Goal: Task Accomplishment & Management: Complete application form

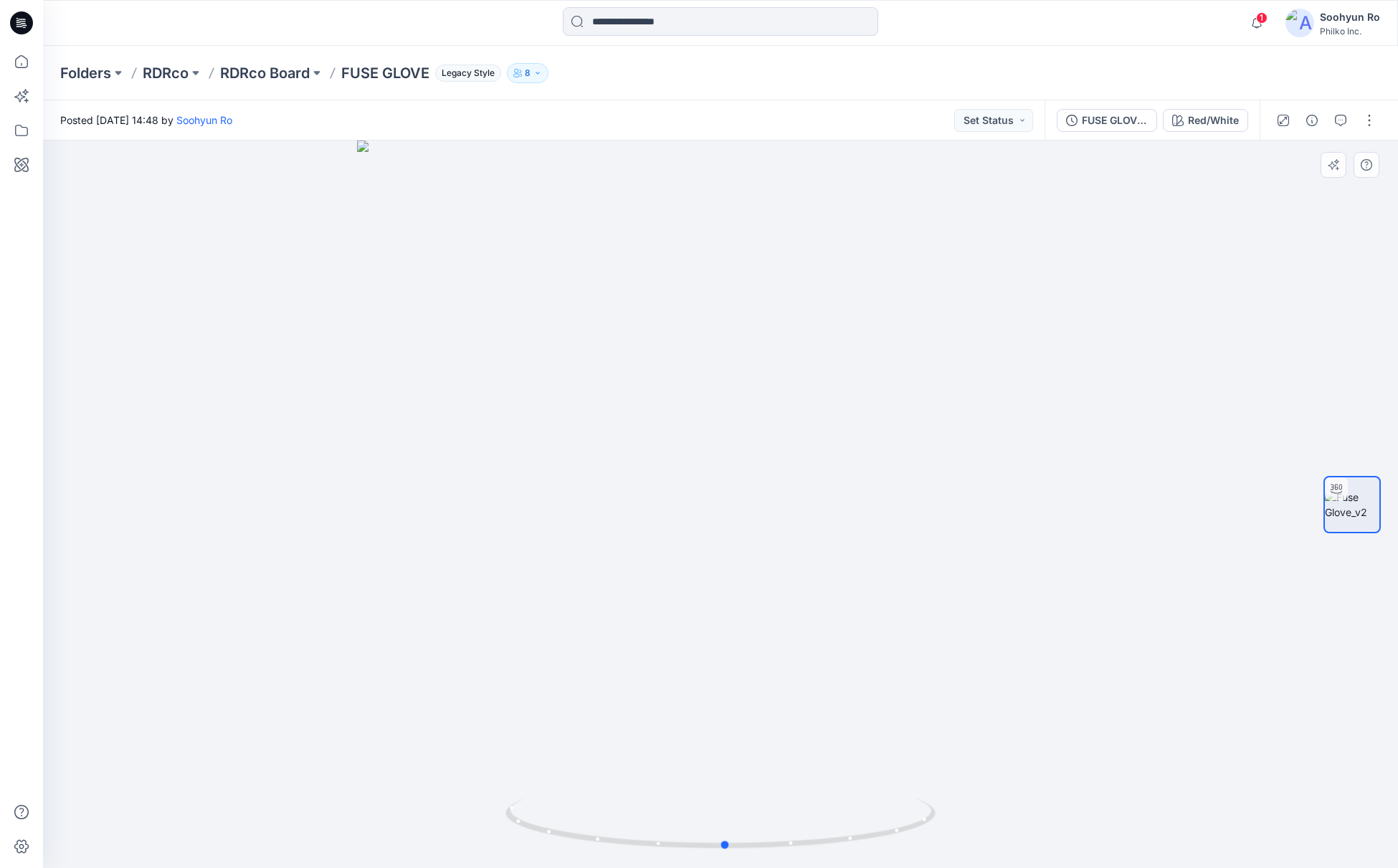
drag, startPoint x: 671, startPoint y: 309, endPoint x: 556, endPoint y: 308, distance: 115.0
click at [556, 308] on div at bounding box center [719, 504] width 1355 height 727
drag, startPoint x: 798, startPoint y: 487, endPoint x: 842, endPoint y: 495, distance: 44.7
click at [842, 495] on div at bounding box center [719, 504] width 1355 height 727
drag, startPoint x: 569, startPoint y: 304, endPoint x: 559, endPoint y: 269, distance: 36.4
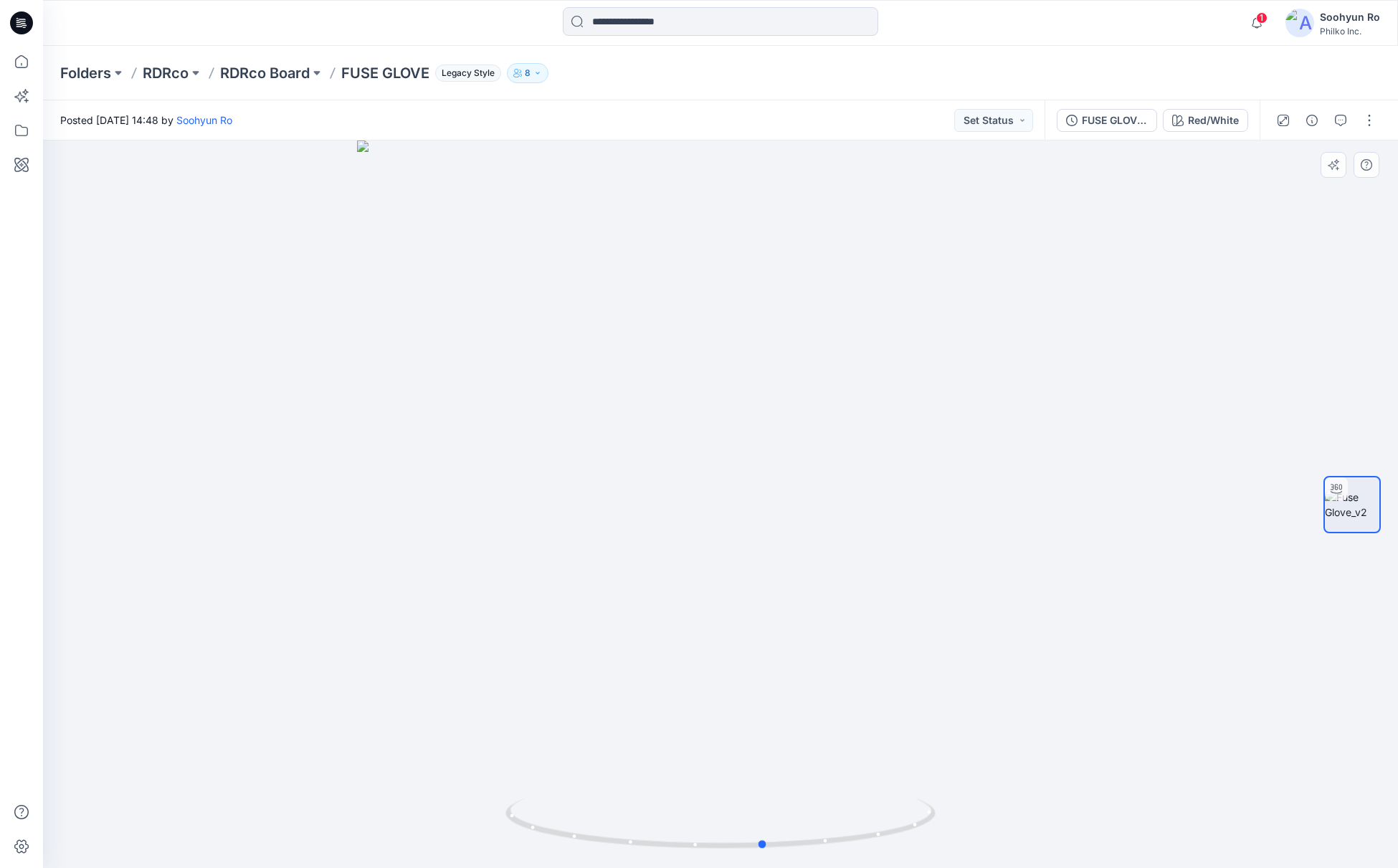
click at [590, 297] on div at bounding box center [719, 504] width 1355 height 727
click at [1193, 123] on div "Red/White" at bounding box center [1213, 120] width 51 height 16
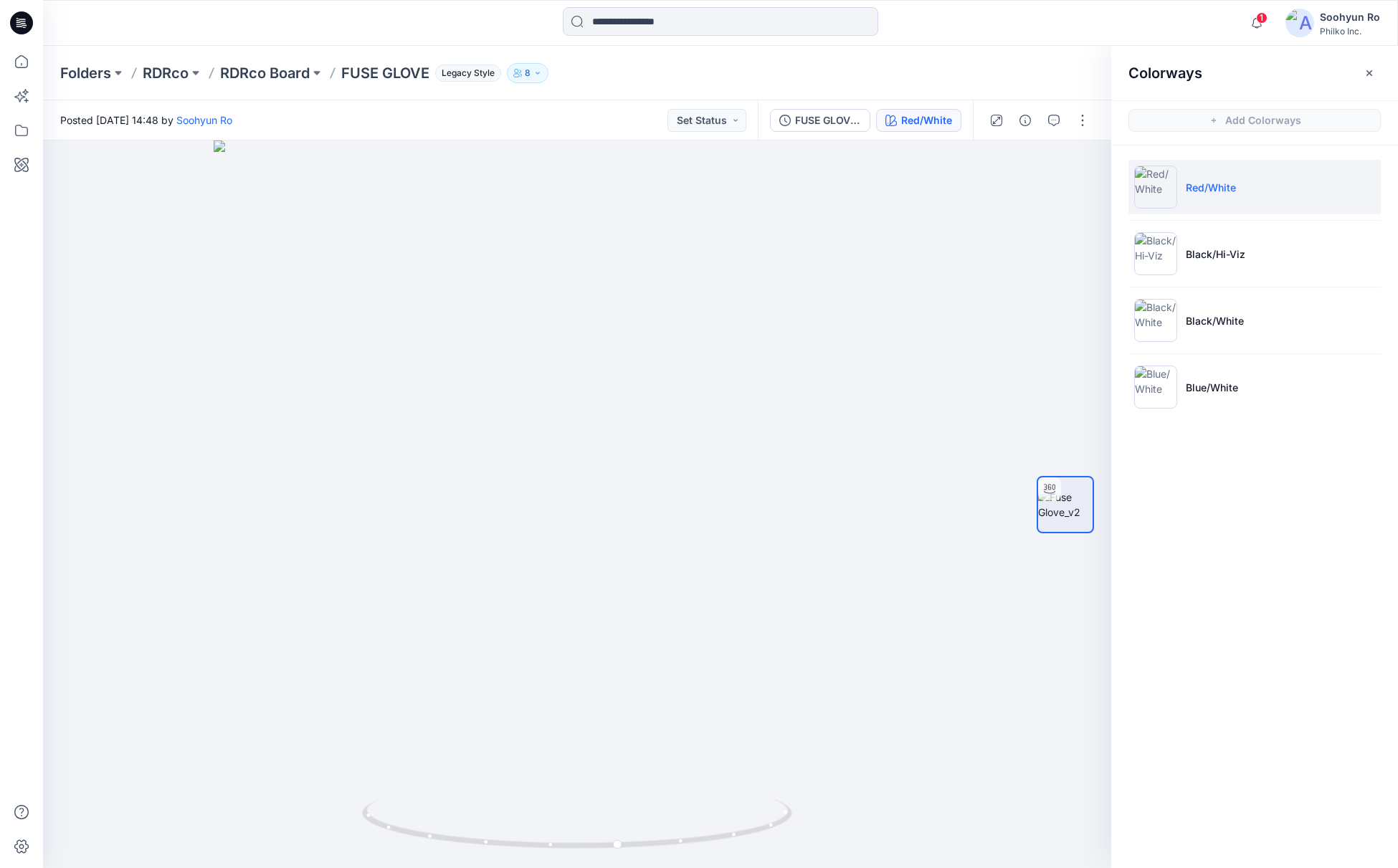
click at [1212, 284] on ul "Red/White Black/Hi-Viz Black/White Blue/White" at bounding box center [1254, 287] width 287 height 284
click at [1215, 276] on li "Black/Hi-Viz" at bounding box center [1254, 253] width 252 height 55
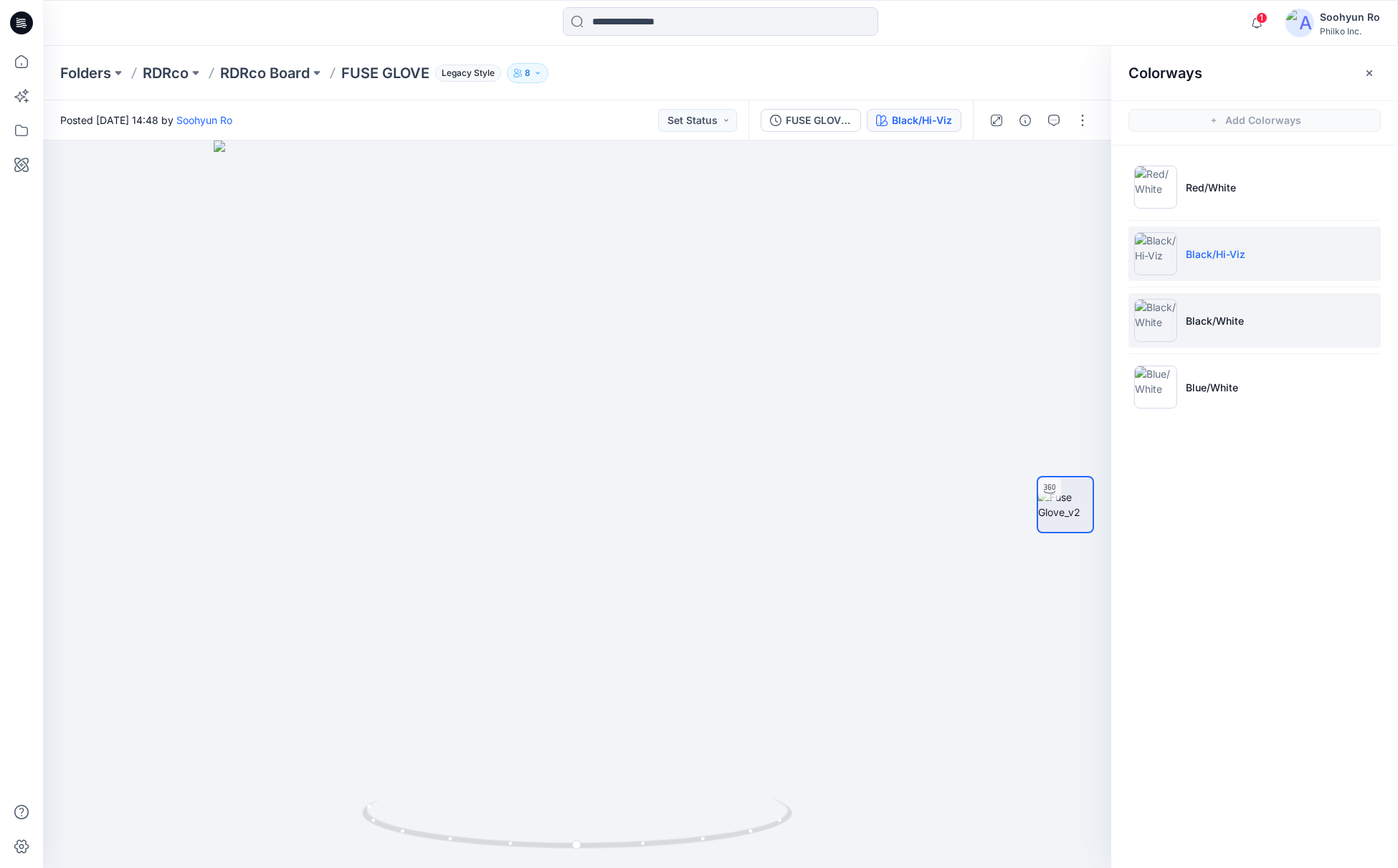
click at [1214, 296] on li "Black/White" at bounding box center [1254, 320] width 252 height 55
click at [1230, 331] on li "Black/White" at bounding box center [1254, 320] width 252 height 55
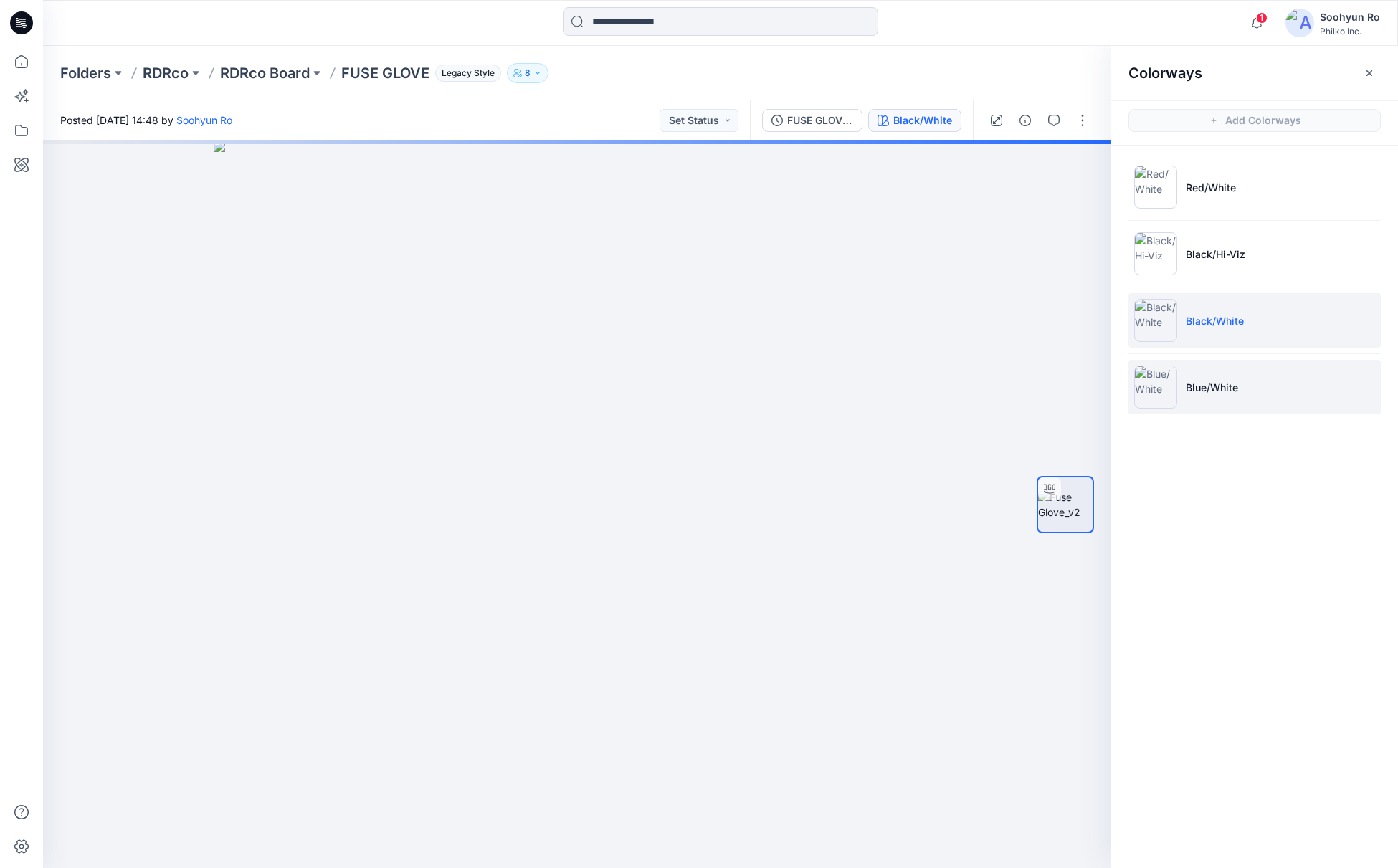
click at [1224, 371] on li "Blue/White" at bounding box center [1254, 387] width 252 height 55
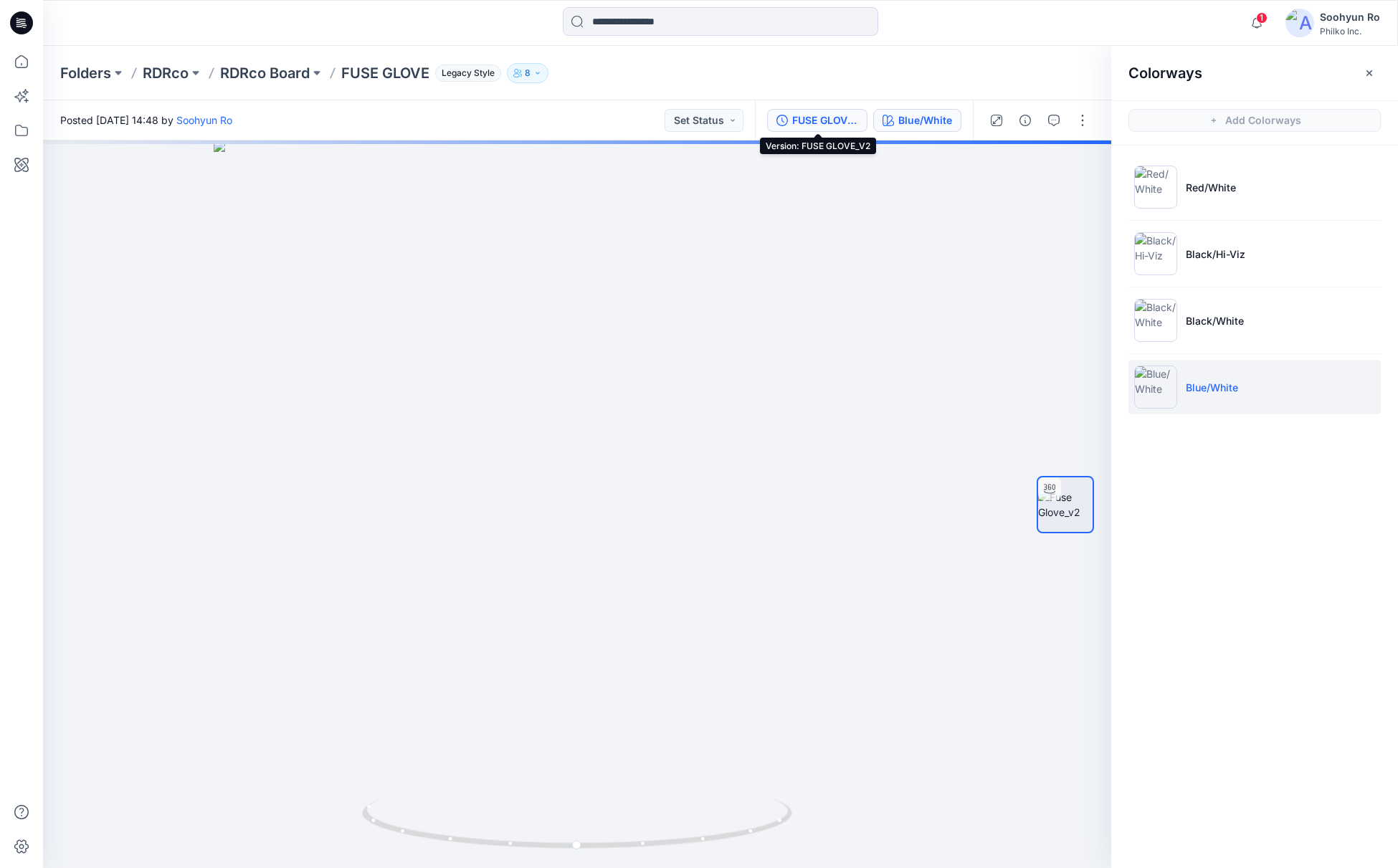
click at [841, 122] on div "FUSE GLOVE_V2" at bounding box center [826, 120] width 66 height 16
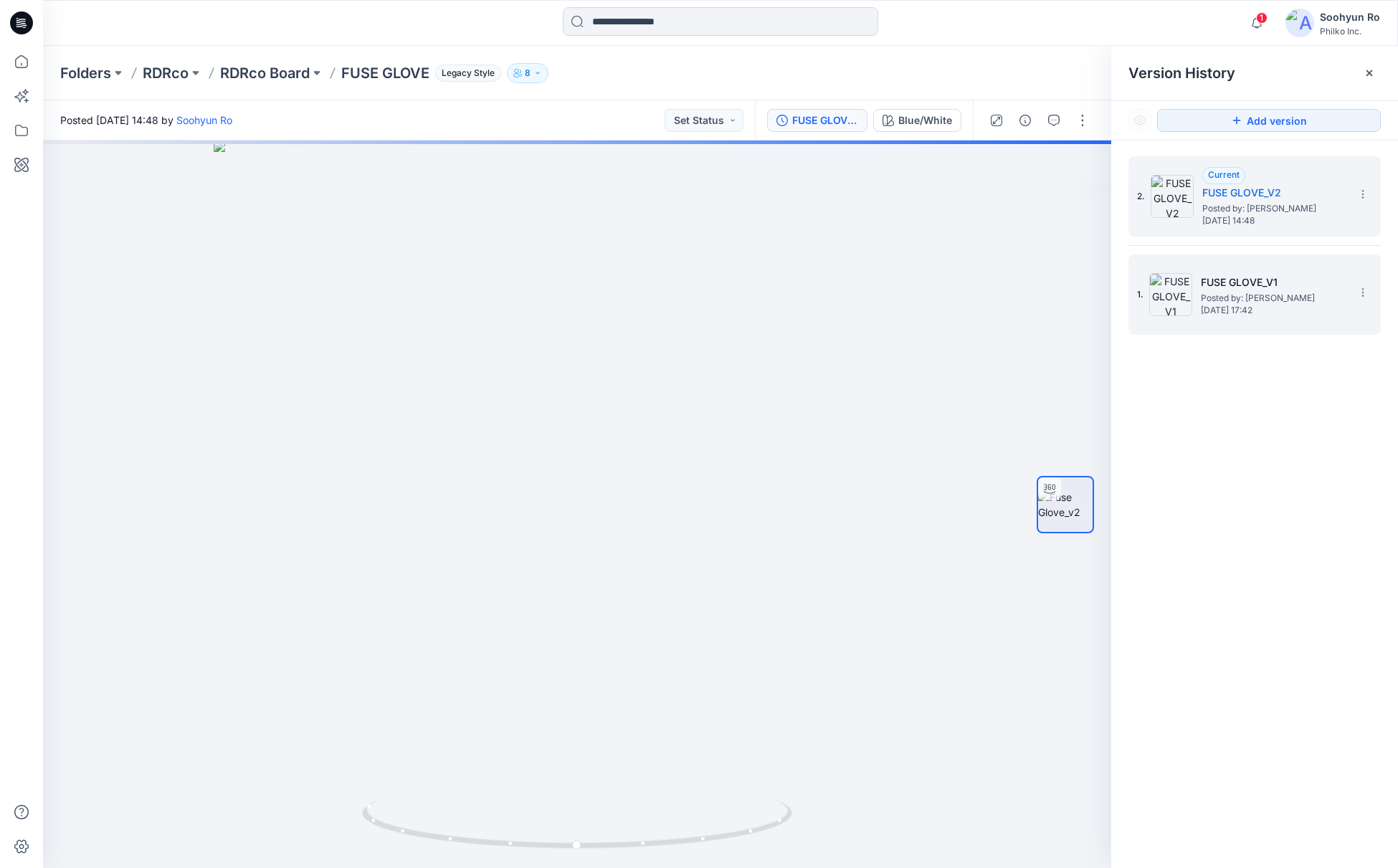
click at [1214, 279] on h5 "FUSE GLOVE_V1" at bounding box center [1272, 283] width 144 height 17
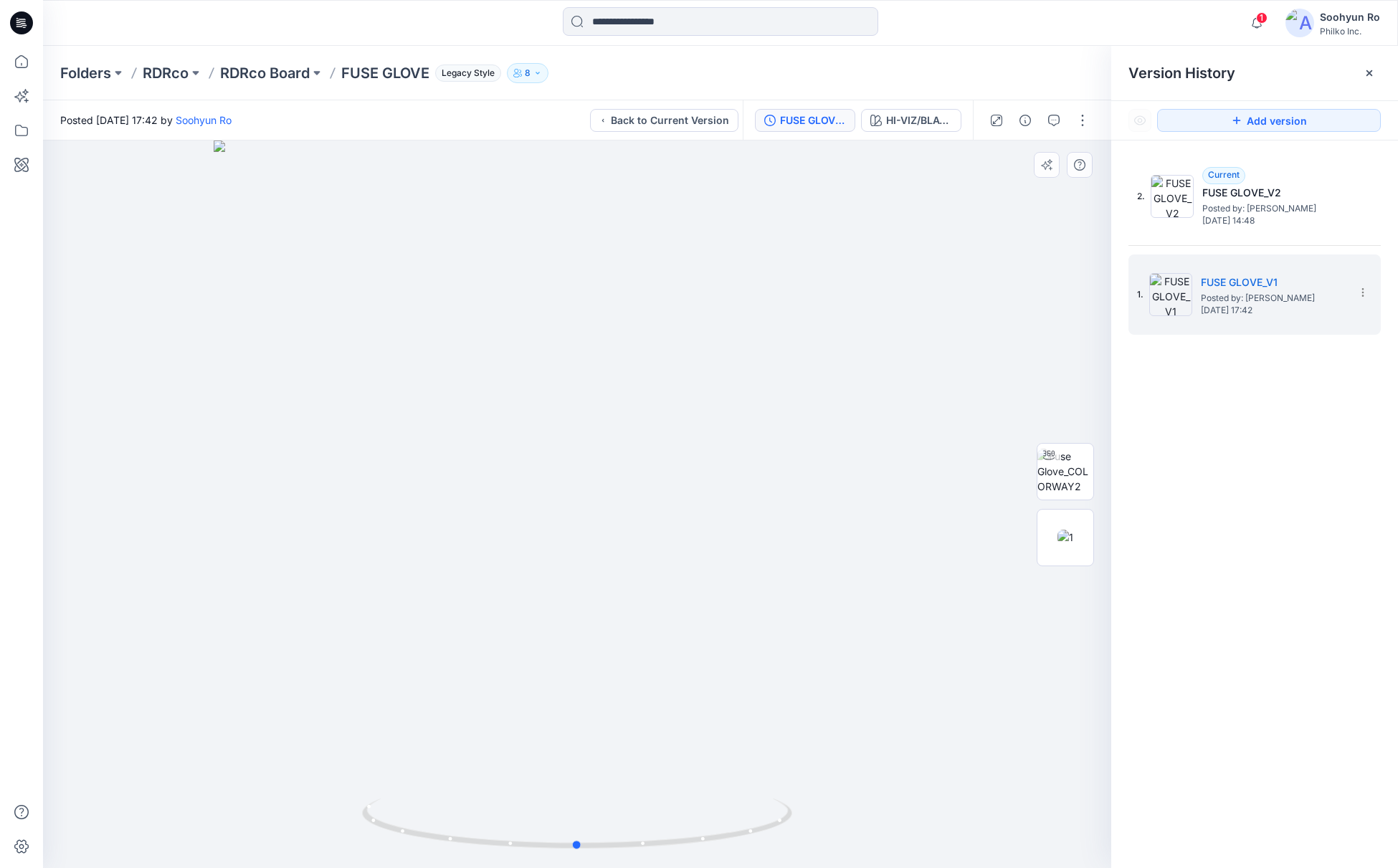
click at [986, 344] on div at bounding box center [577, 504] width 1068 height 727
click at [1074, 468] on img at bounding box center [1065, 471] width 56 height 45
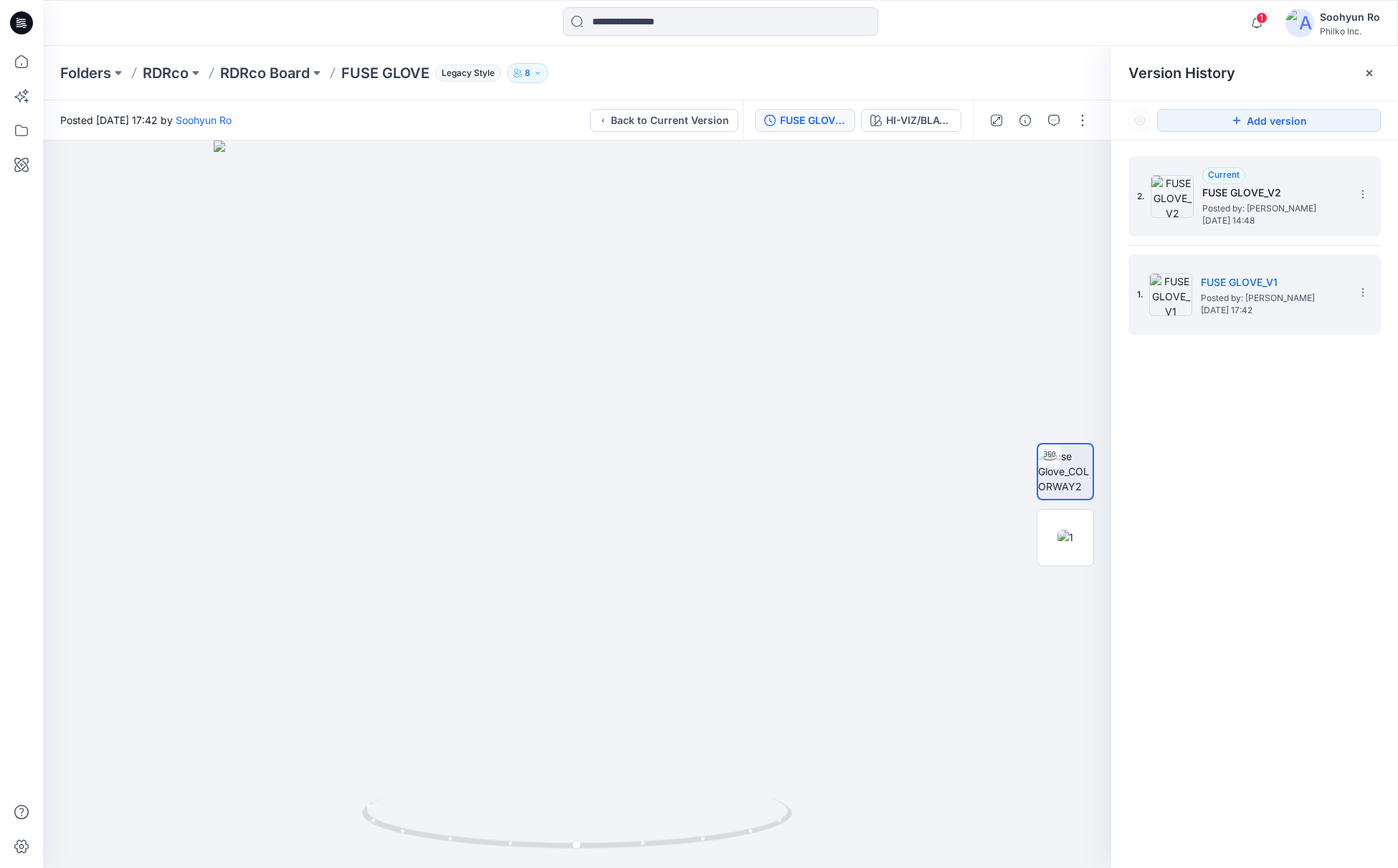
click at [1245, 210] on span "Posted by: [PERSON_NAME]" at bounding box center [1274, 209] width 144 height 14
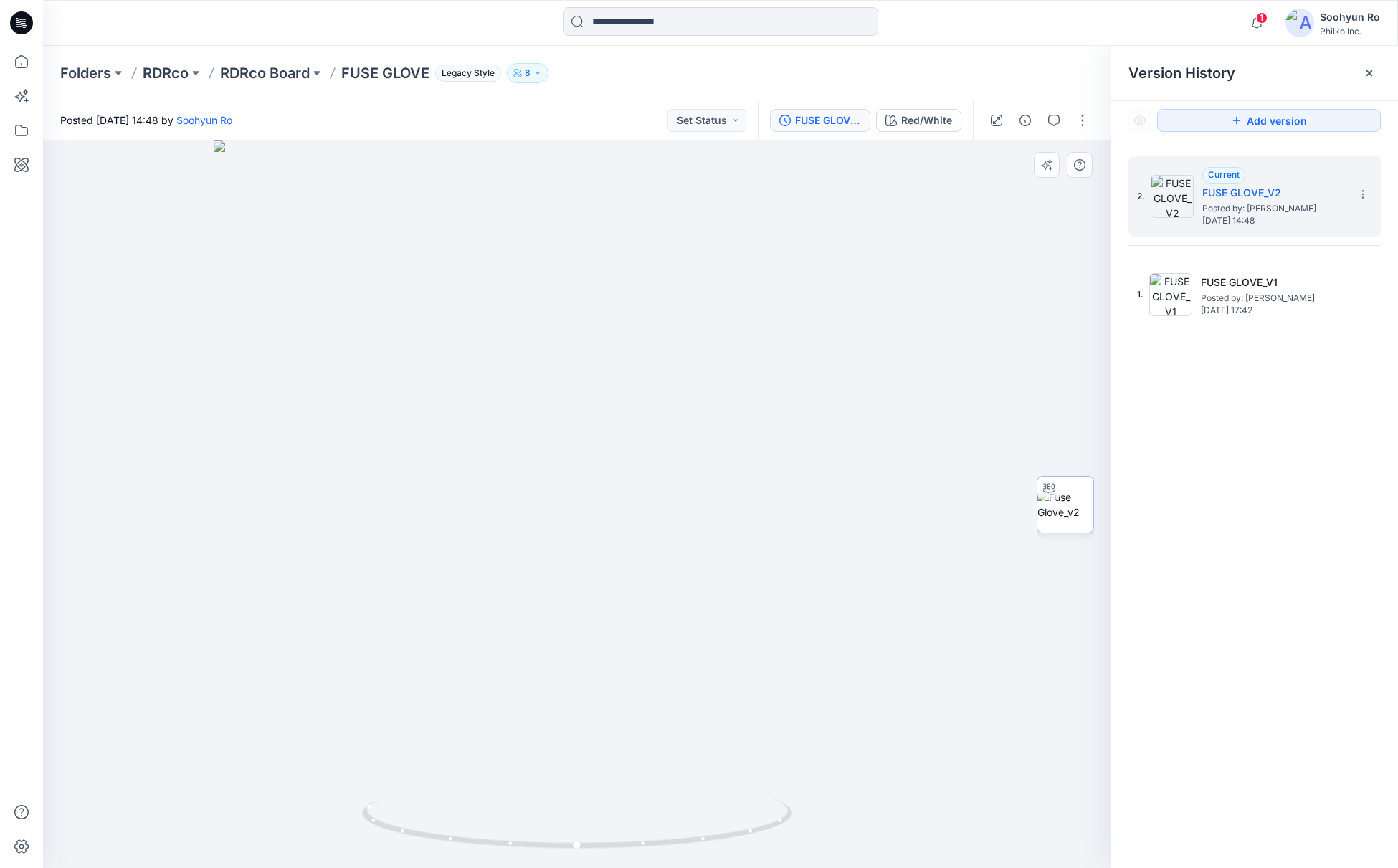
click at [1068, 491] on img at bounding box center [1065, 504] width 56 height 30
click at [255, 55] on div "Folders RDRco RDRco Board FUSE GLOVE Legacy Style 8" at bounding box center [719, 73] width 1355 height 55
click at [272, 84] on div "Folders RDRco RDRco Board FUSE GLOVE Legacy Style 8" at bounding box center [719, 73] width 1355 height 55
click at [291, 79] on p "RDRco Board" at bounding box center [264, 73] width 90 height 20
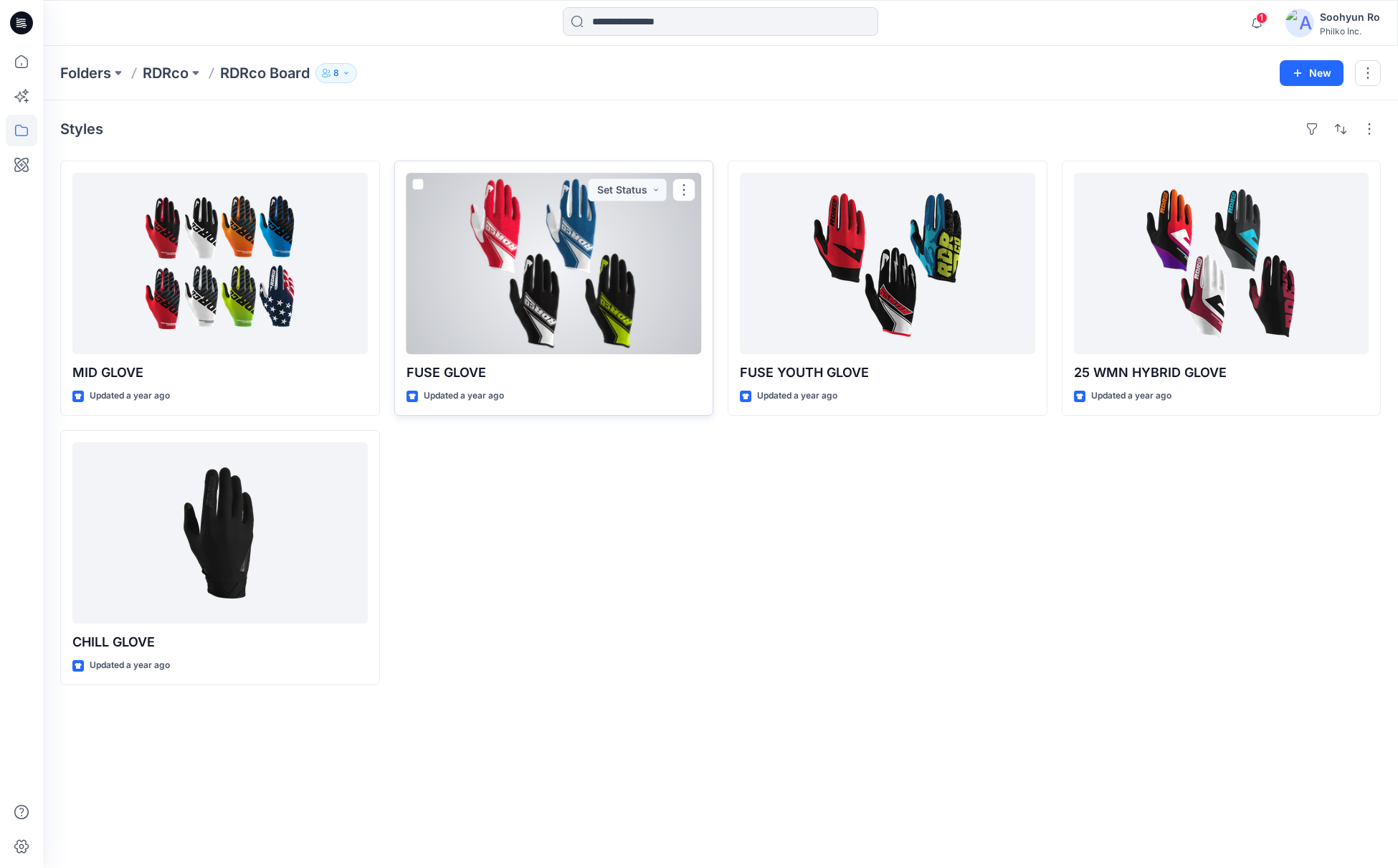
click at [649, 260] on div at bounding box center [554, 264] width 296 height 181
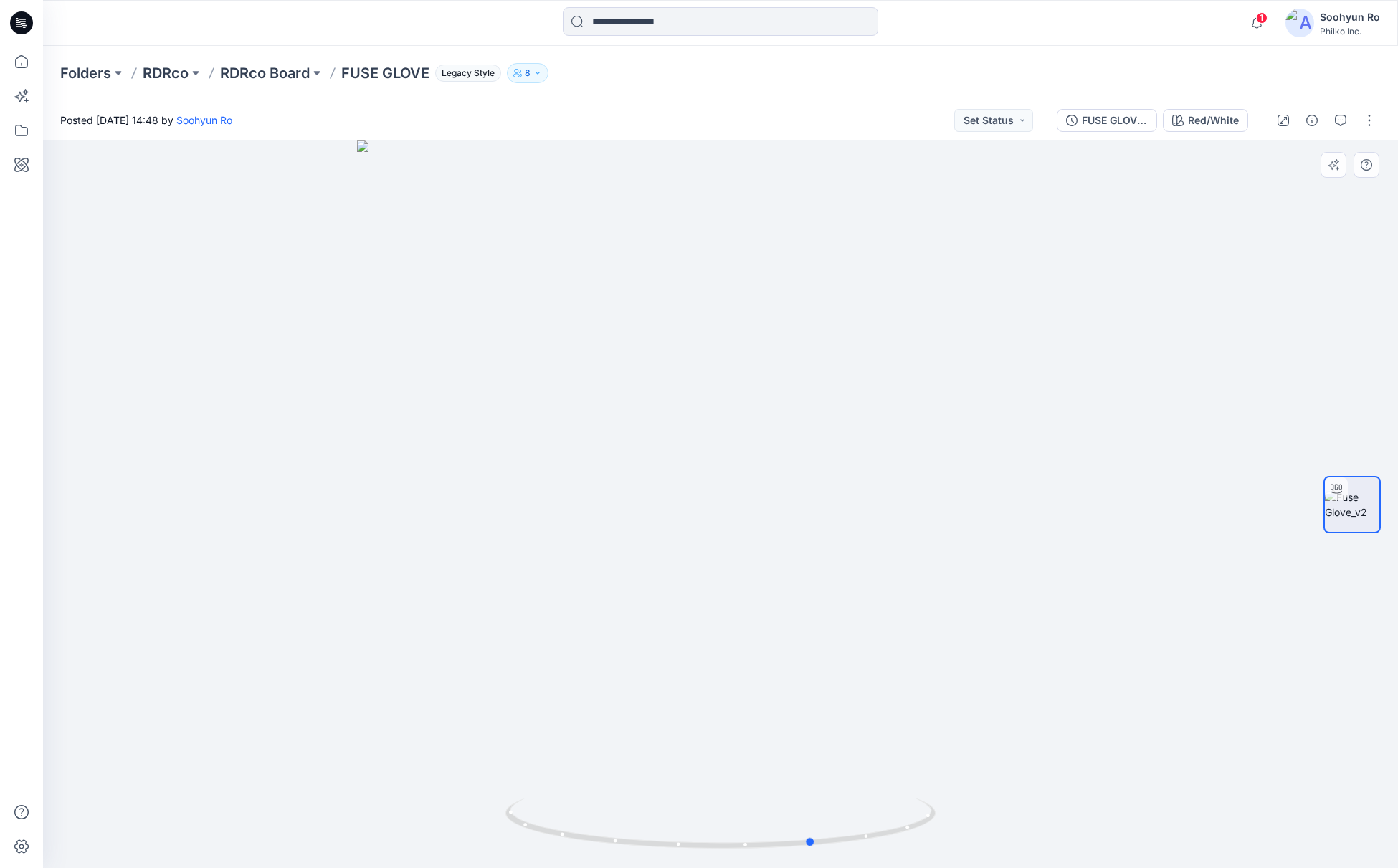
drag, startPoint x: 719, startPoint y: 456, endPoint x: 786, endPoint y: 451, distance: 67.2
click at [786, 451] on div at bounding box center [719, 504] width 1355 height 727
drag, startPoint x: 758, startPoint y: 394, endPoint x: 814, endPoint y: 368, distance: 61.7
click at [730, 430] on div at bounding box center [719, 504] width 1355 height 727
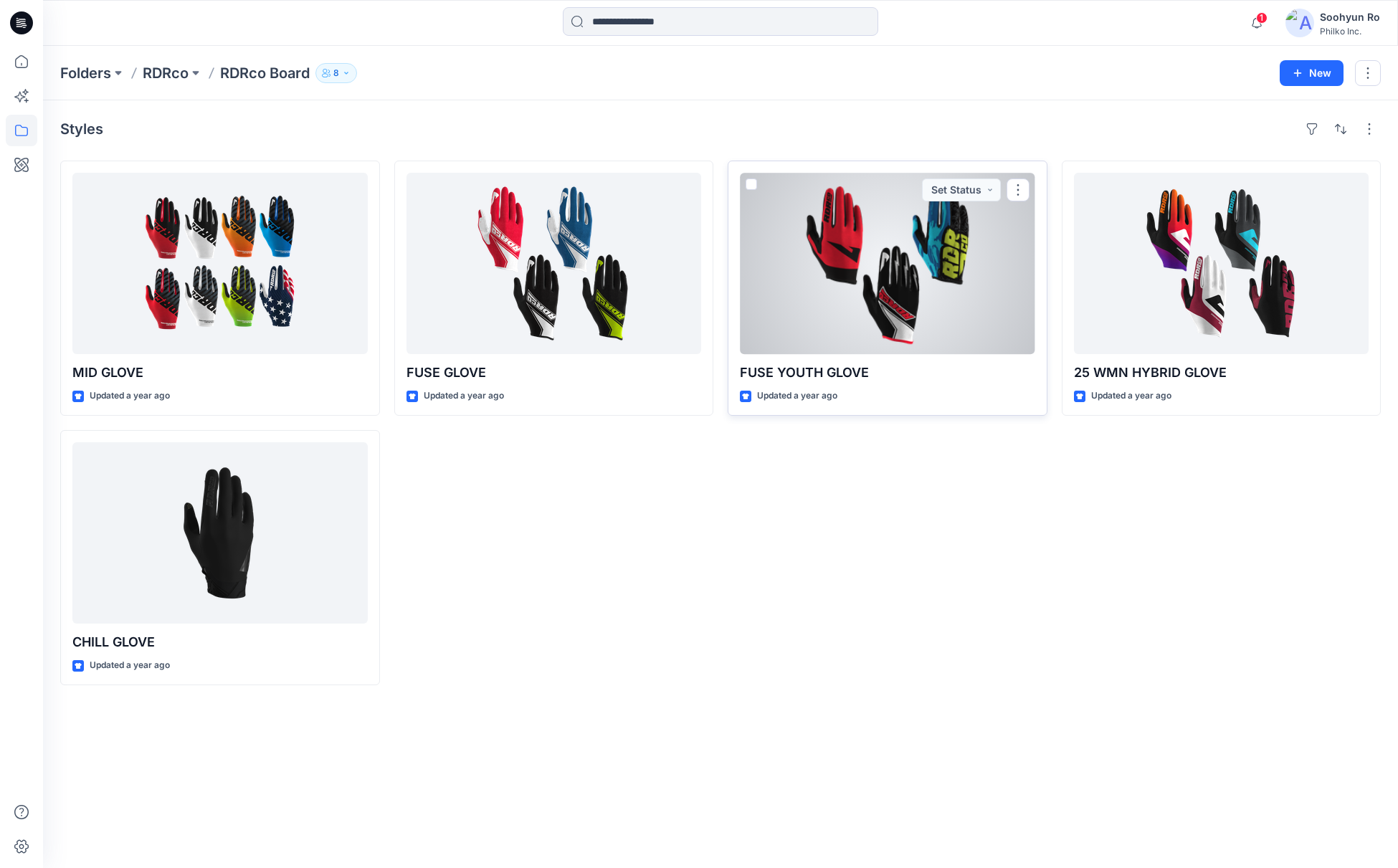
click at [804, 286] on div at bounding box center [887, 264] width 296 height 181
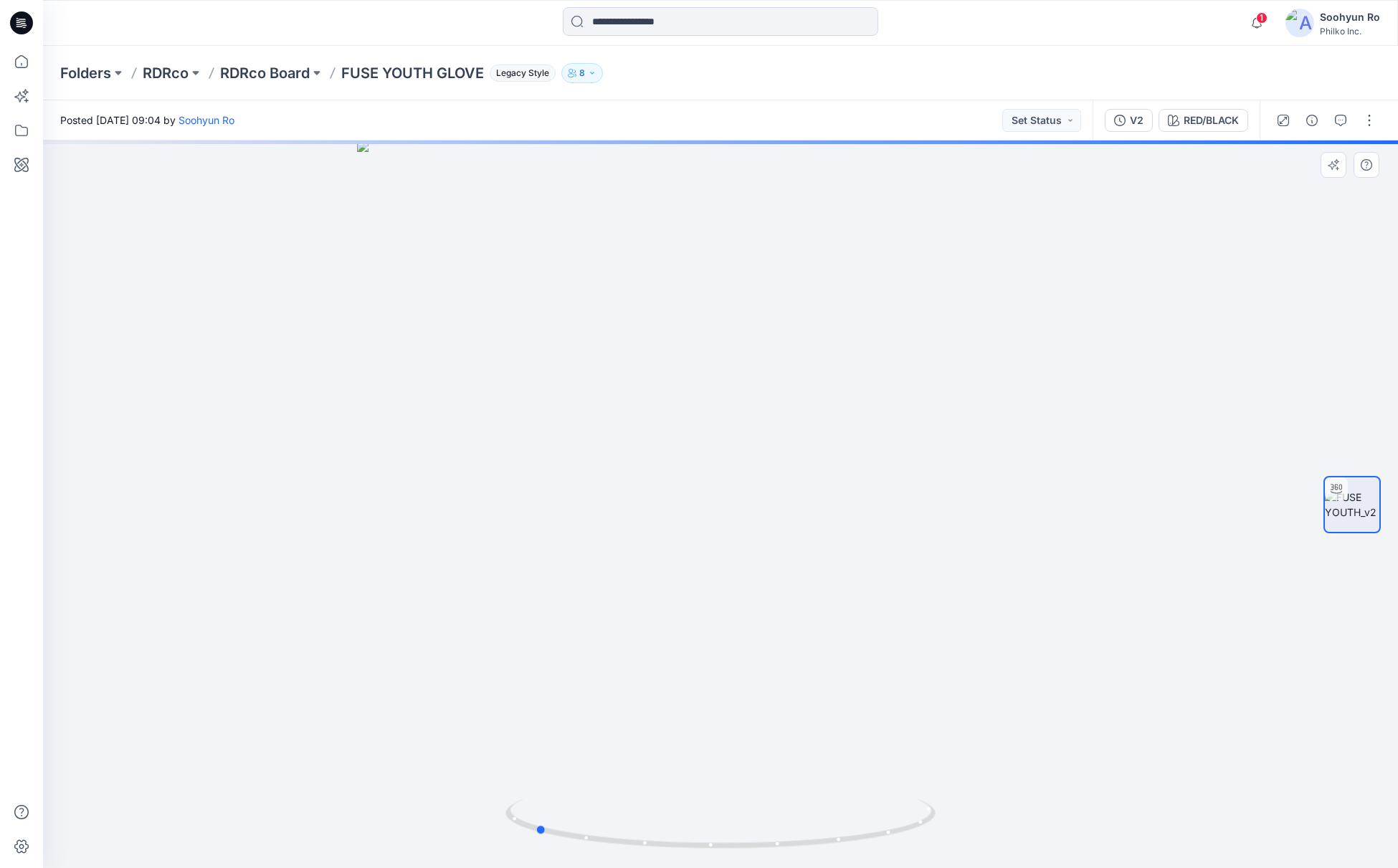
drag, startPoint x: 837, startPoint y: 412, endPoint x: 1013, endPoint y: 398, distance: 176.6
click at [1013, 398] on div at bounding box center [719, 504] width 1355 height 727
drag, startPoint x: 744, startPoint y: 473, endPoint x: 869, endPoint y: 460, distance: 125.7
click at [869, 460] on div at bounding box center [719, 504] width 1355 height 727
drag, startPoint x: 869, startPoint y: 460, endPoint x: 498, endPoint y: 381, distance: 379.3
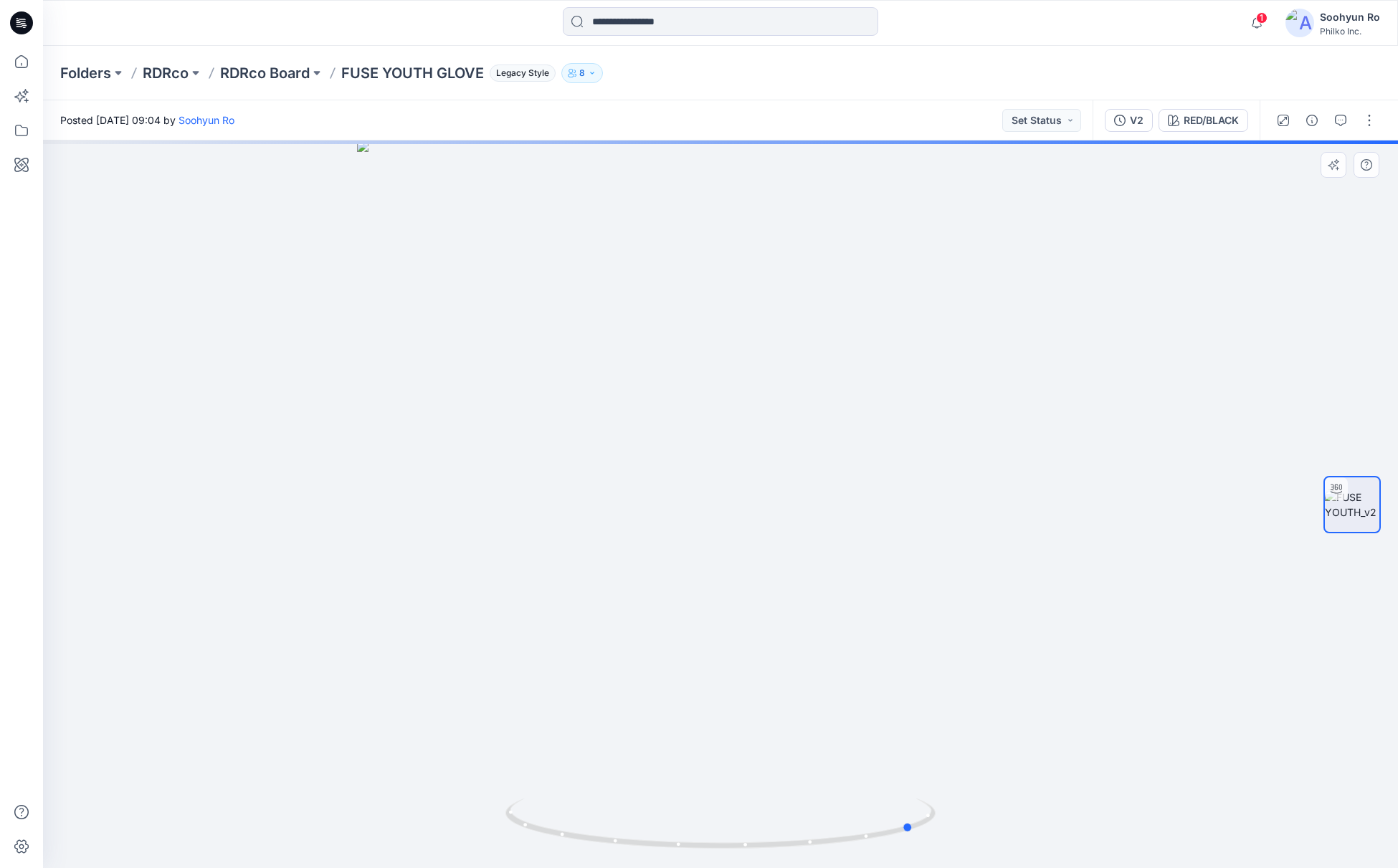
click at [446, 506] on div at bounding box center [719, 504] width 1355 height 727
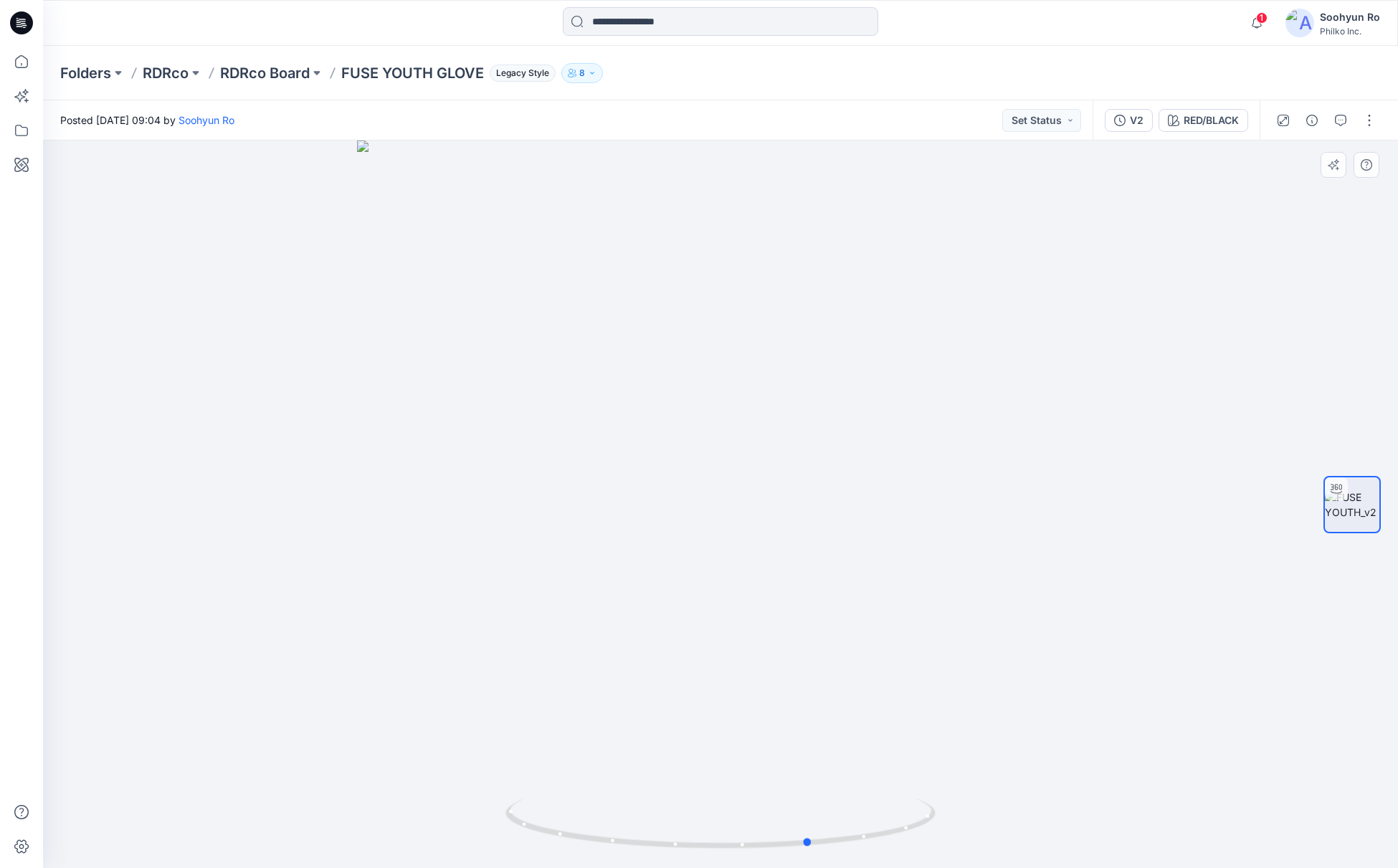
drag, startPoint x: 819, startPoint y: 743, endPoint x: 1095, endPoint y: 693, distance: 280.5
click at [1012, 729] on div at bounding box center [719, 504] width 1355 height 727
drag, startPoint x: 809, startPoint y: 424, endPoint x: 787, endPoint y: 450, distance: 34.1
click at [787, 450] on div at bounding box center [719, 504] width 1355 height 727
click at [247, 83] on p "RDRco Board" at bounding box center [264, 73] width 90 height 20
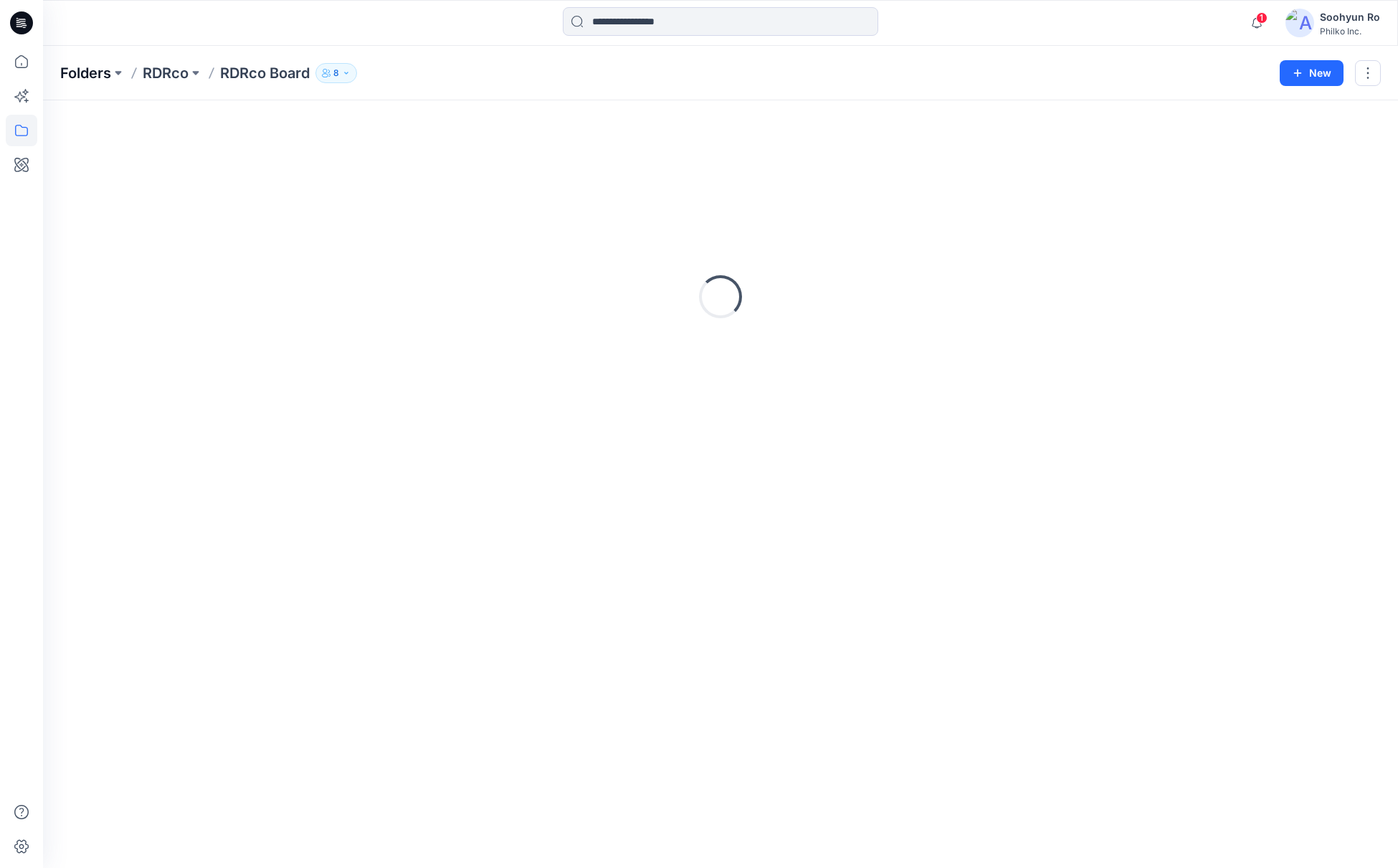
click at [104, 83] on p "Folders" at bounding box center [85, 73] width 51 height 20
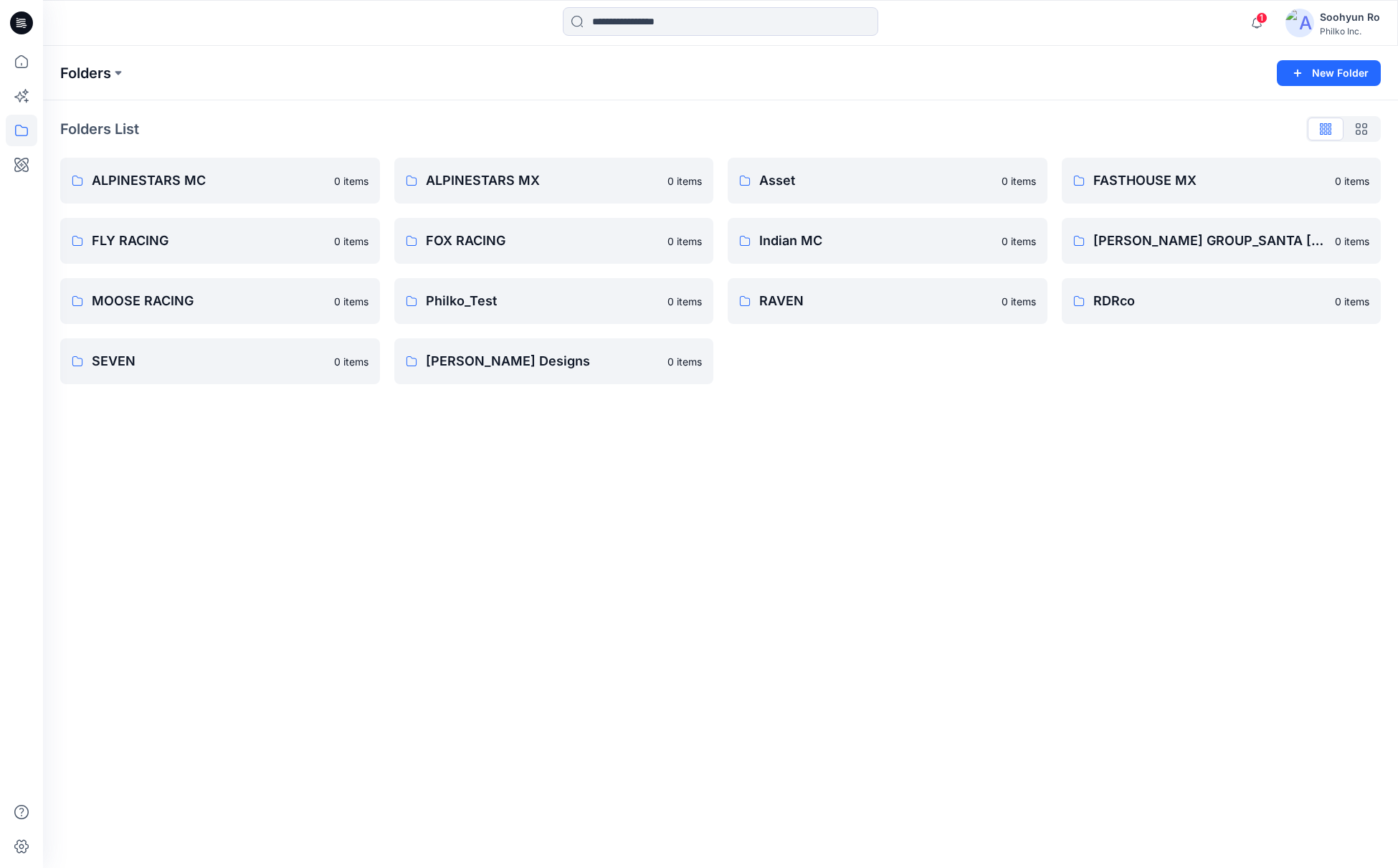
click at [109, 81] on p "Folders" at bounding box center [85, 73] width 51 height 20
click at [789, 310] on p "RAVEN" at bounding box center [886, 301] width 254 height 20
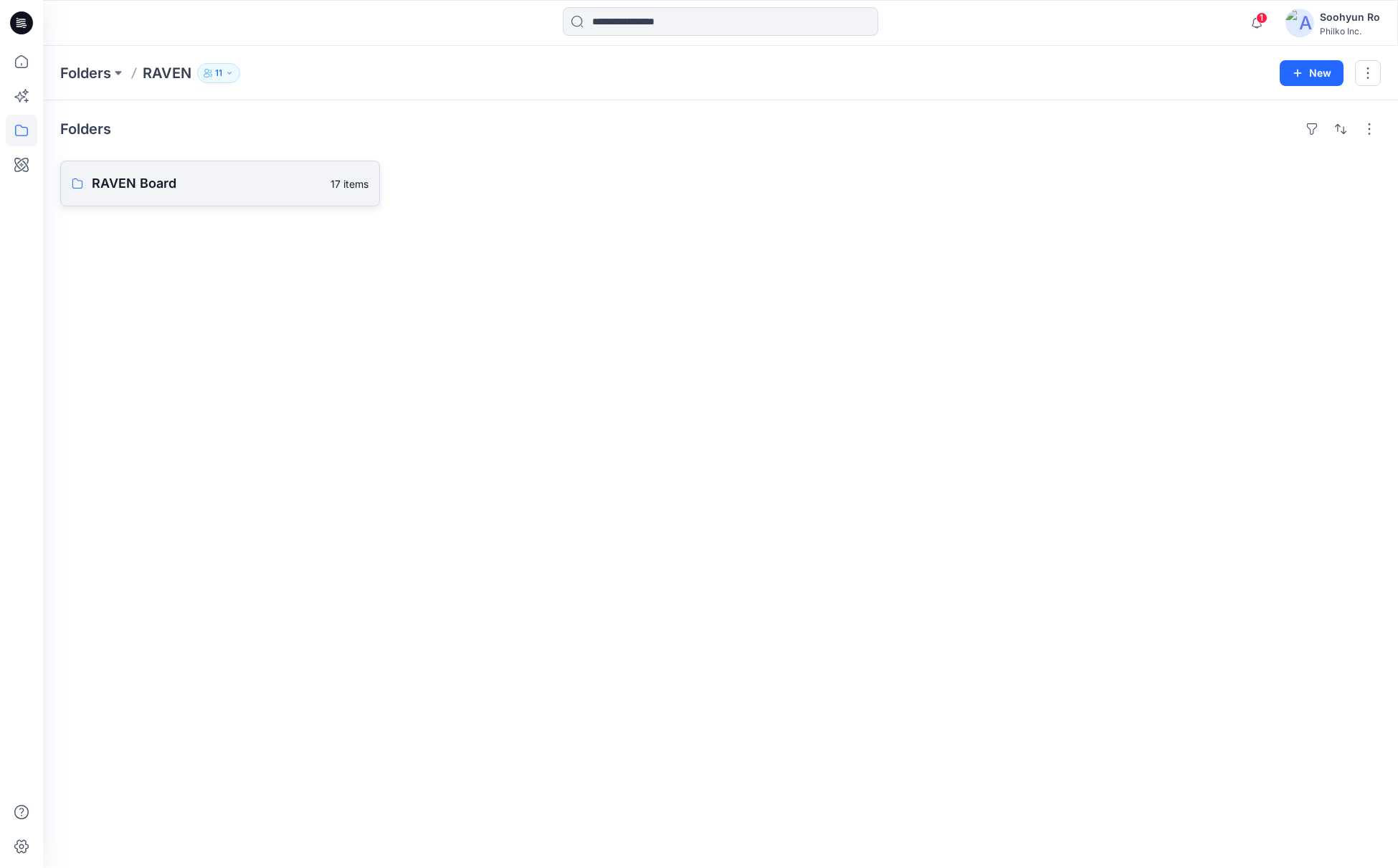
click at [188, 197] on link "RAVEN Board 17 items" at bounding box center [220, 184] width 320 height 46
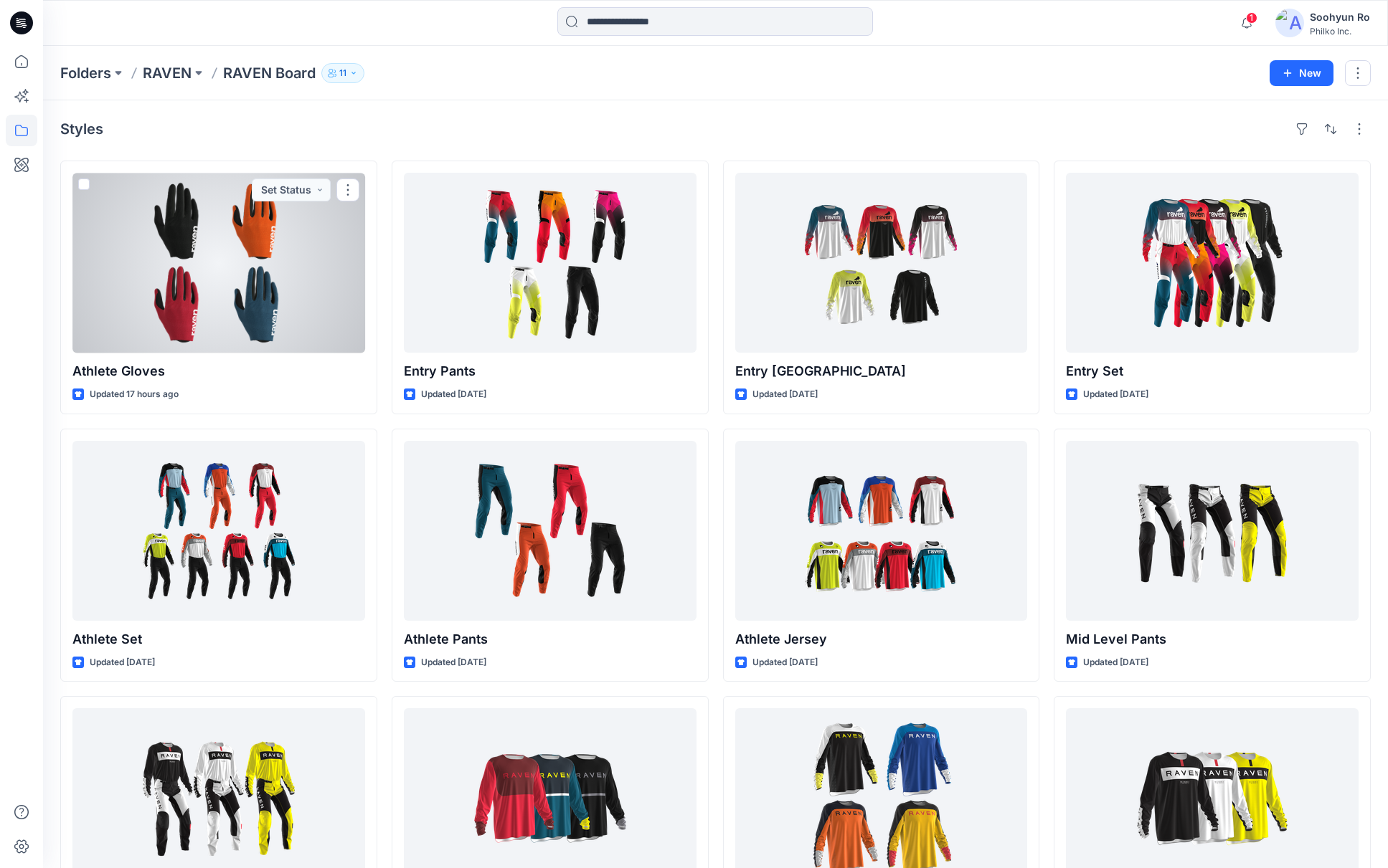
drag, startPoint x: 238, startPoint y: 335, endPoint x: 320, endPoint y: 212, distance: 147.8
click at [238, 335] on div at bounding box center [218, 263] width 292 height 180
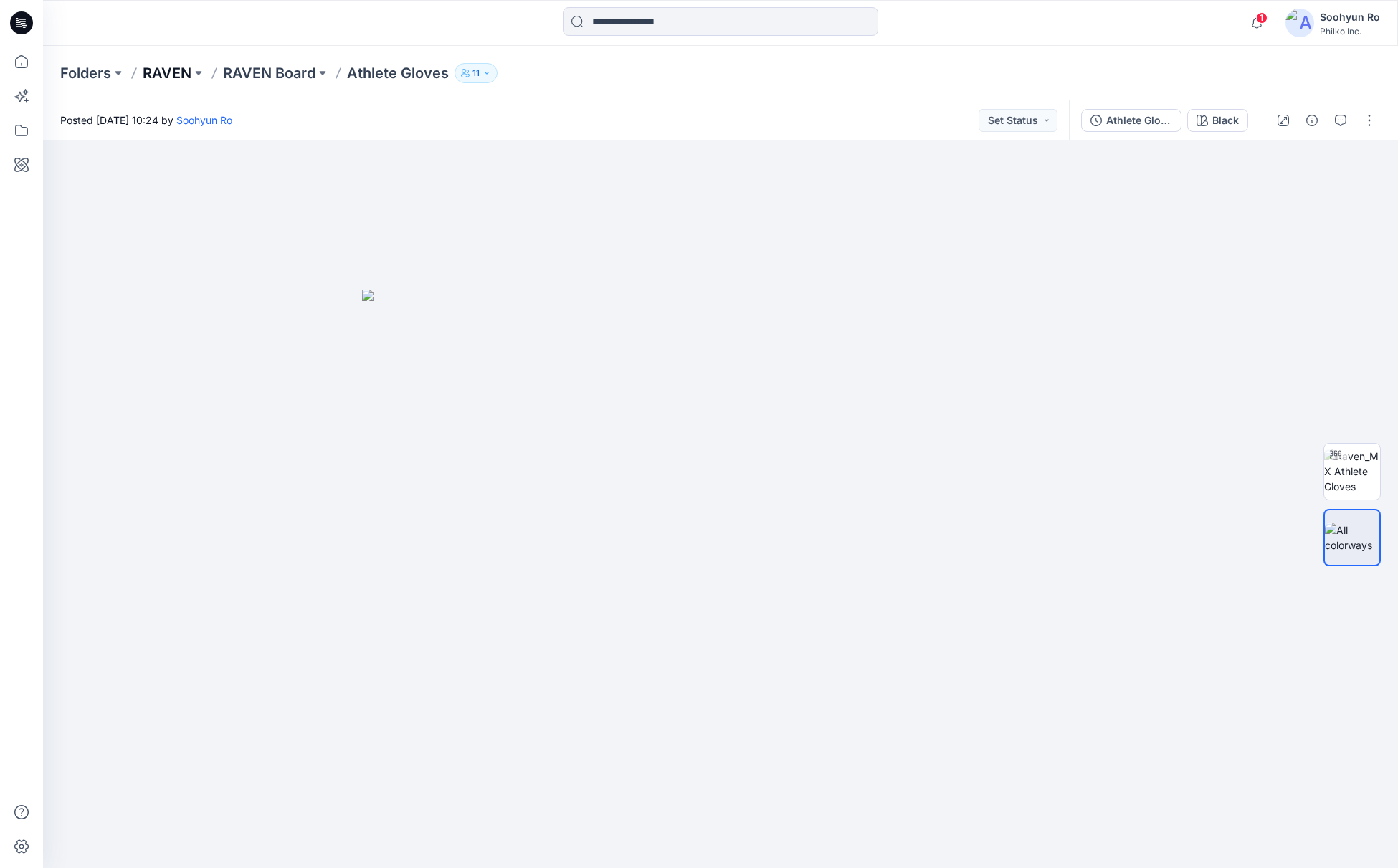
click at [181, 67] on p "RAVEN" at bounding box center [167, 73] width 49 height 20
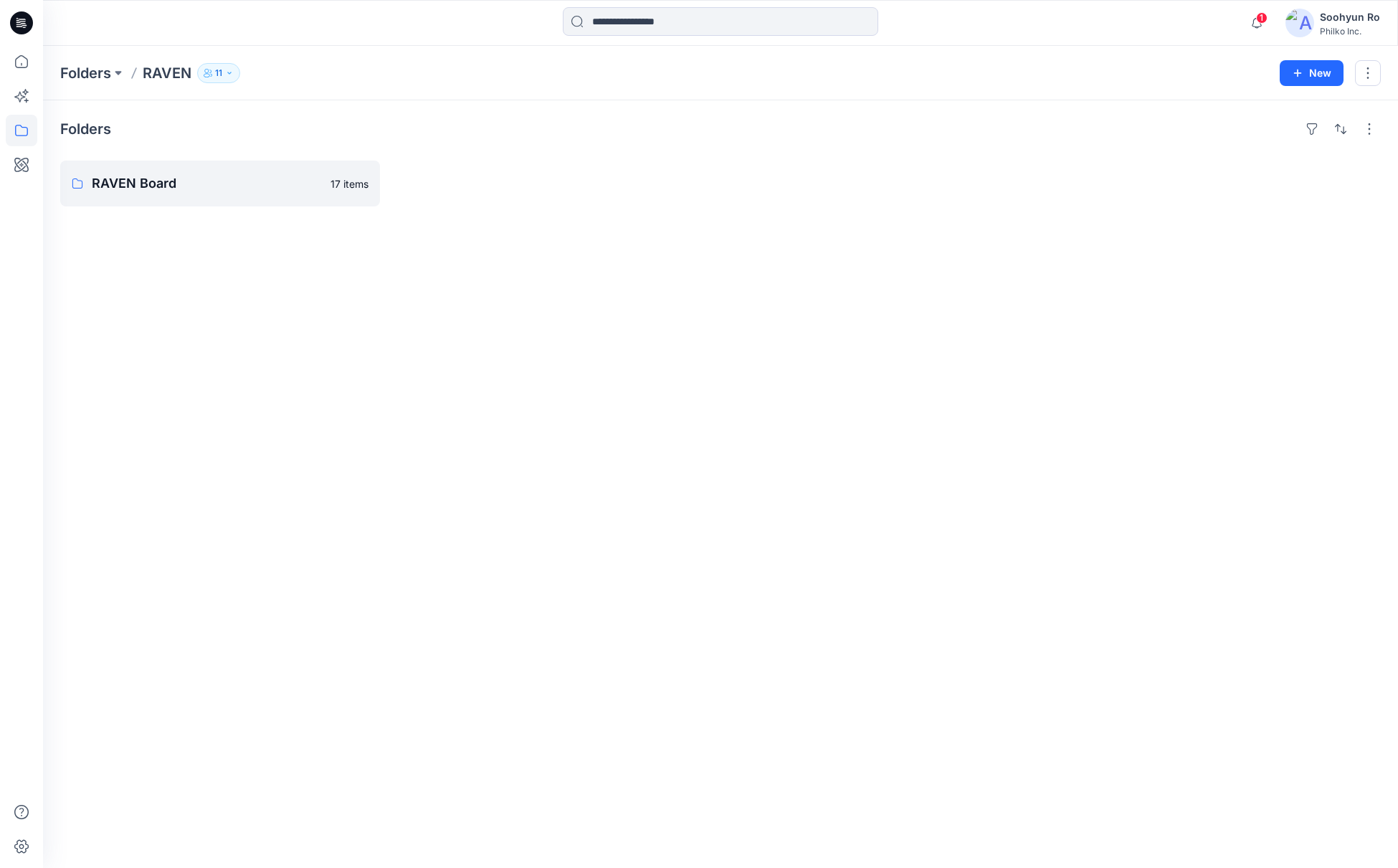
drag, startPoint x: 423, startPoint y: 591, endPoint x: 418, endPoint y: 583, distance: 9.4
click at [423, 591] on div "Folders RAVEN Board 17 items" at bounding box center [719, 484] width 1355 height 768
click at [112, 74] on button at bounding box center [118, 73] width 14 height 20
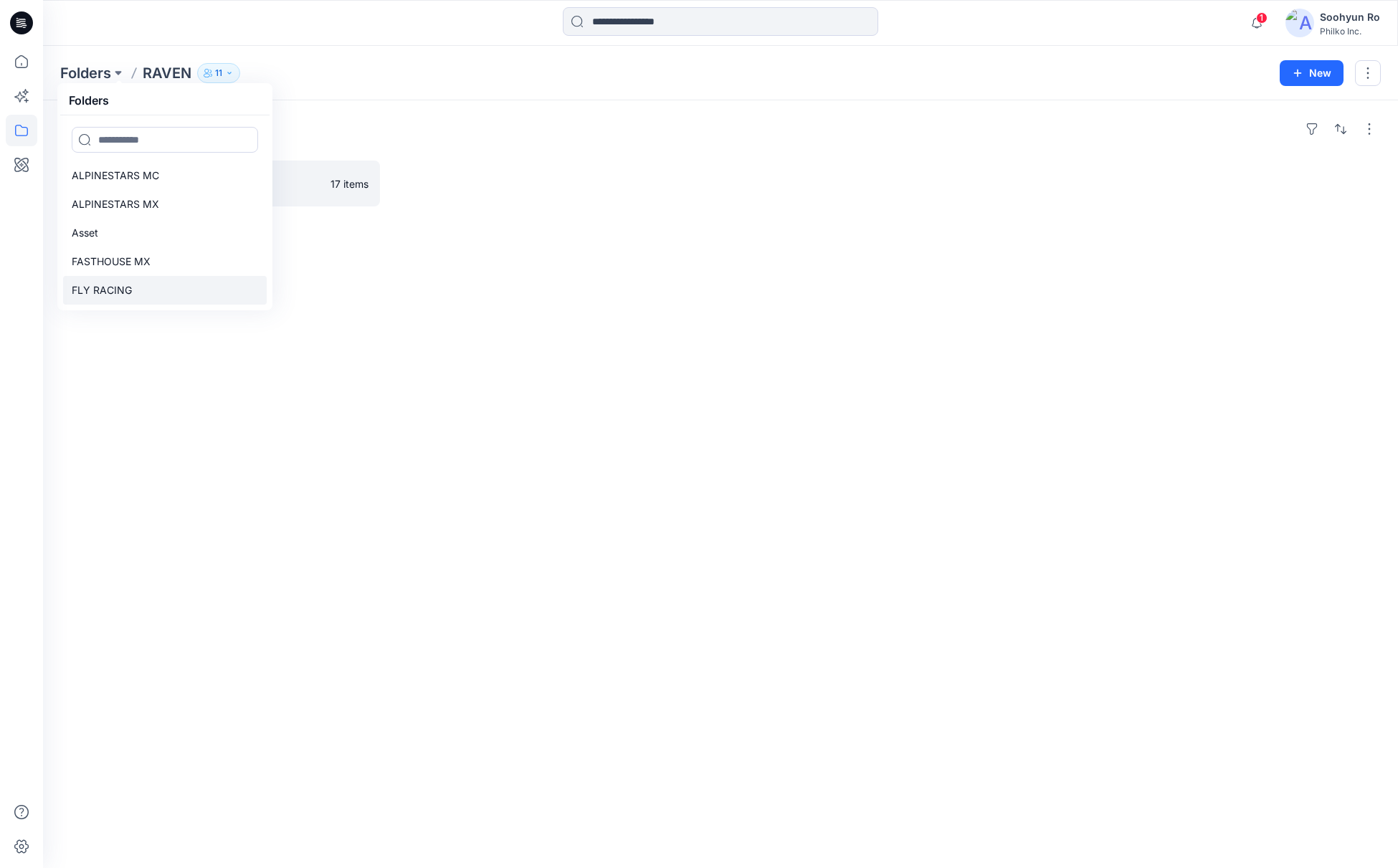
click at [151, 285] on link "FLY RACING" at bounding box center [165, 290] width 204 height 29
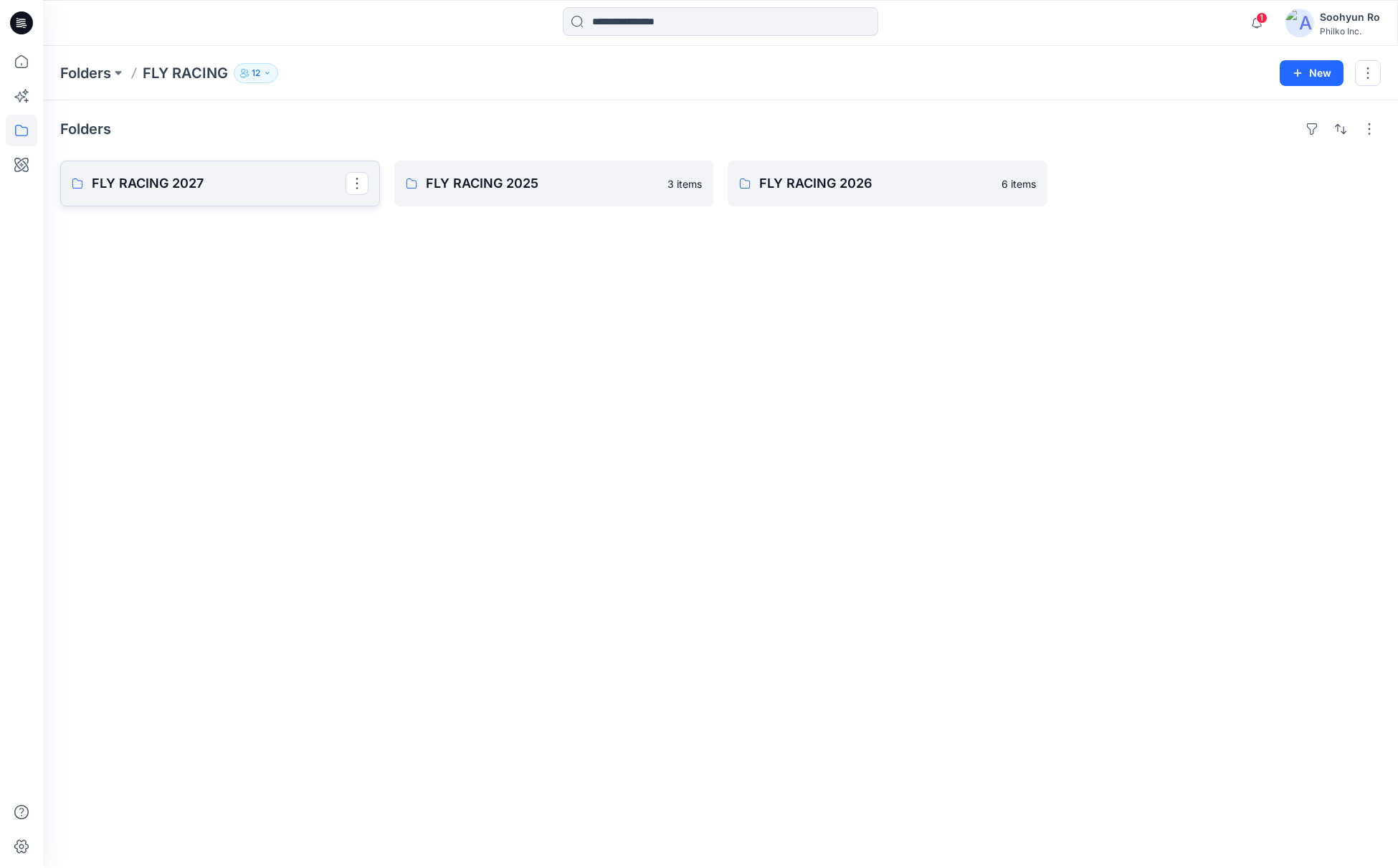
click at [149, 188] on p "FLY RACING 2027" at bounding box center [218, 183] width 254 height 20
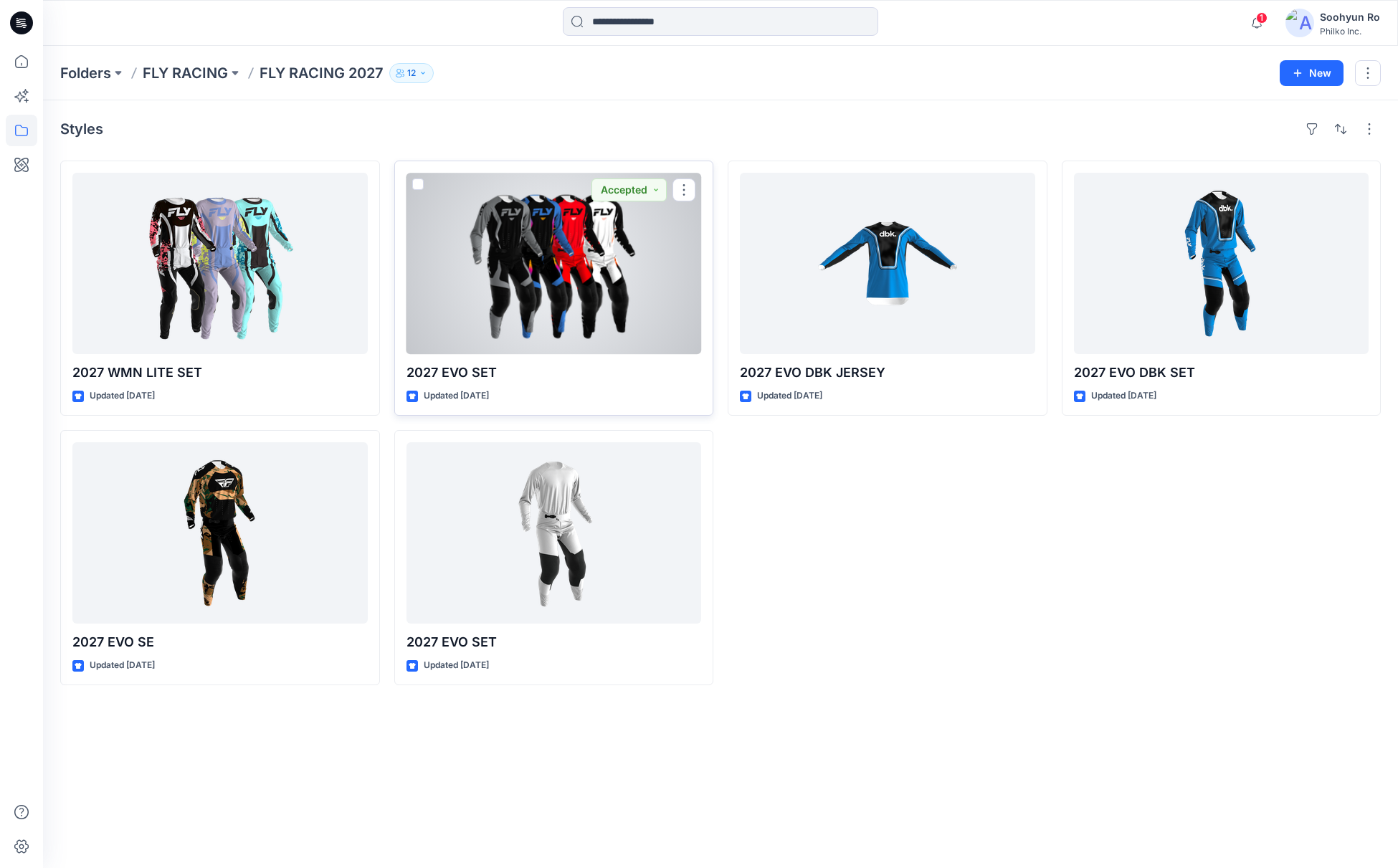
click at [532, 314] on div at bounding box center [554, 264] width 296 height 181
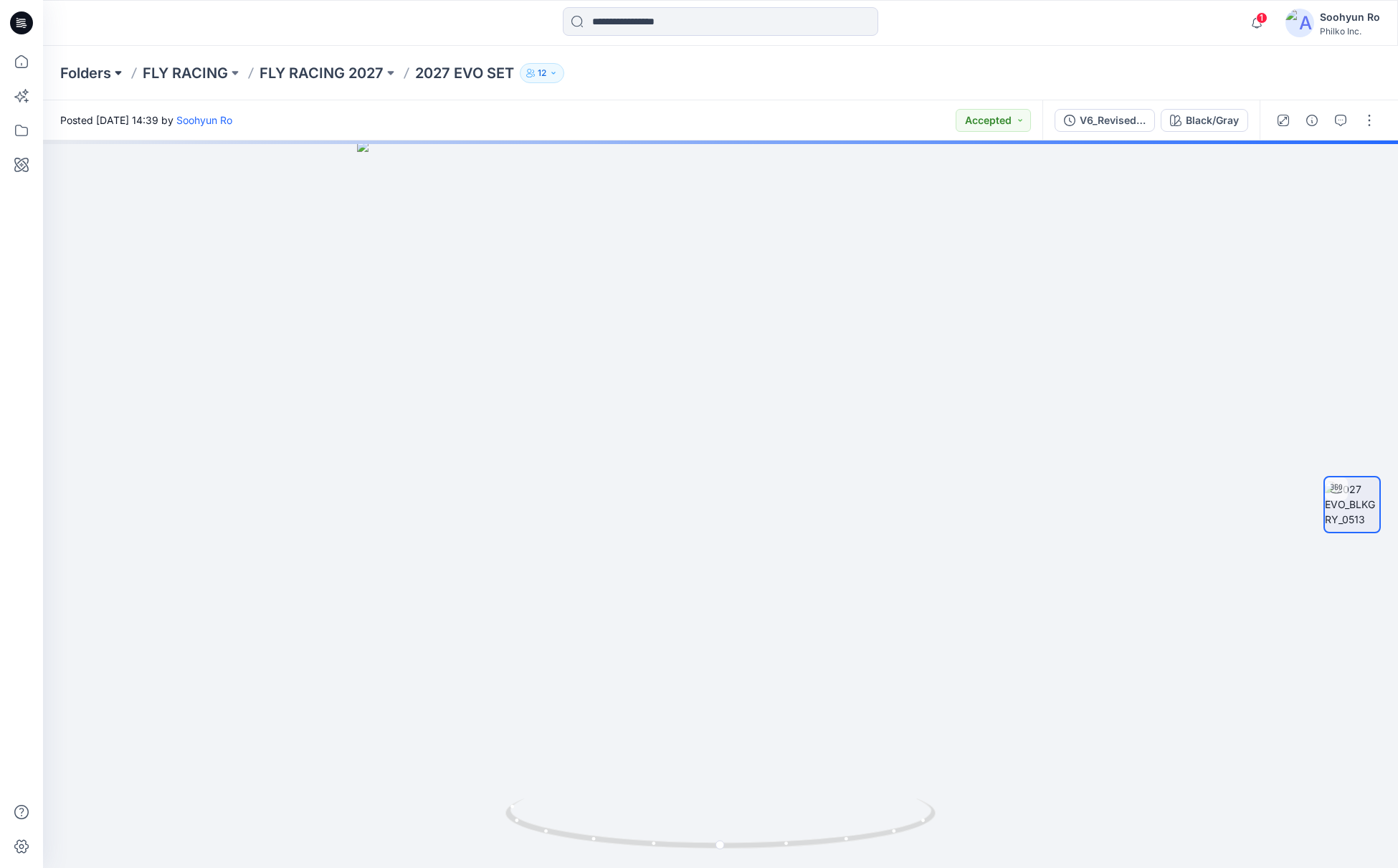
click at [124, 77] on button at bounding box center [118, 73] width 14 height 20
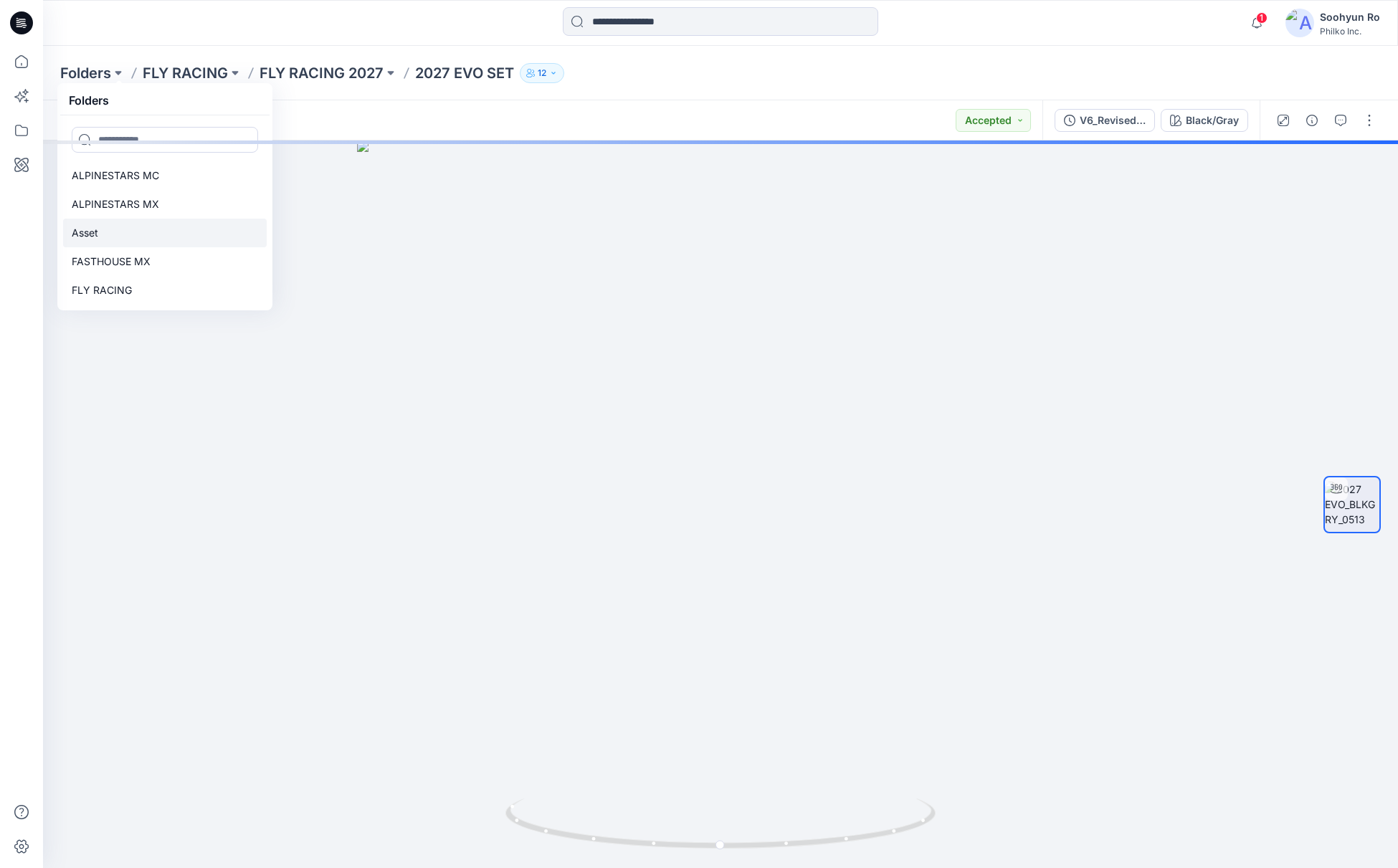
click at [104, 230] on link "Asset" at bounding box center [165, 232] width 204 height 29
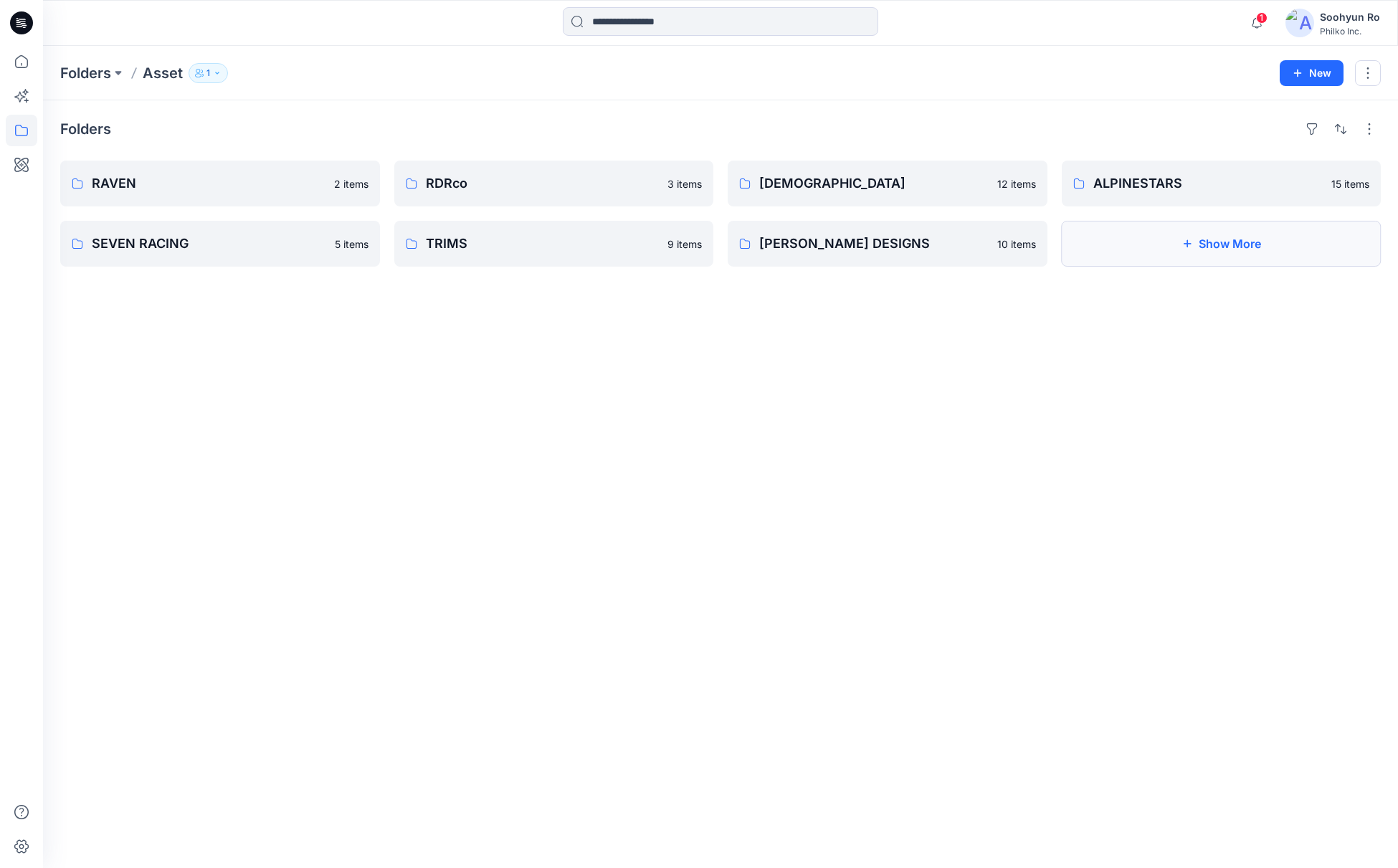
click at [1106, 250] on button "Show More" at bounding box center [1221, 244] width 320 height 46
click at [1118, 190] on p "ALPINESTARS" at bounding box center [1221, 183] width 254 height 20
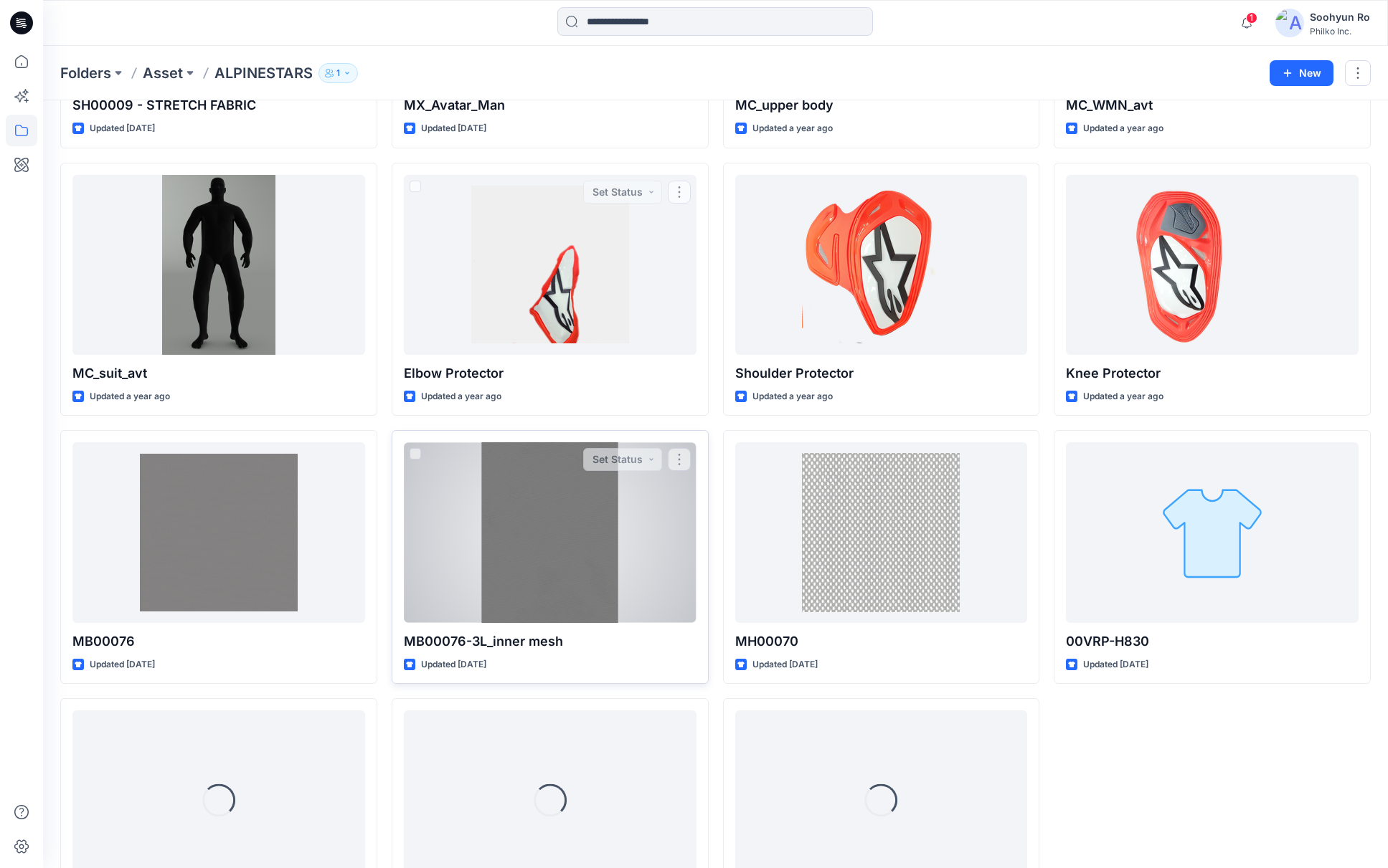
scroll to position [367, 0]
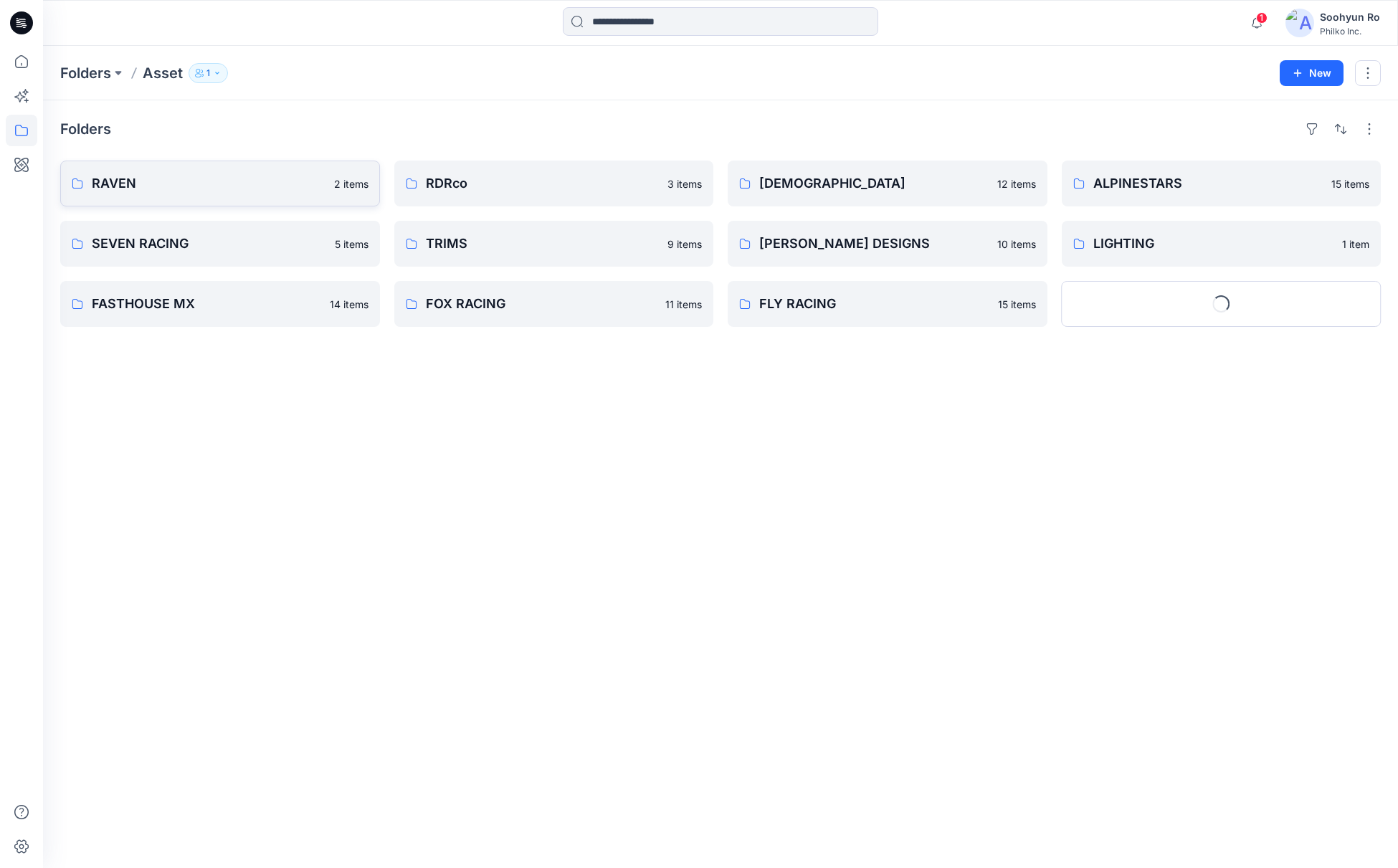
click at [186, 199] on link "RAVEN 2 items" at bounding box center [220, 184] width 320 height 46
click at [503, 190] on p "RDRco" at bounding box center [552, 183] width 254 height 20
click at [1100, 191] on p "ALPINESTARS" at bounding box center [1221, 183] width 254 height 20
click at [820, 250] on p "TROY LEE DESIGNS" at bounding box center [886, 244] width 254 height 20
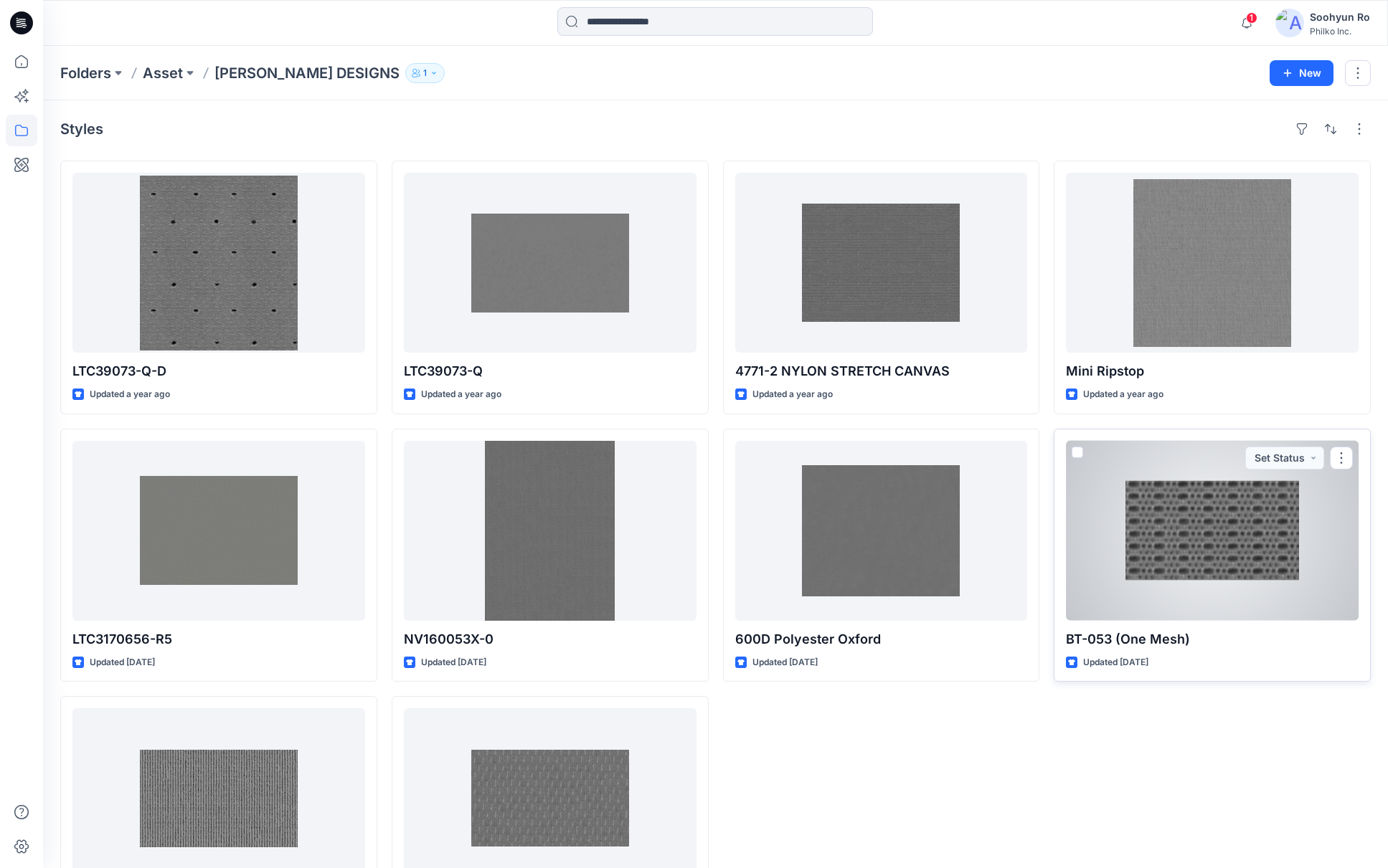
click at [1163, 524] on div at bounding box center [1212, 531] width 292 height 180
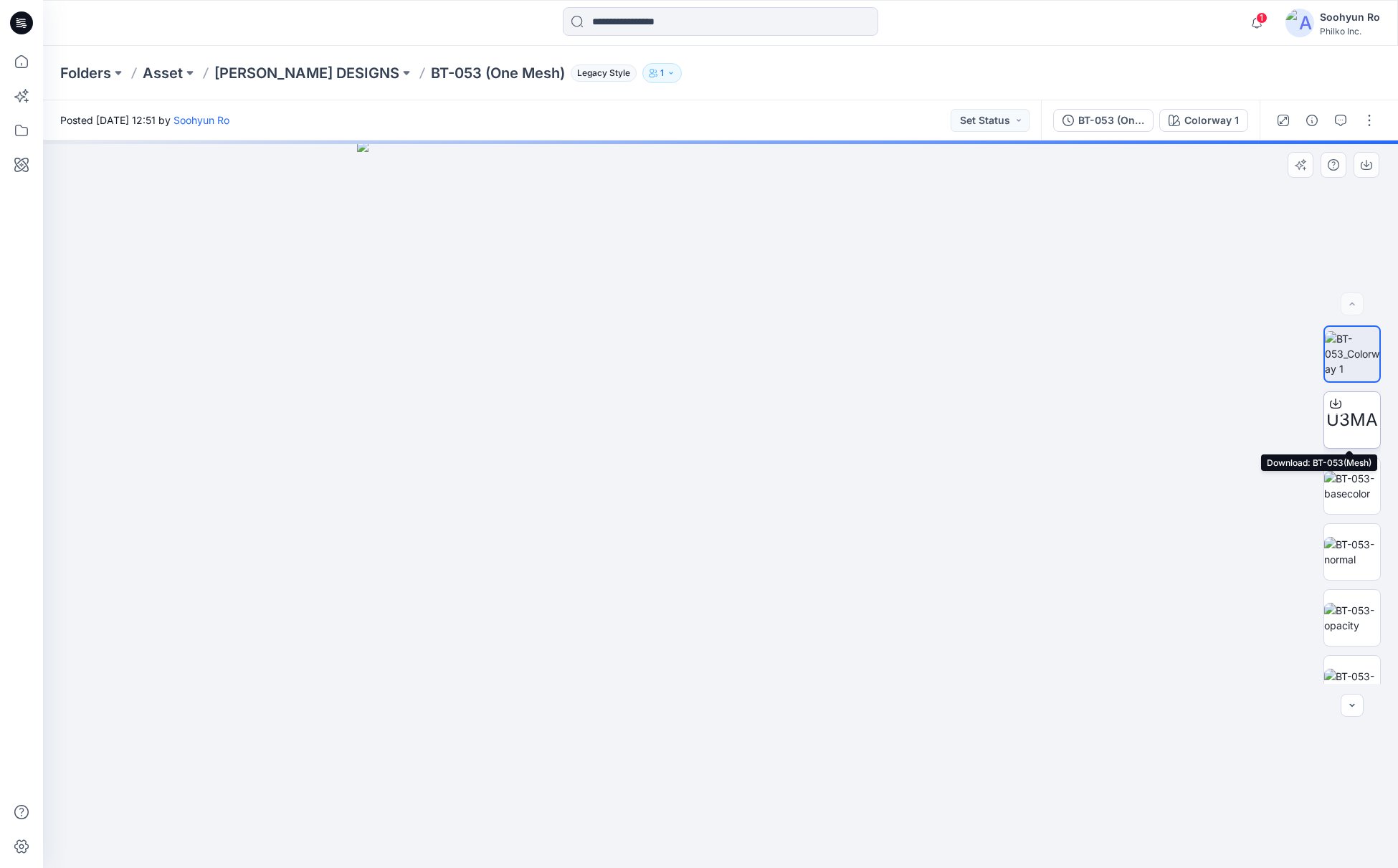
click at [1335, 401] on icon at bounding box center [1335, 404] width 11 height 8
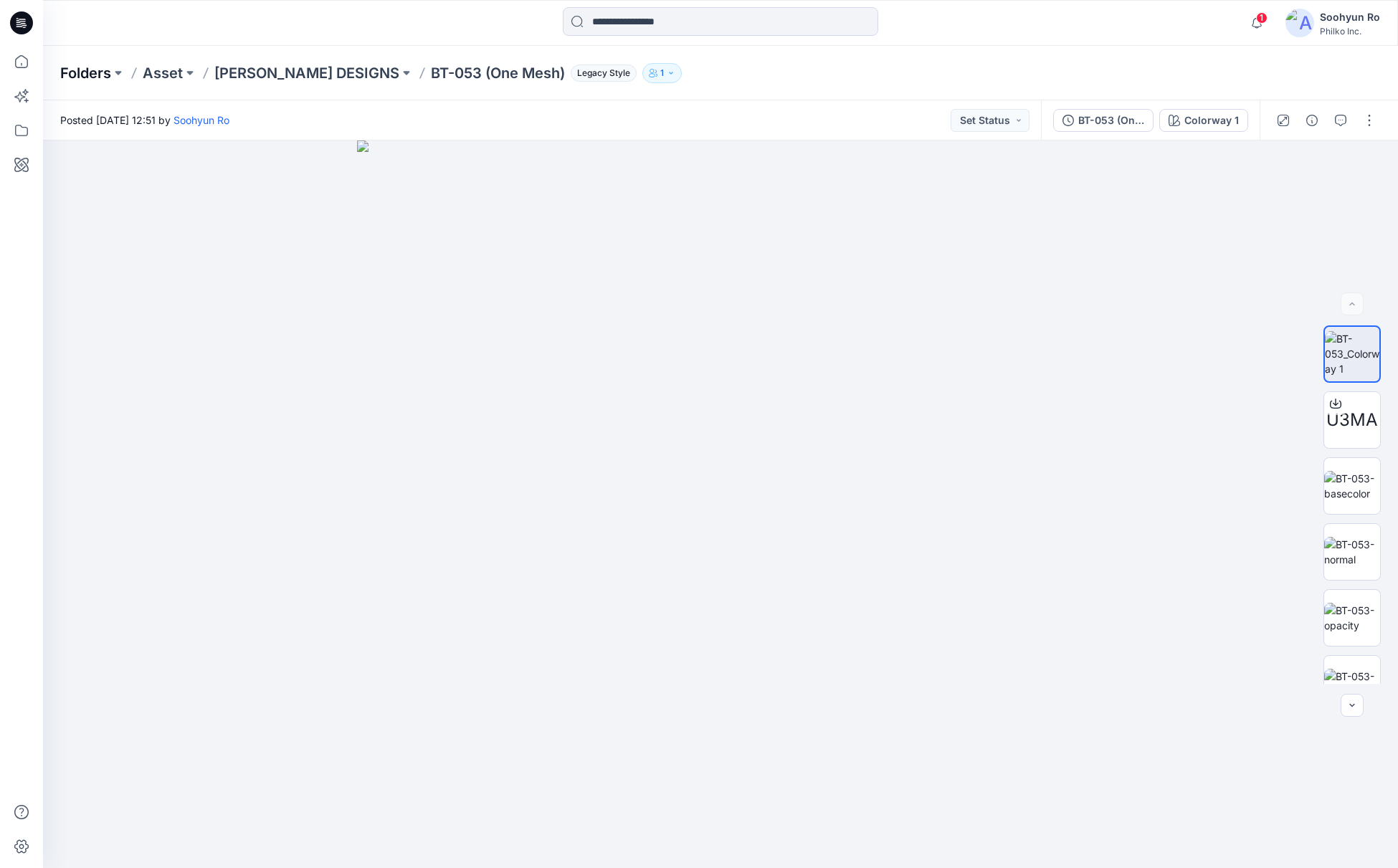
click at [107, 72] on p "Folders" at bounding box center [85, 73] width 51 height 20
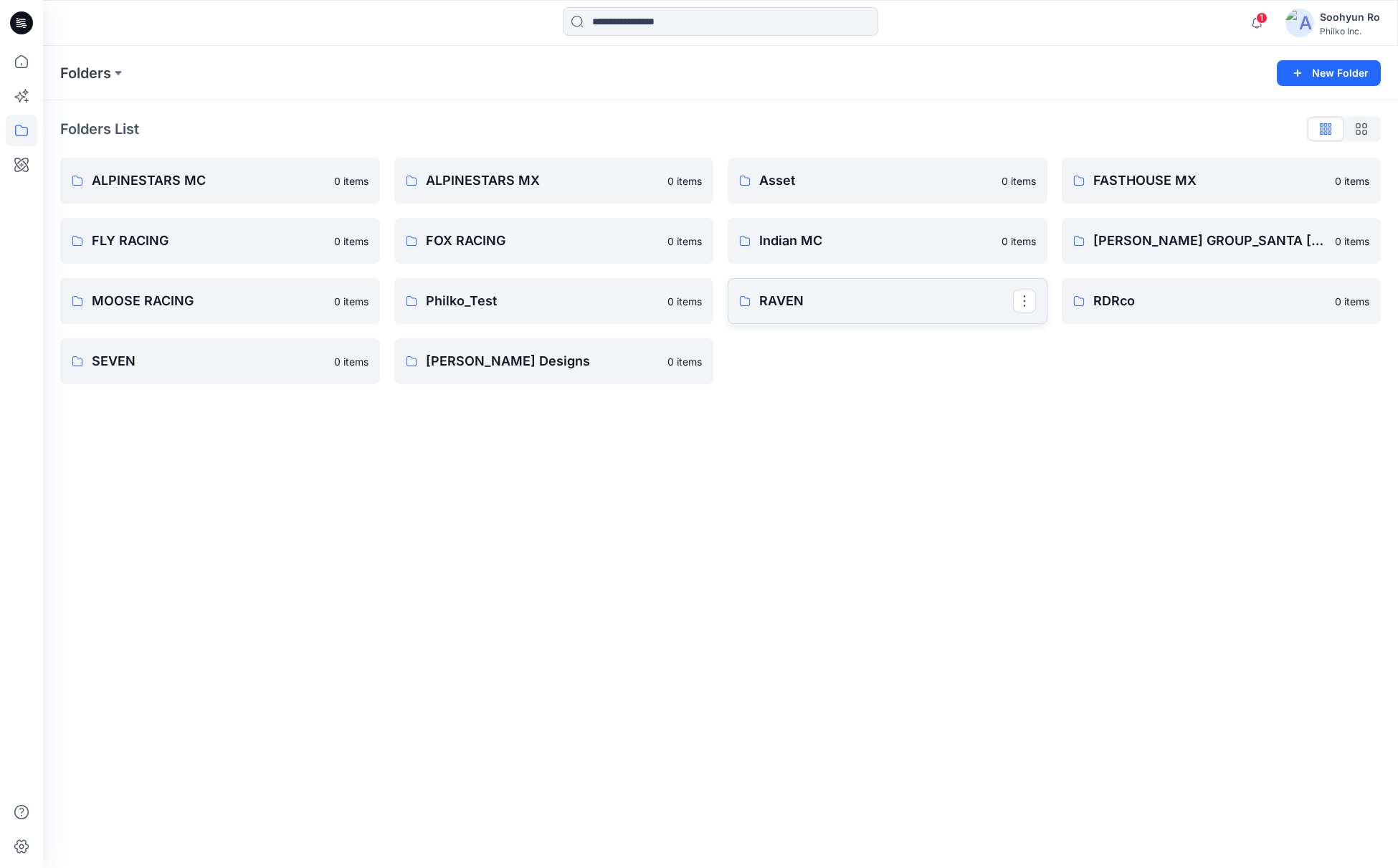
click at [844, 287] on link "RAVEN" at bounding box center [887, 301] width 320 height 46
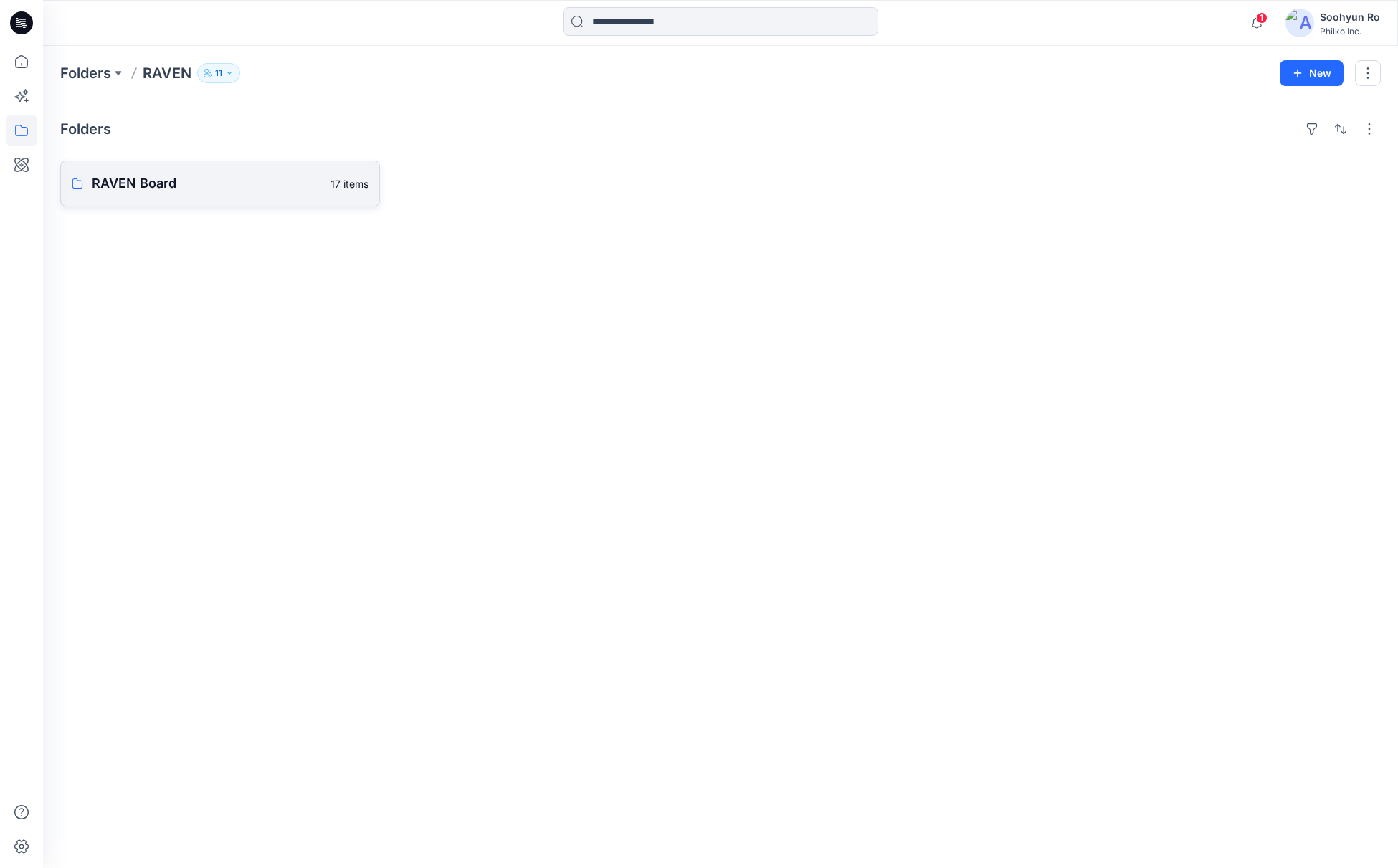
click at [164, 201] on link "RAVEN Board 17 items" at bounding box center [220, 184] width 320 height 46
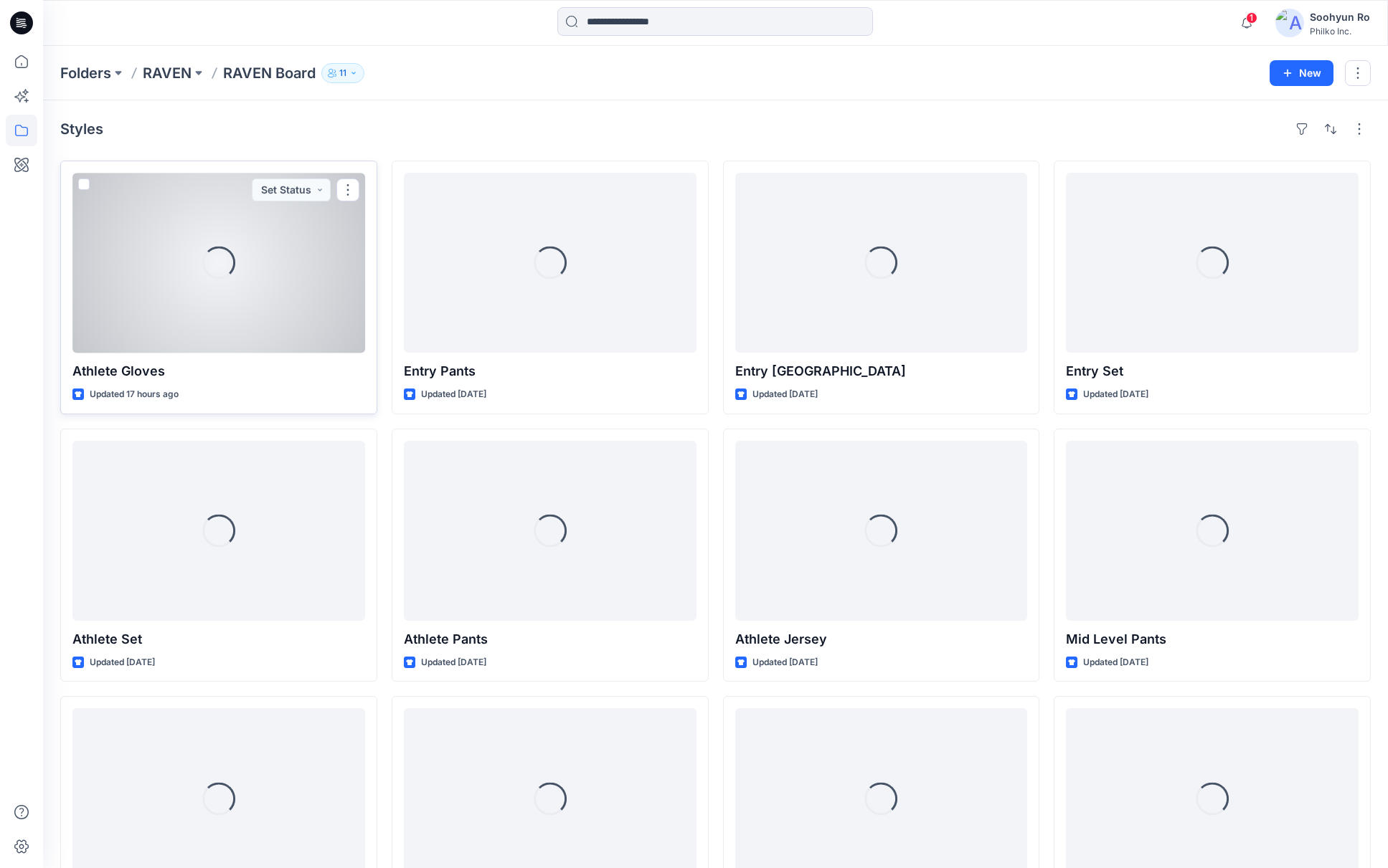
click at [181, 260] on div "Loading..." at bounding box center [218, 263] width 292 height 180
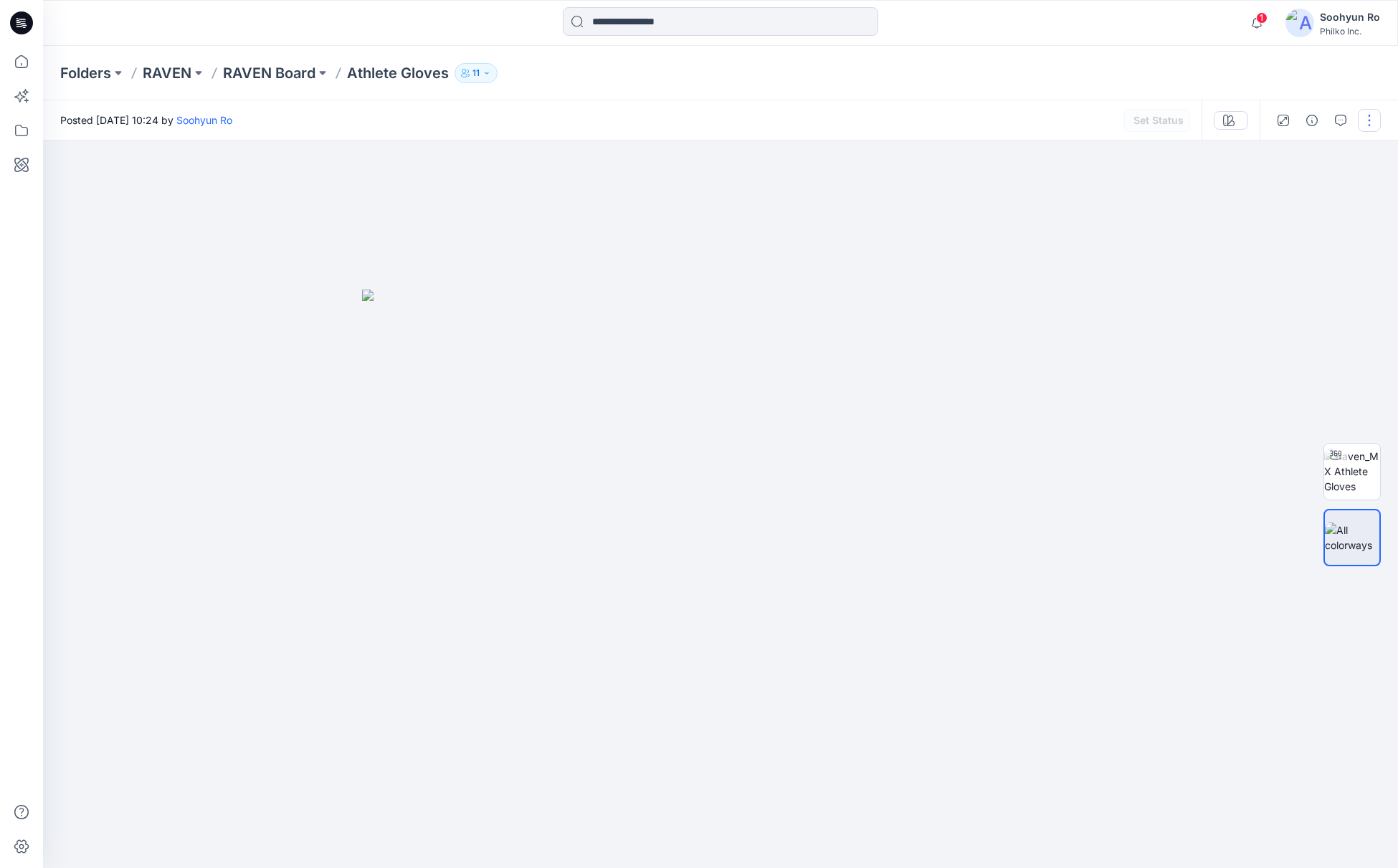
click at [1363, 124] on button "button" at bounding box center [1369, 120] width 23 height 23
click at [1287, 188] on button "Edit" at bounding box center [1309, 194] width 132 height 26
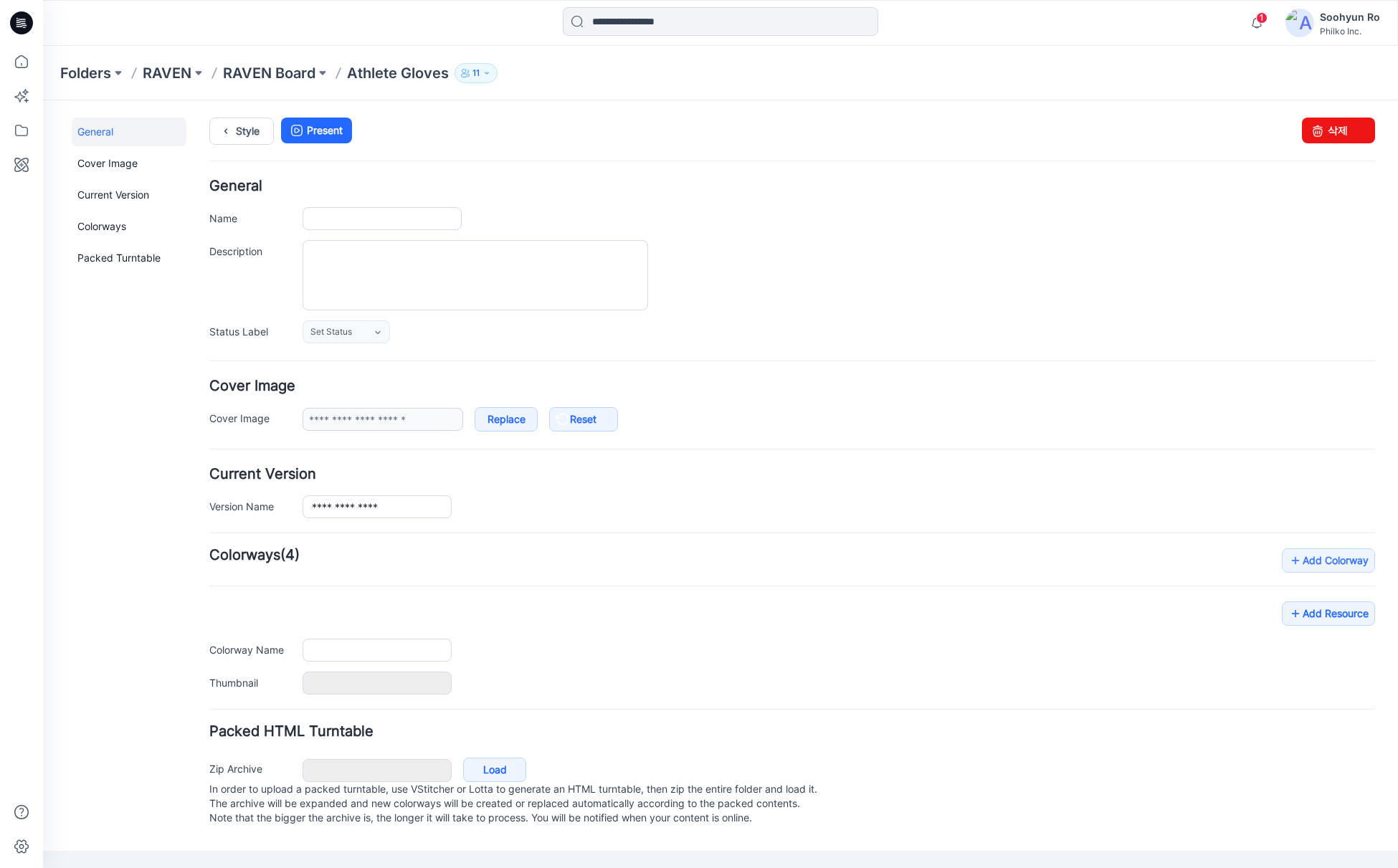
type input "**********"
type input "*****"
type input "**********"
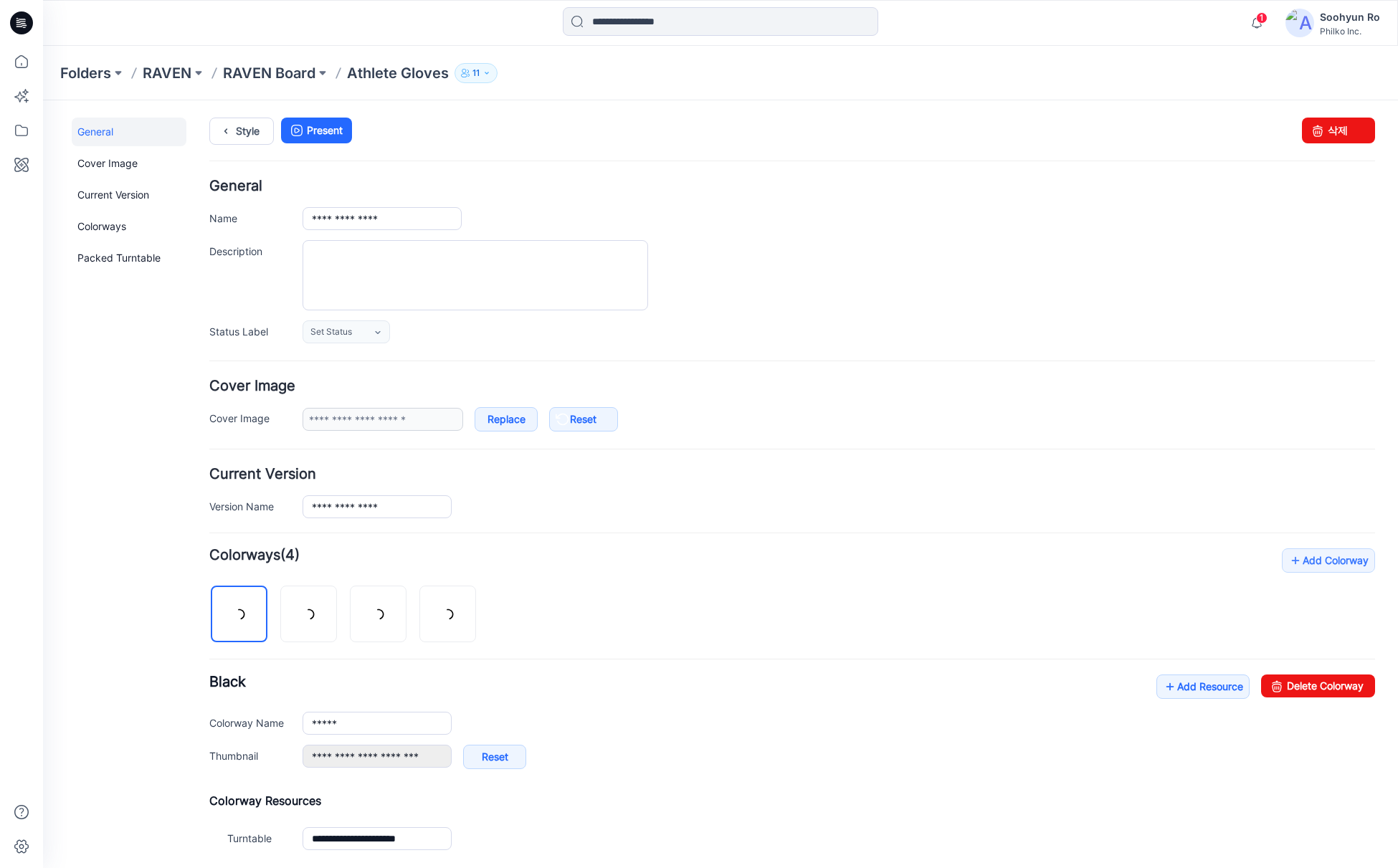
scroll to position [151, 0]
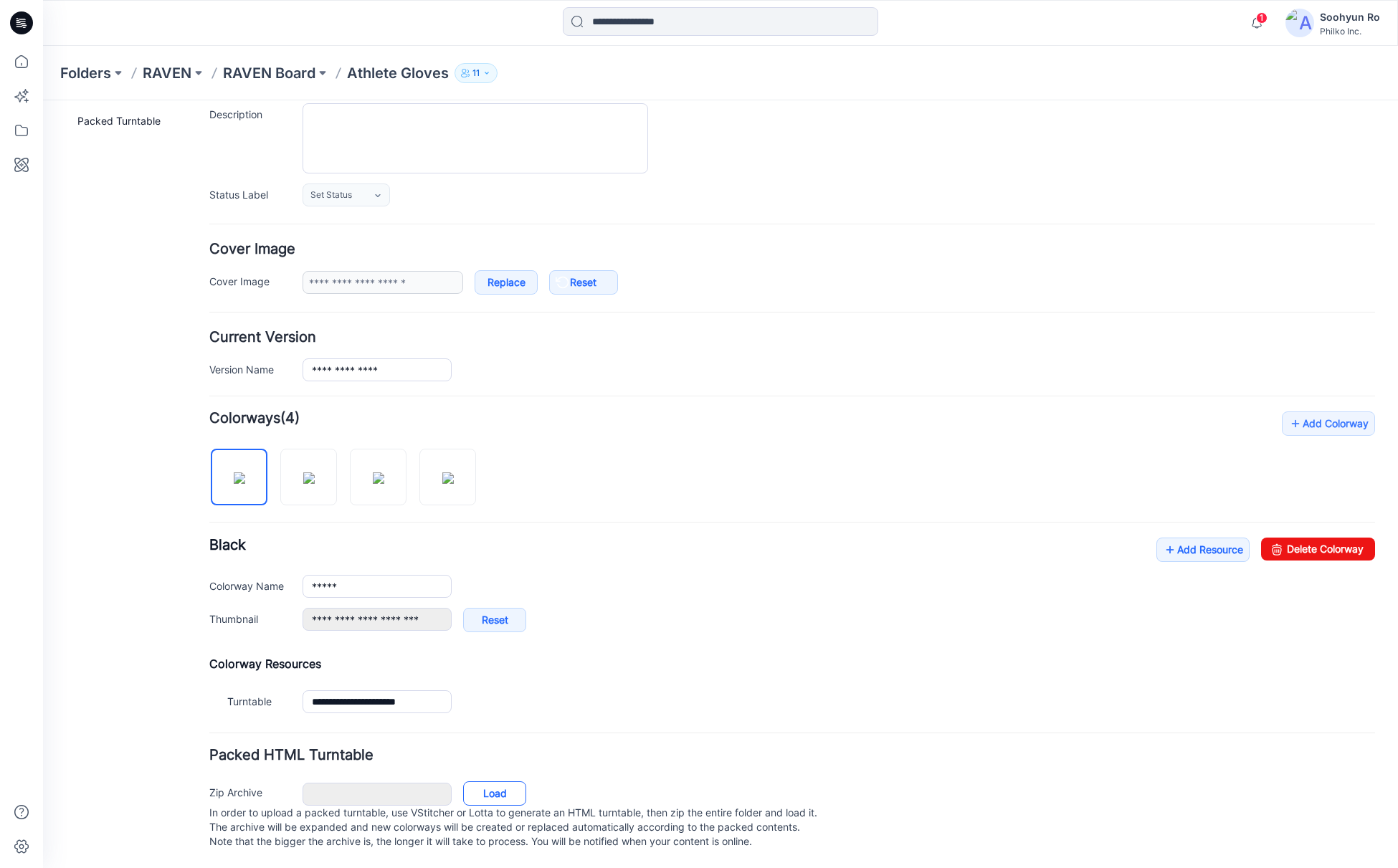
click at [489, 781] on link "Load" at bounding box center [494, 793] width 64 height 24
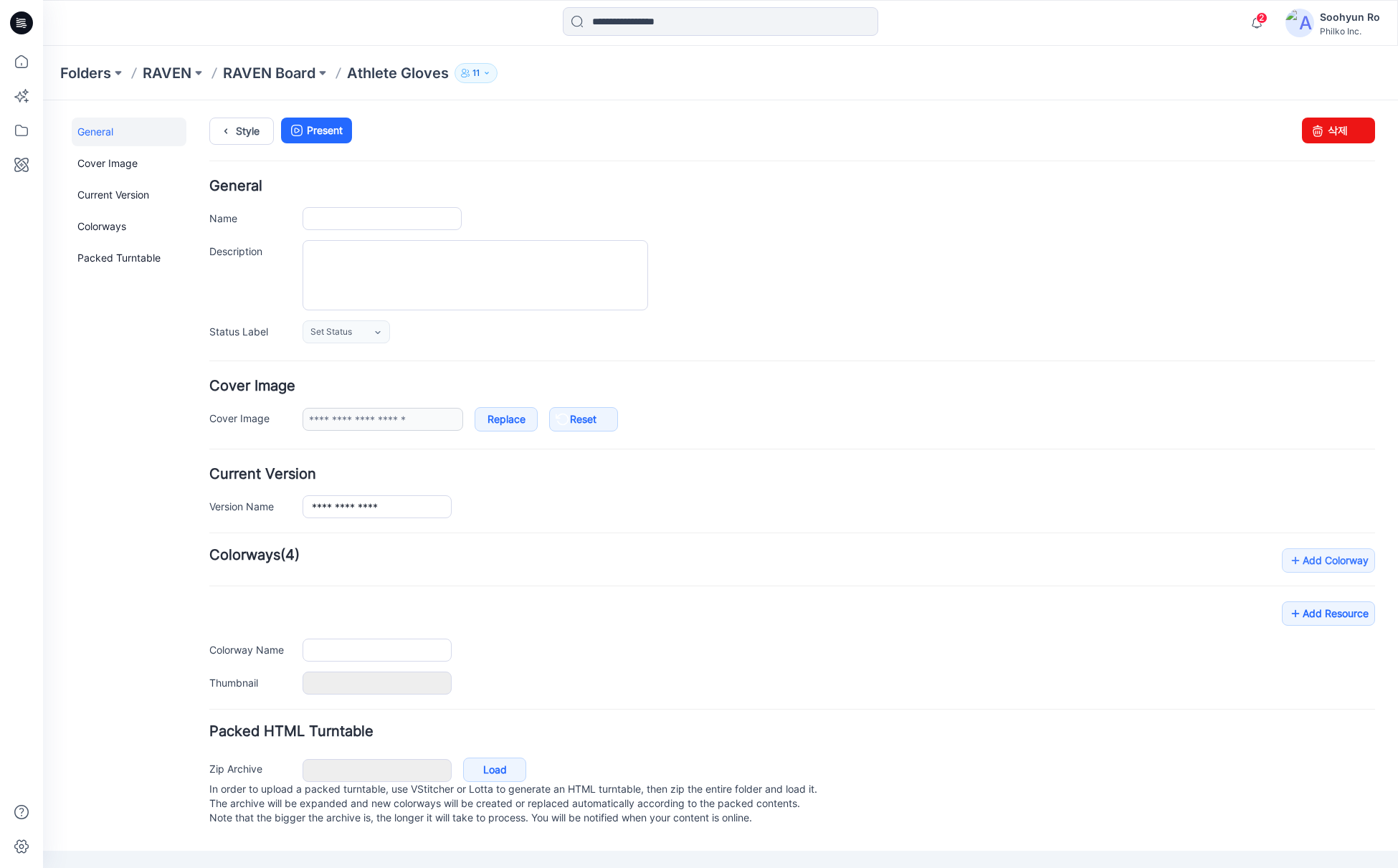
type input "**********"
type input "*****"
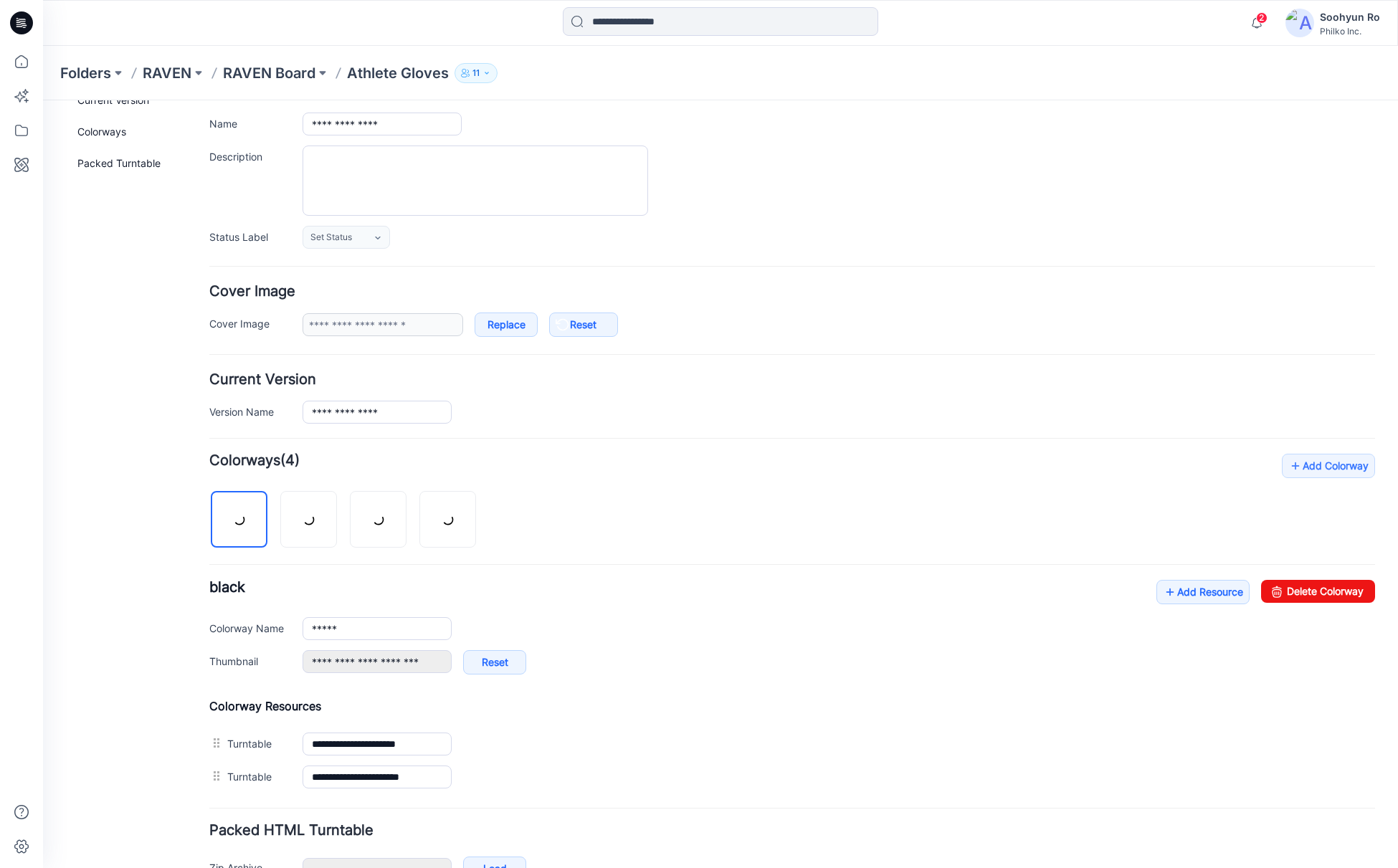
scroll to position [184, 0]
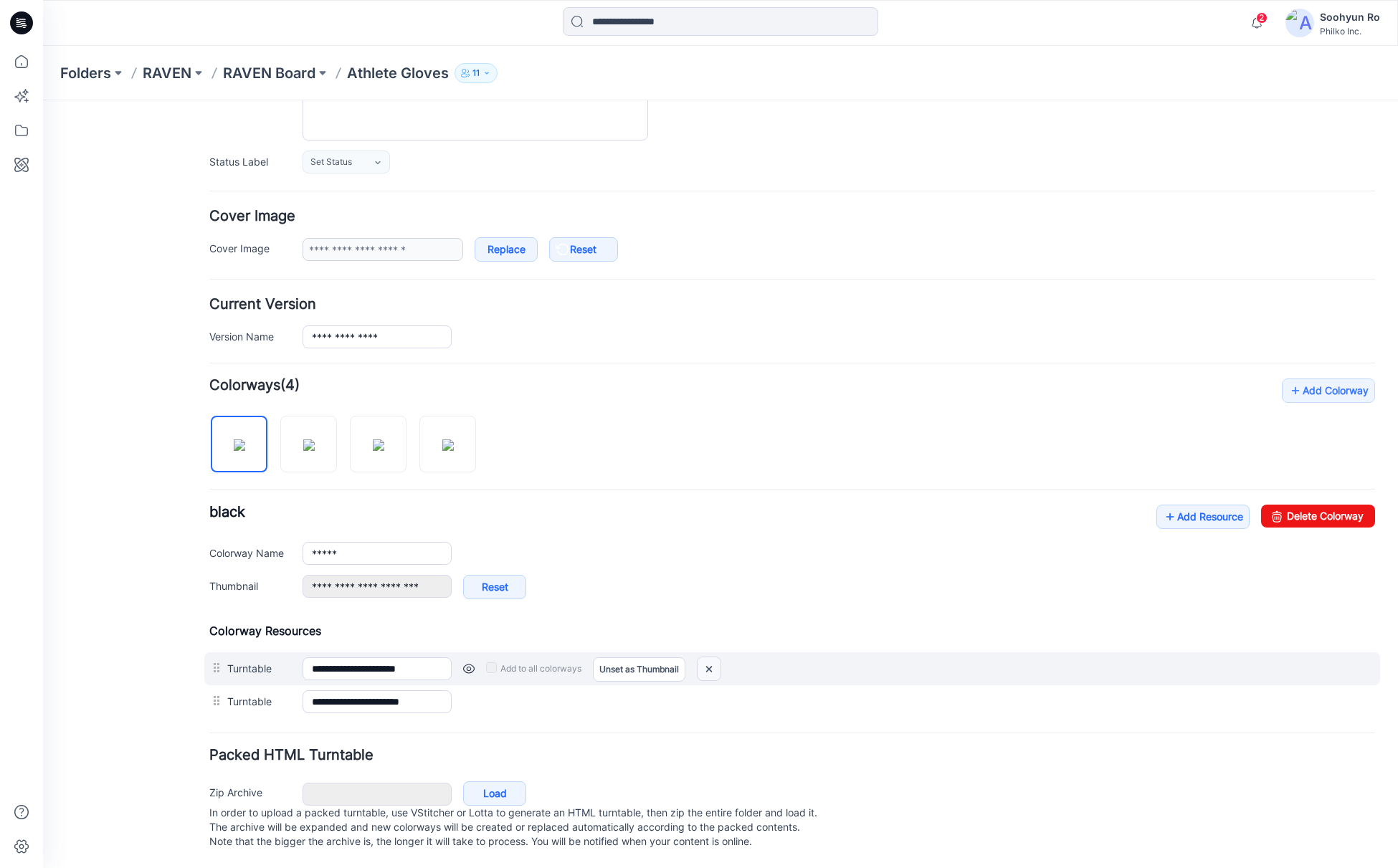
click at [712, 658] on img at bounding box center [709, 669] width 23 height 23
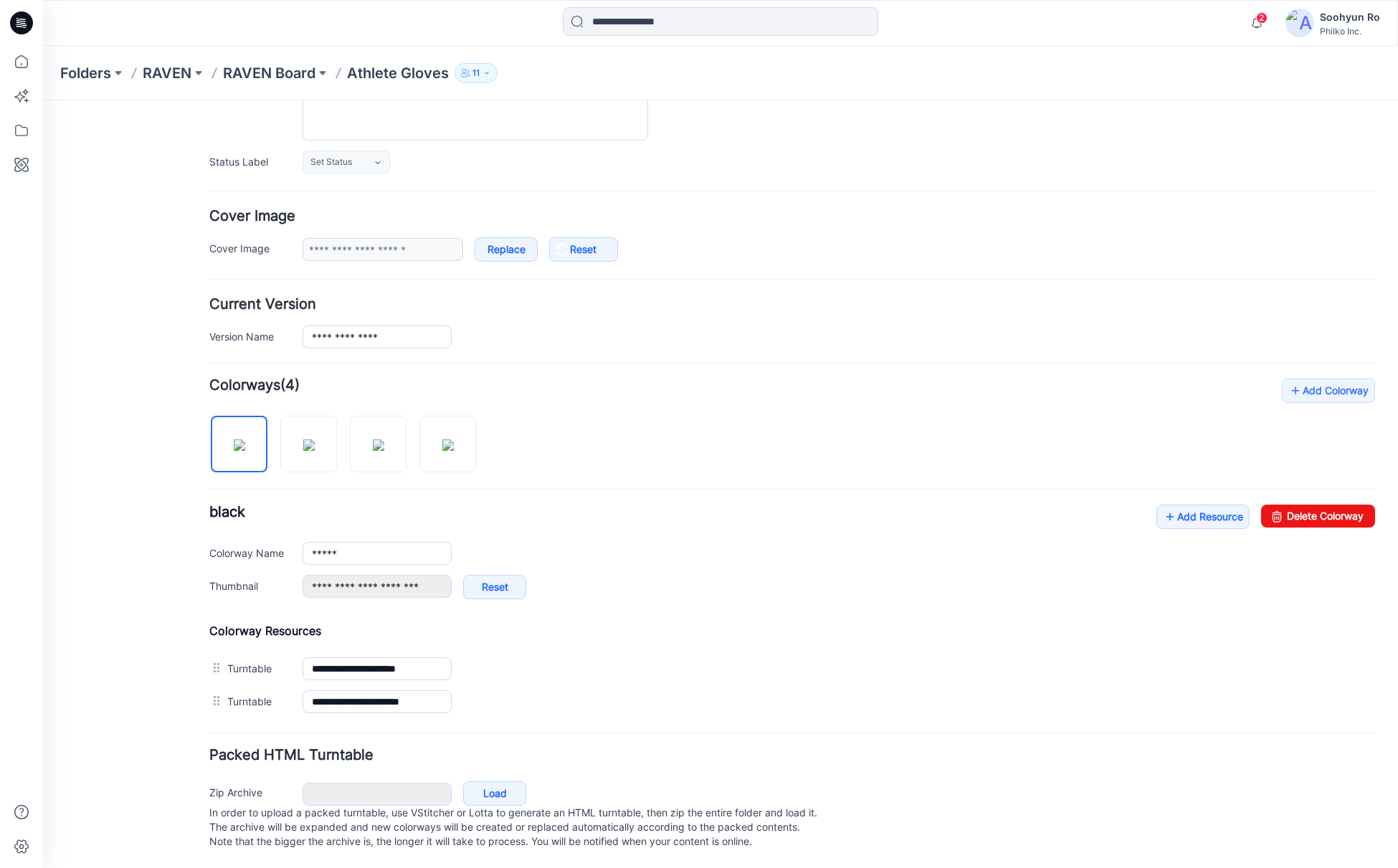
type input "**********"
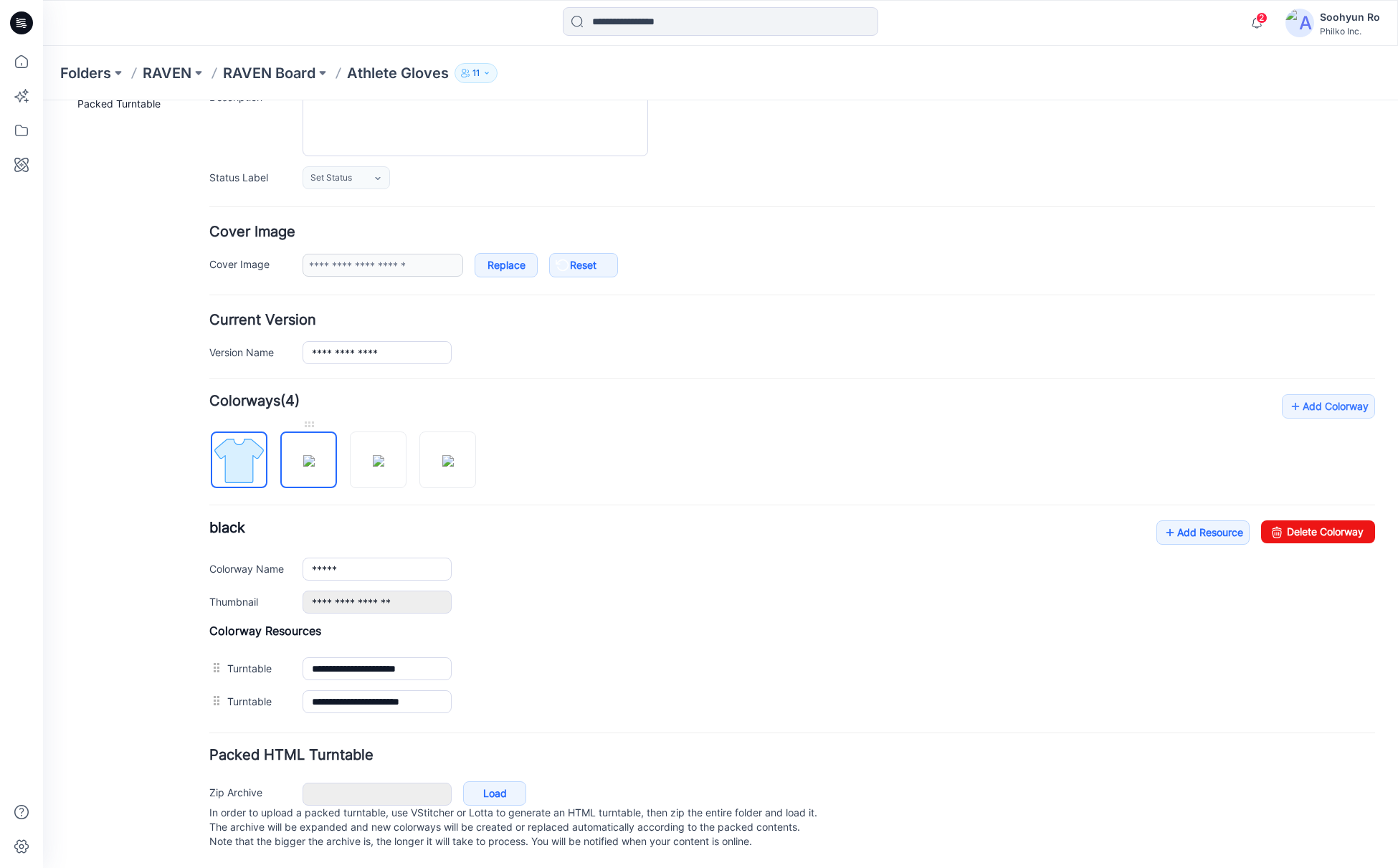
click at [310, 455] on img at bounding box center [309, 460] width 11 height 11
type input "**********"
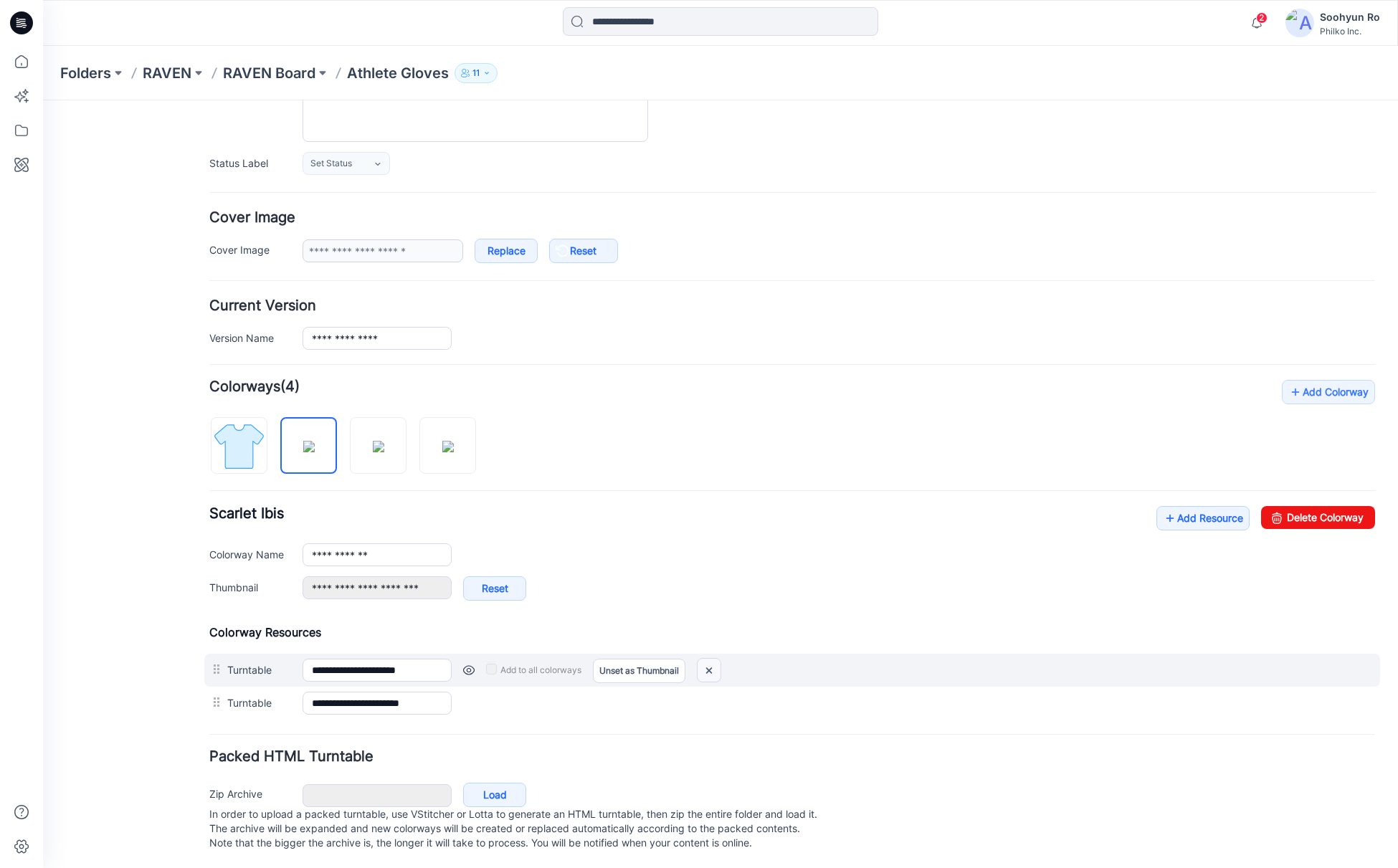
click at [709, 678] on img at bounding box center [709, 670] width 23 height 23
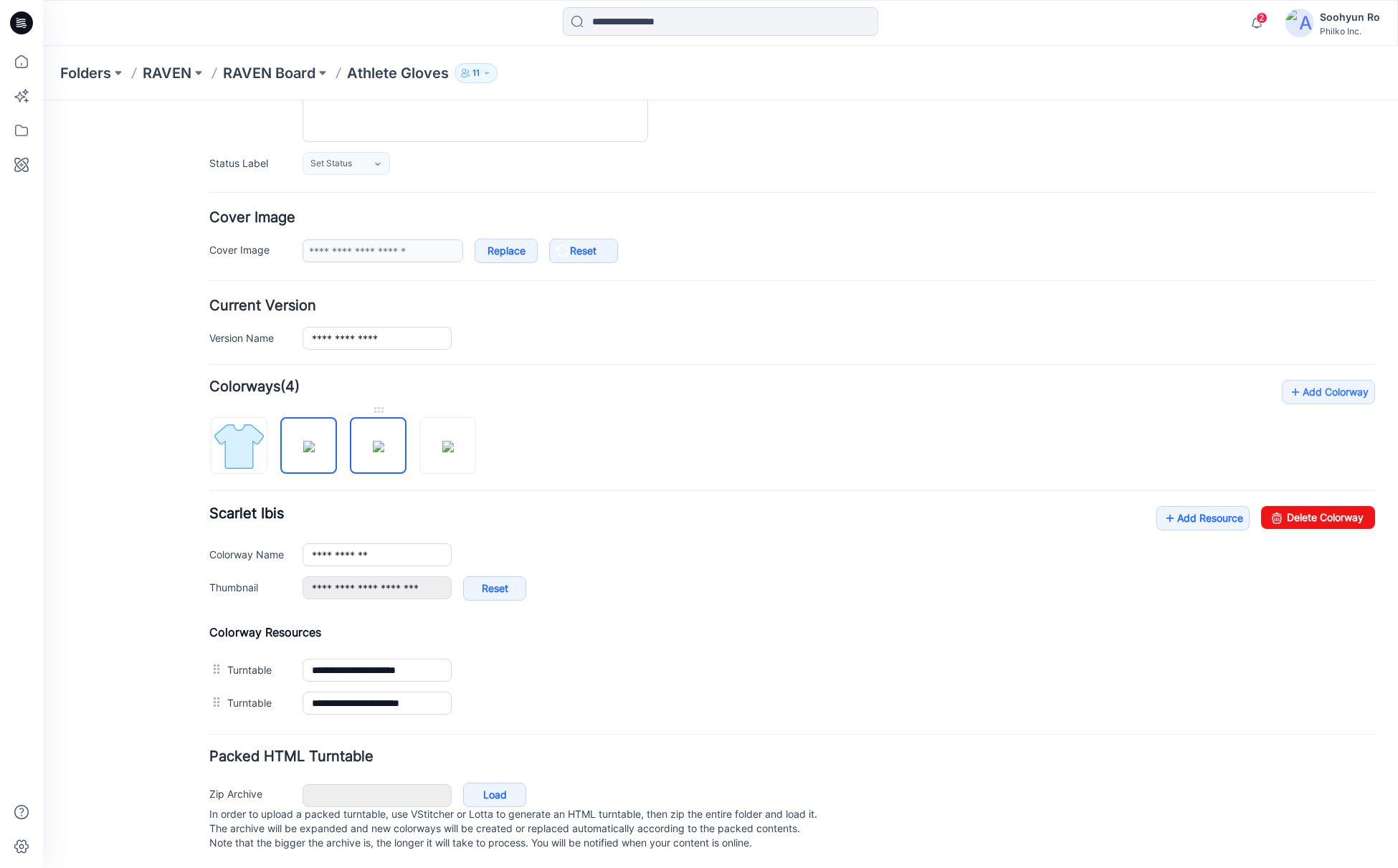
click at [373, 441] on img at bounding box center [378, 446] width 11 height 11
type input "******"
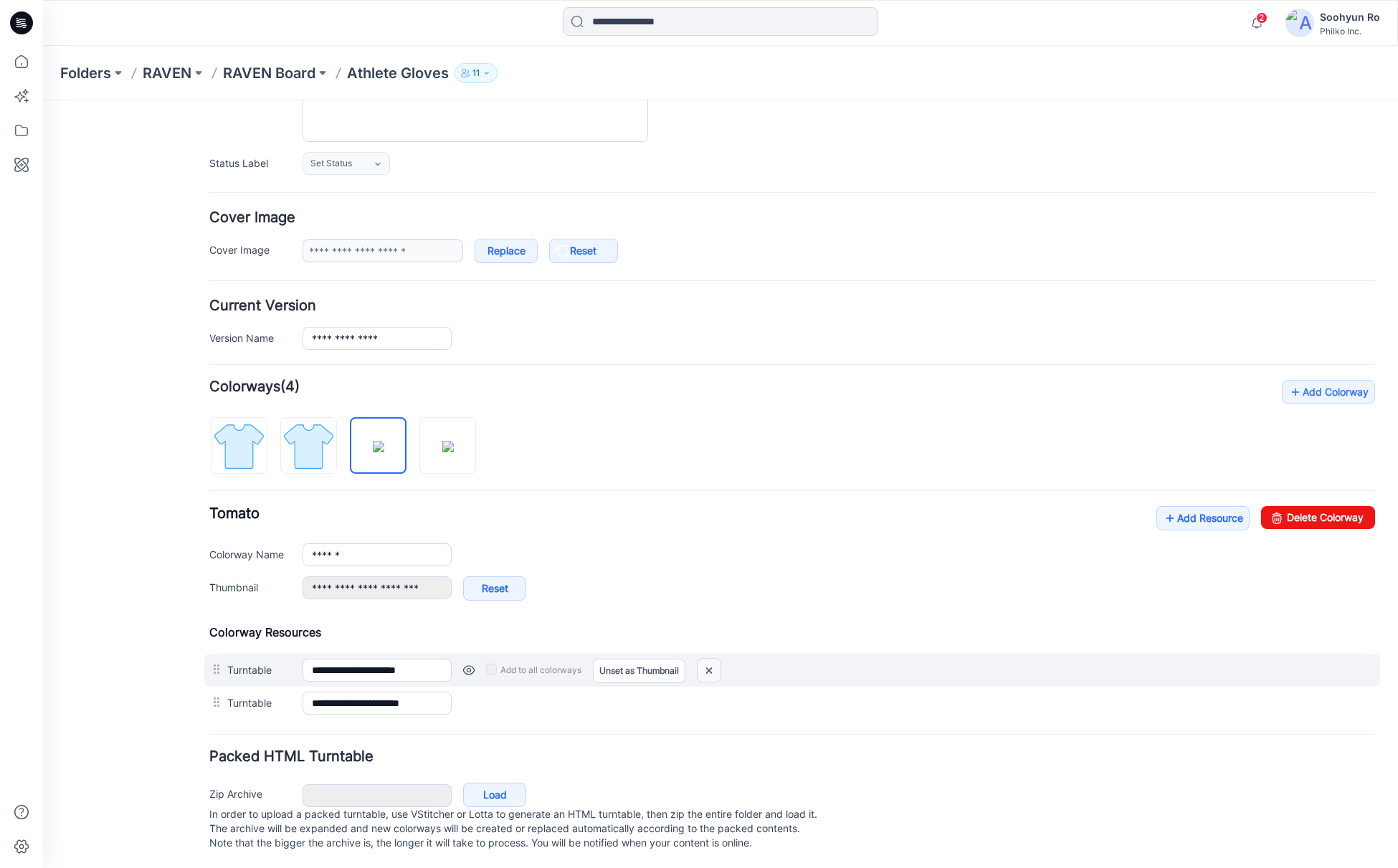
click at [711, 678] on img at bounding box center [709, 670] width 23 height 23
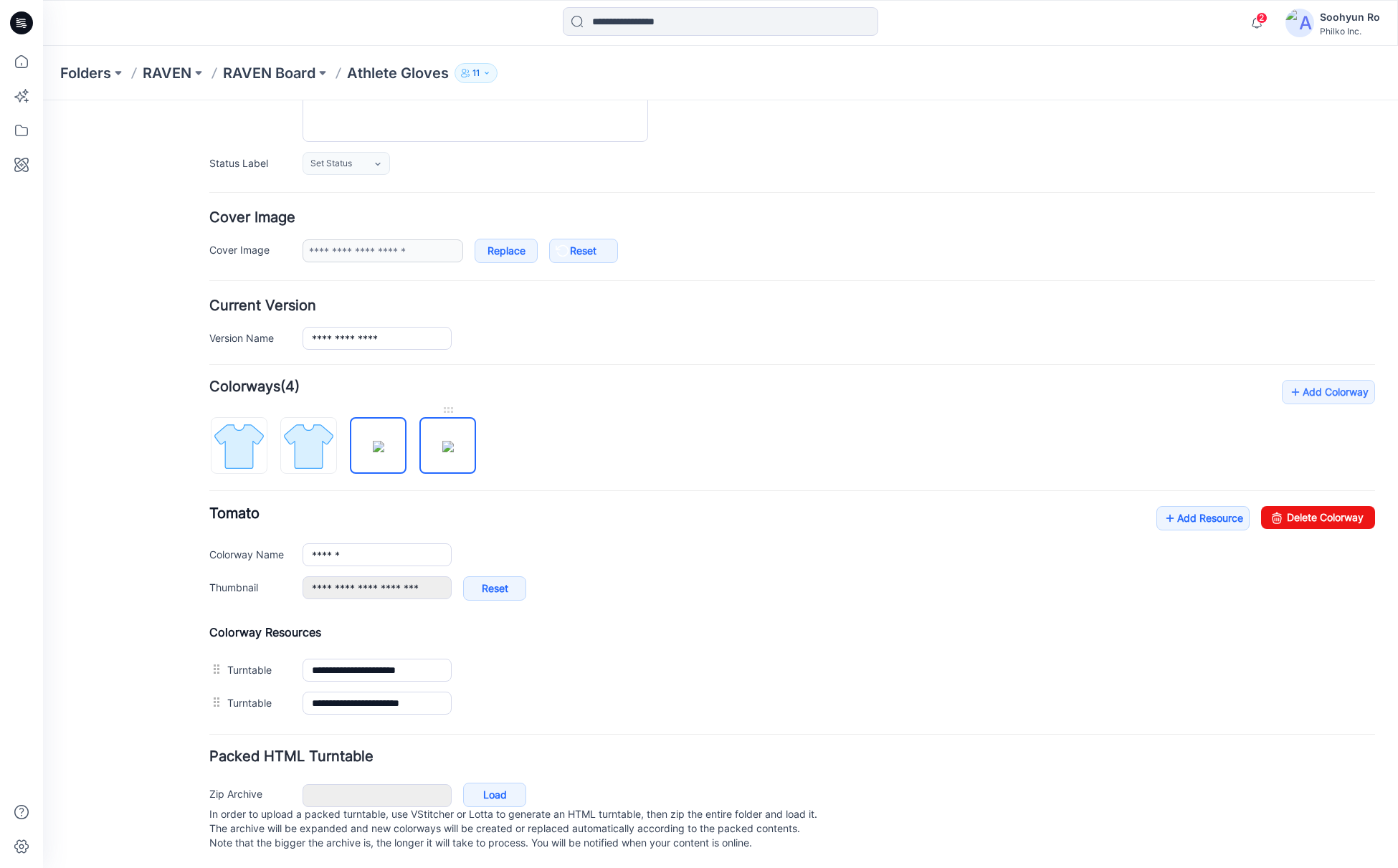
type input "**********"
click at [452, 452] on img at bounding box center [447, 446] width 11 height 11
type input "********"
type input "**********"
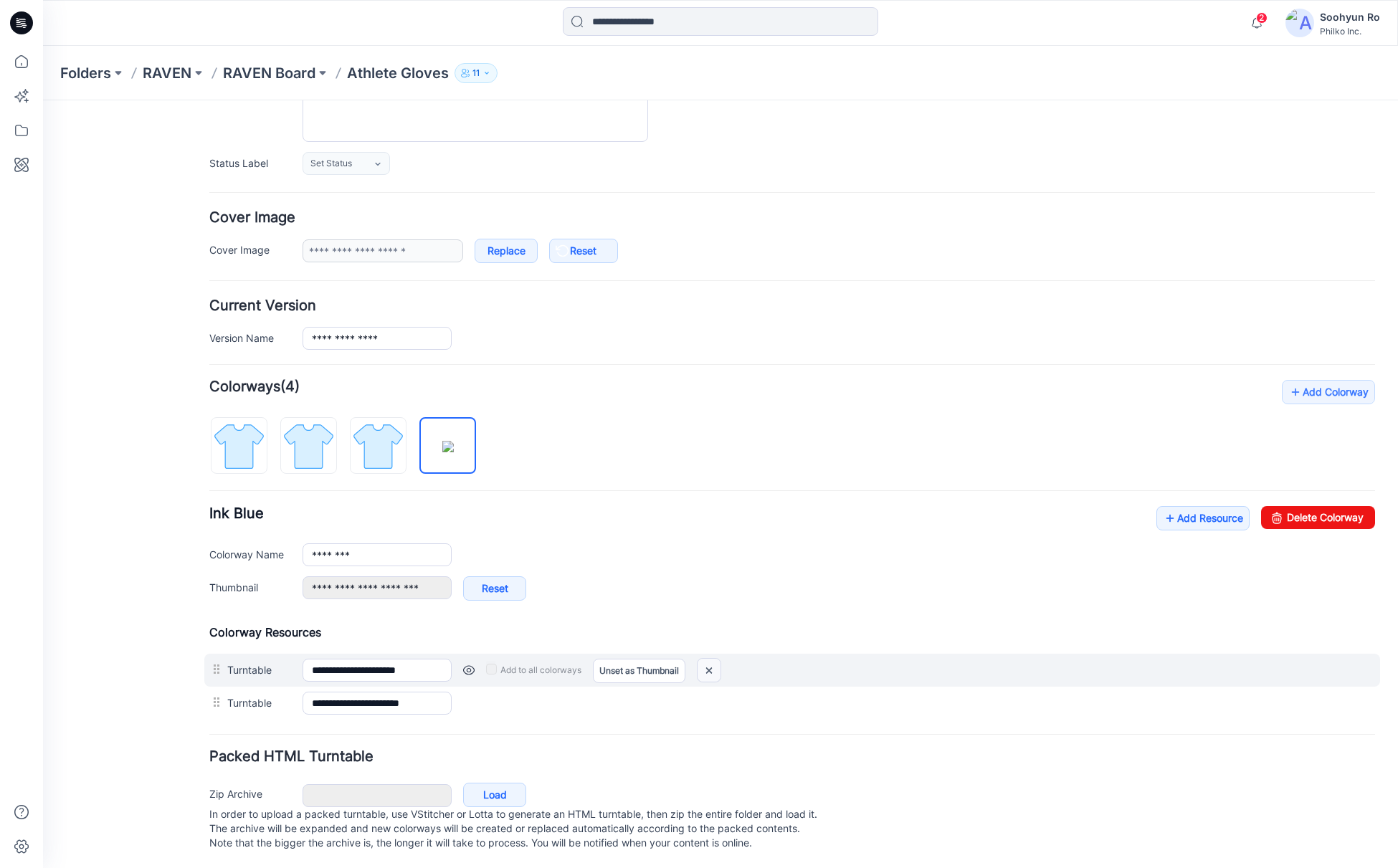
click at [721, 671] on div at bounding box center [709, 670] width 24 height 24
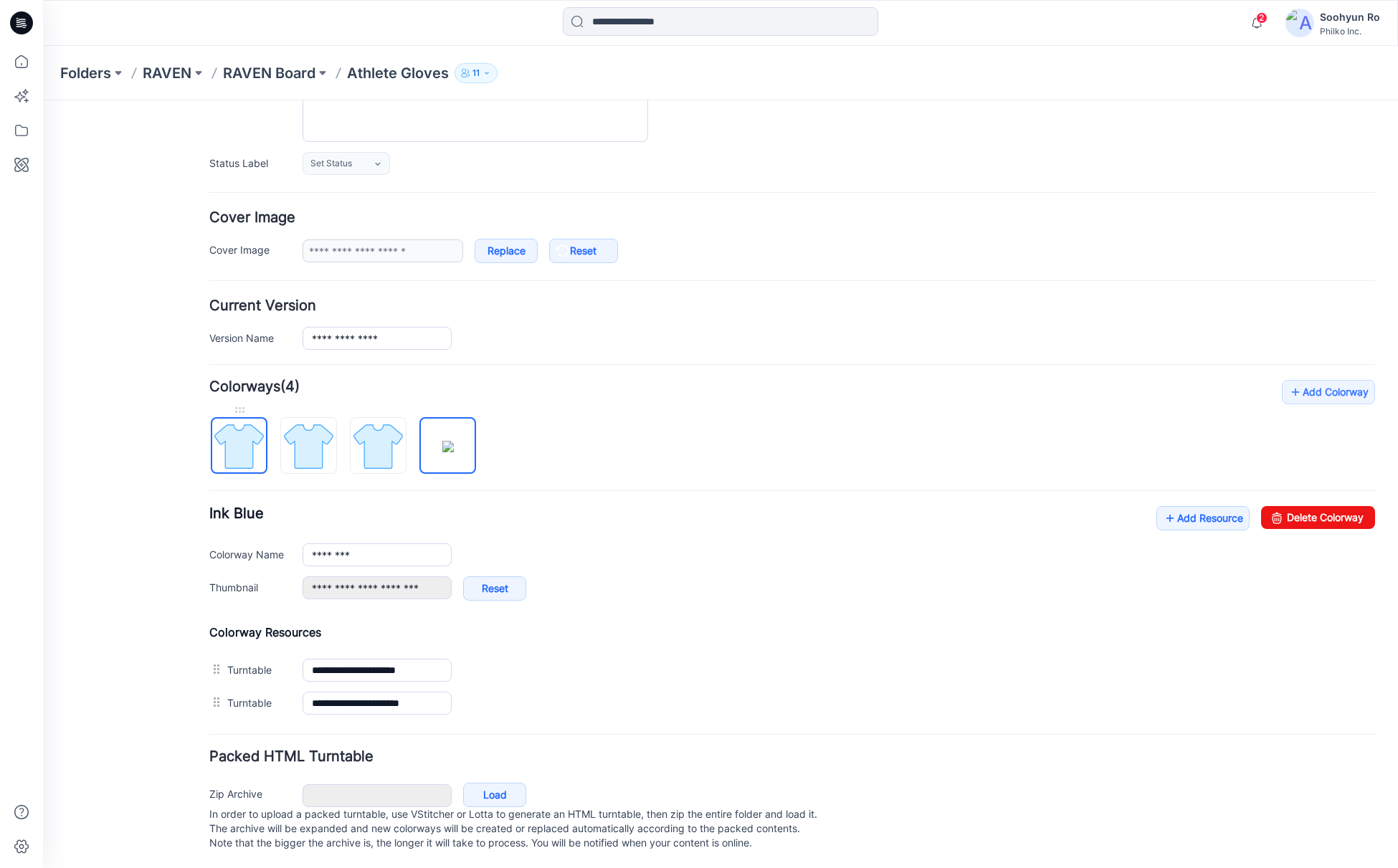
click at [225, 467] on img at bounding box center [239, 446] width 54 height 54
type input "*****"
type input "**********"
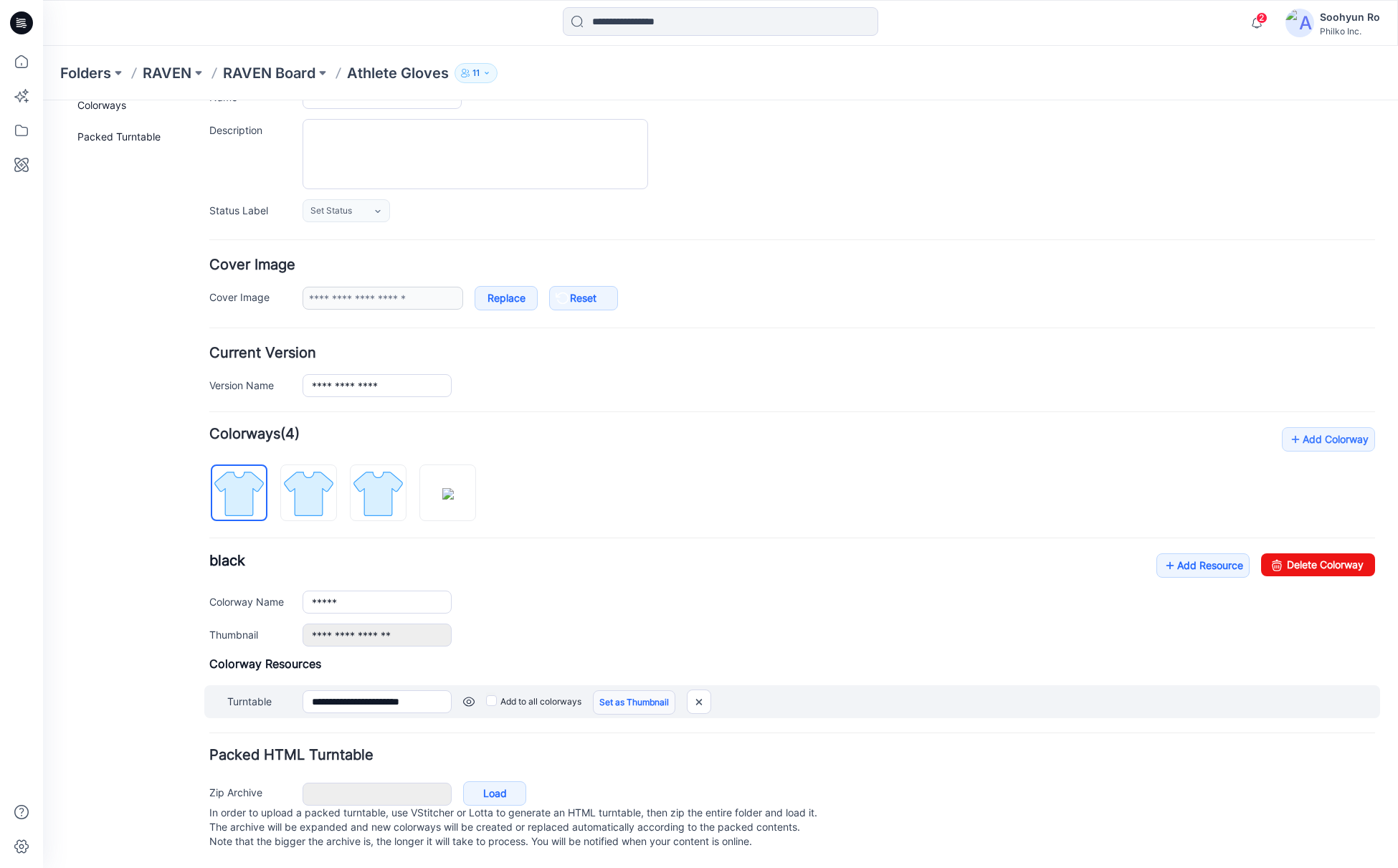
click at [640, 698] on link "Set as Thumbnail" at bounding box center [633, 703] width 83 height 24
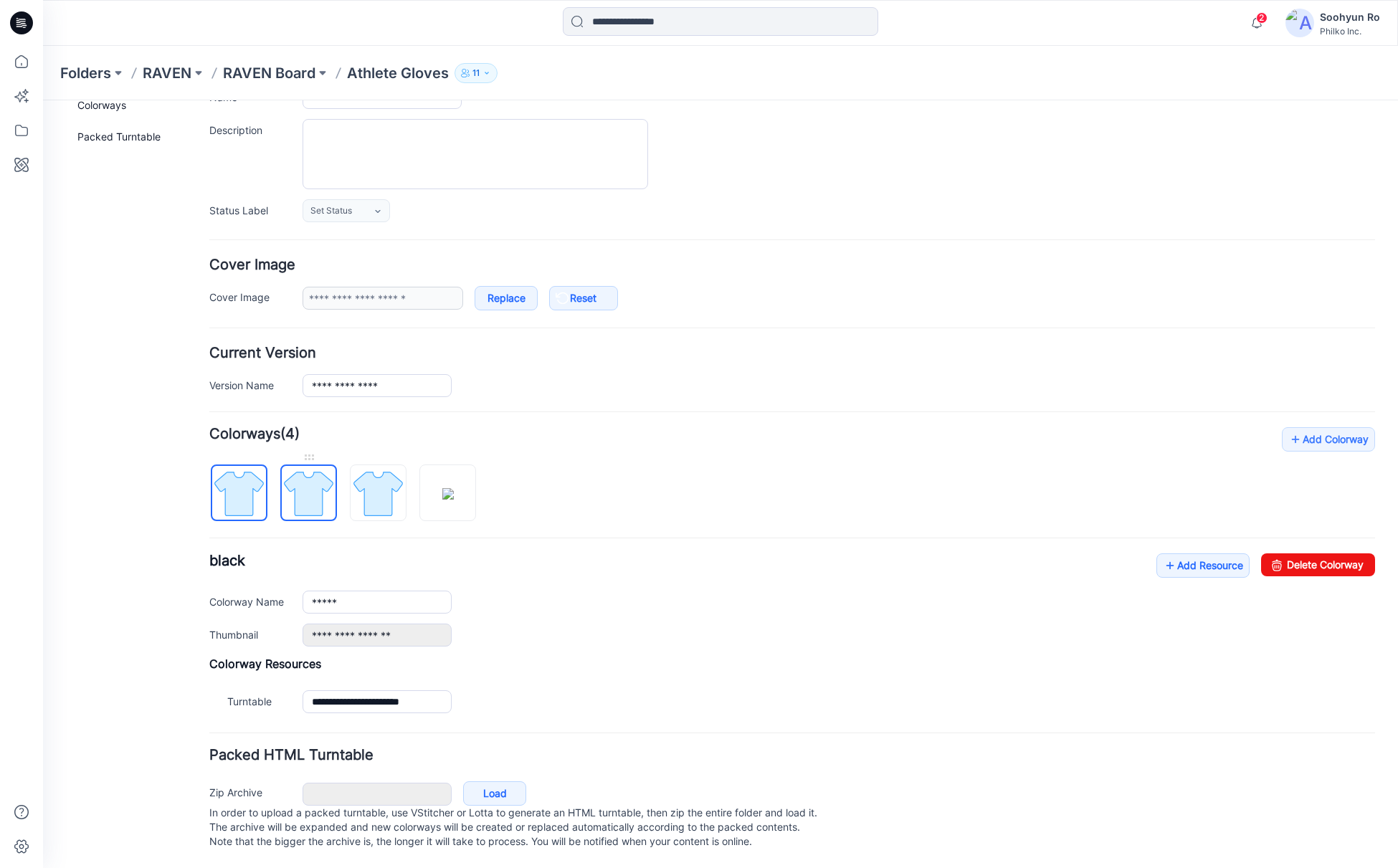
click at [290, 484] on img at bounding box center [309, 493] width 54 height 54
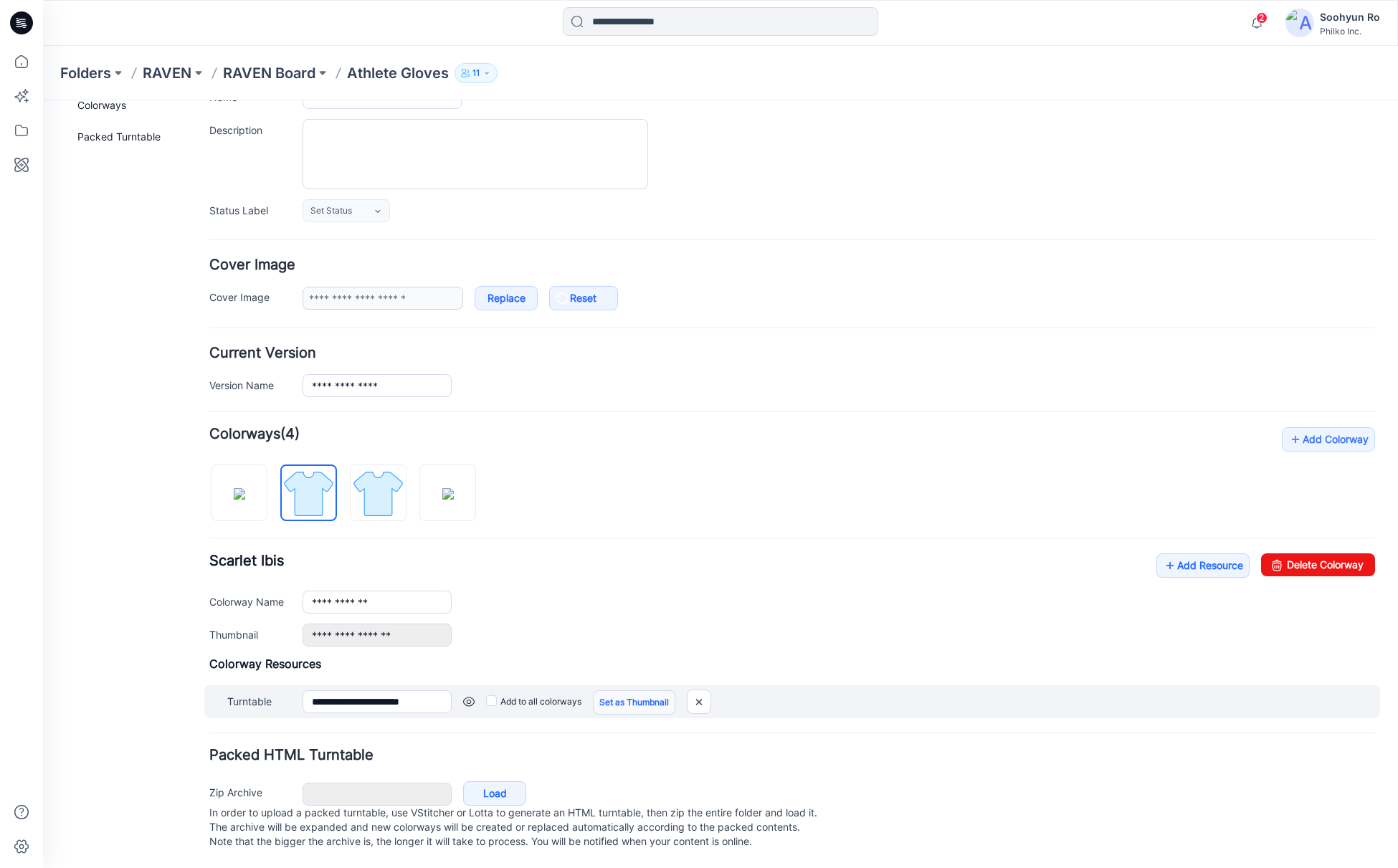
click at [621, 691] on link "Set as Thumbnail" at bounding box center [633, 703] width 83 height 24
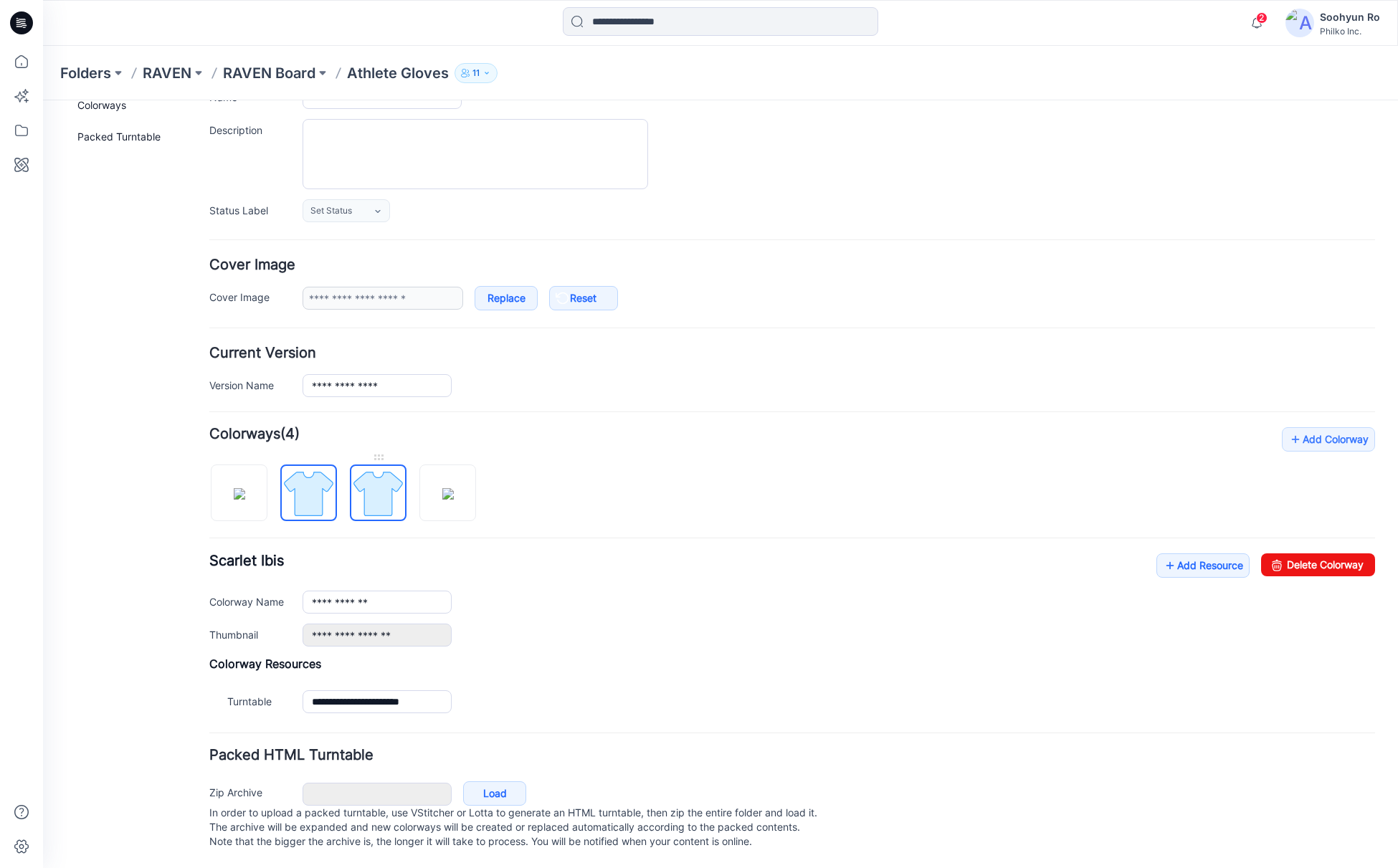
click at [371, 479] on img at bounding box center [378, 493] width 54 height 54
type input "******"
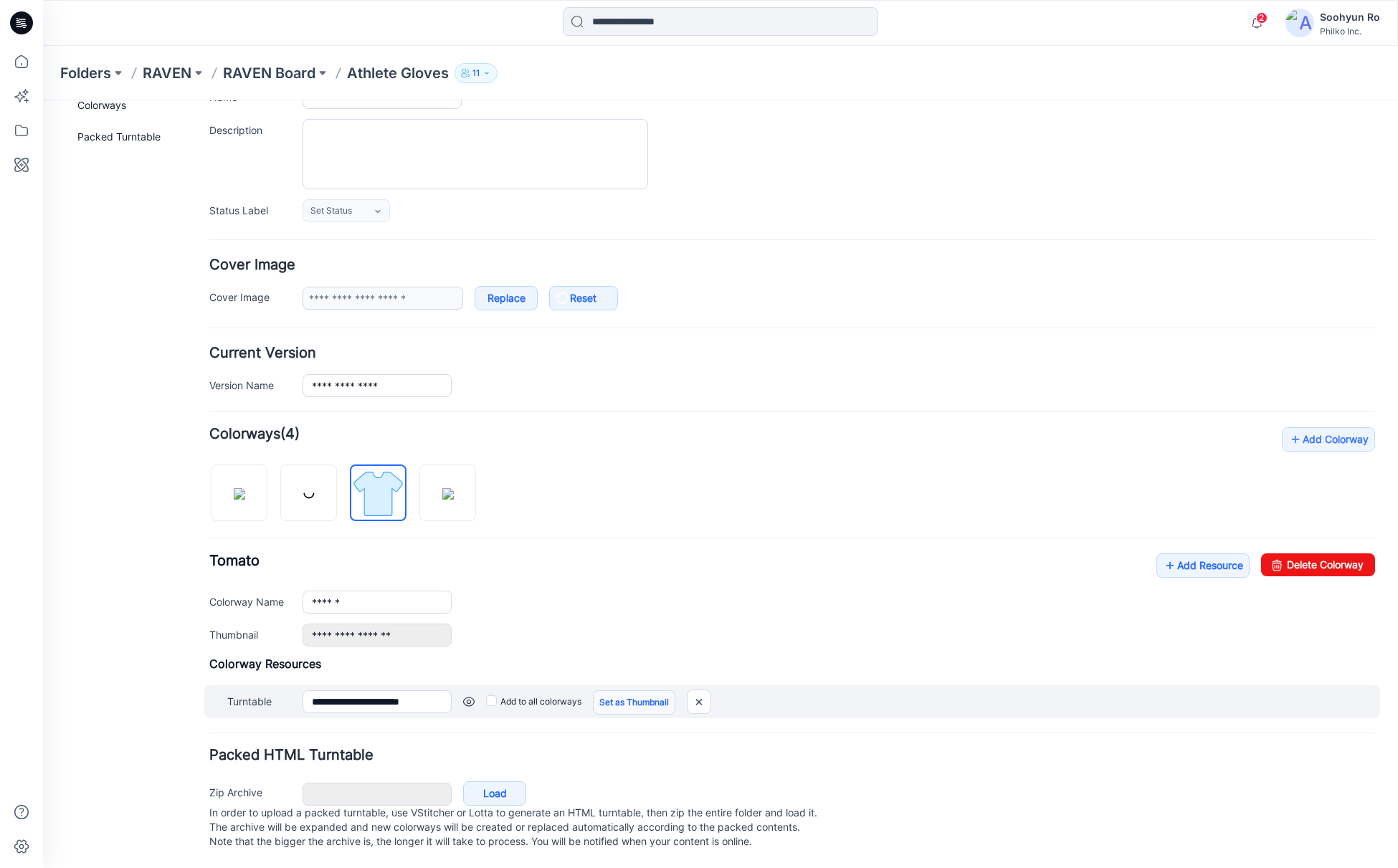
click at [618, 691] on link "Set as Thumbnail" at bounding box center [633, 703] width 83 height 24
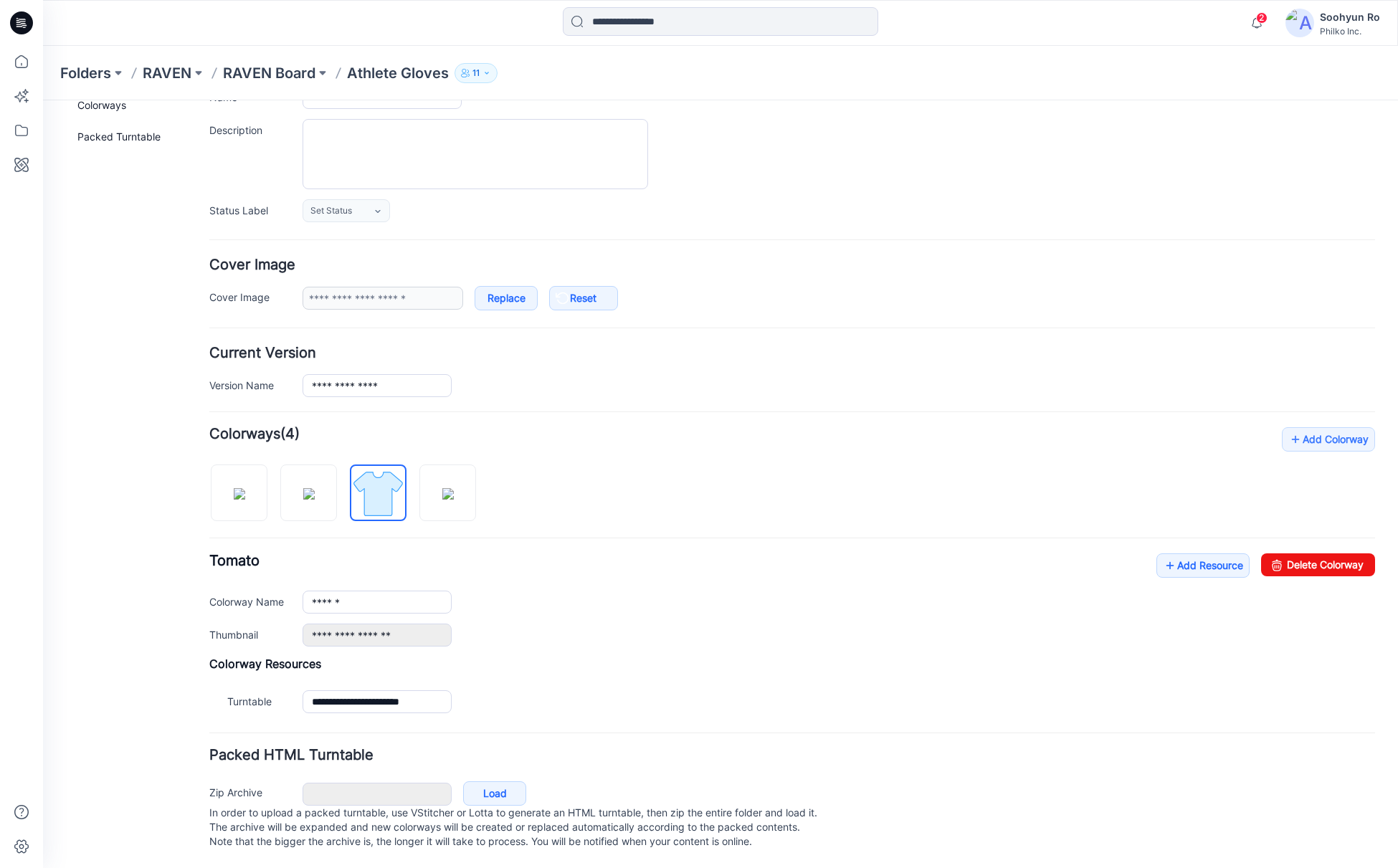
type input "**********"
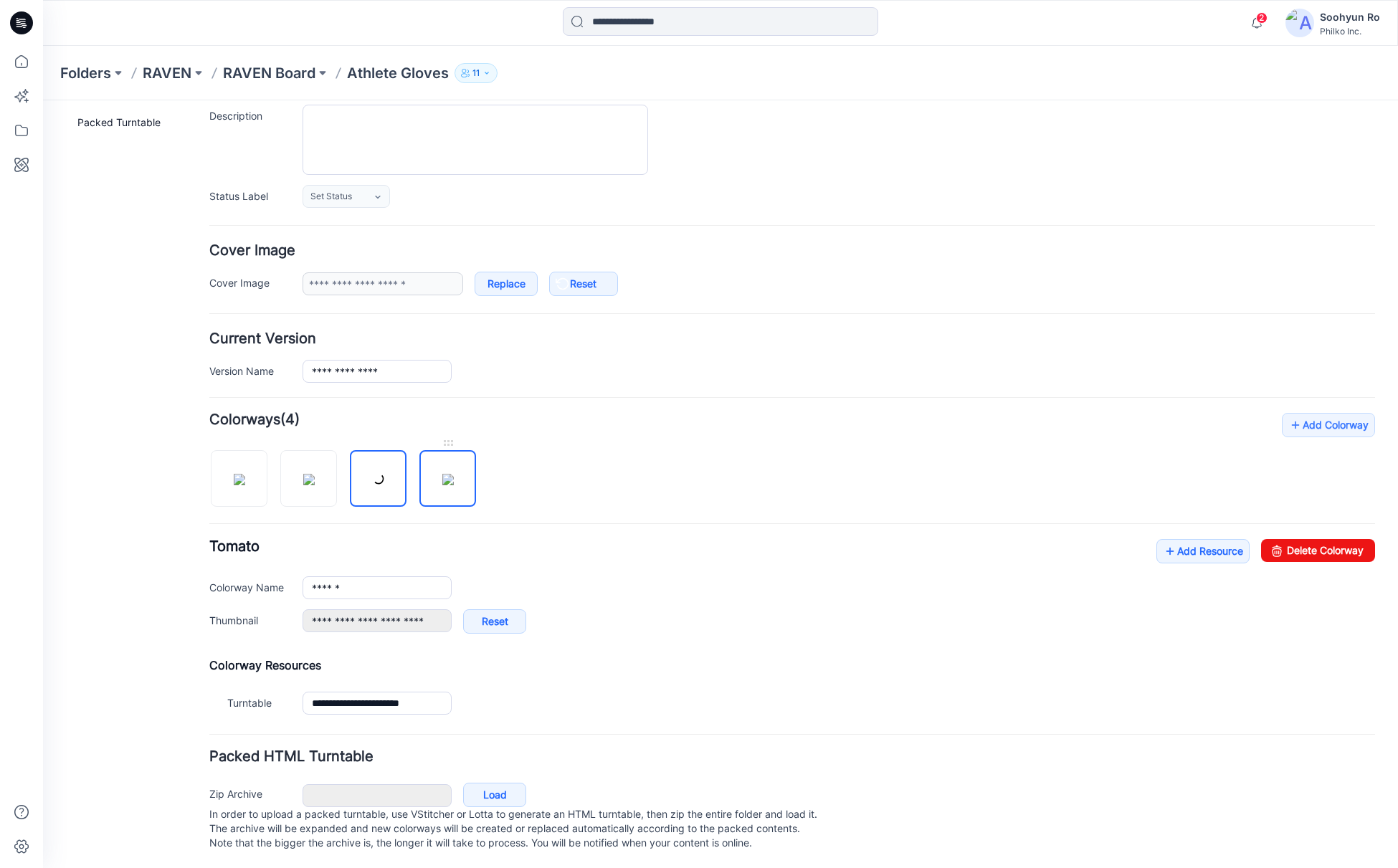
click at [445, 483] on img at bounding box center [447, 479] width 11 height 11
type input "********"
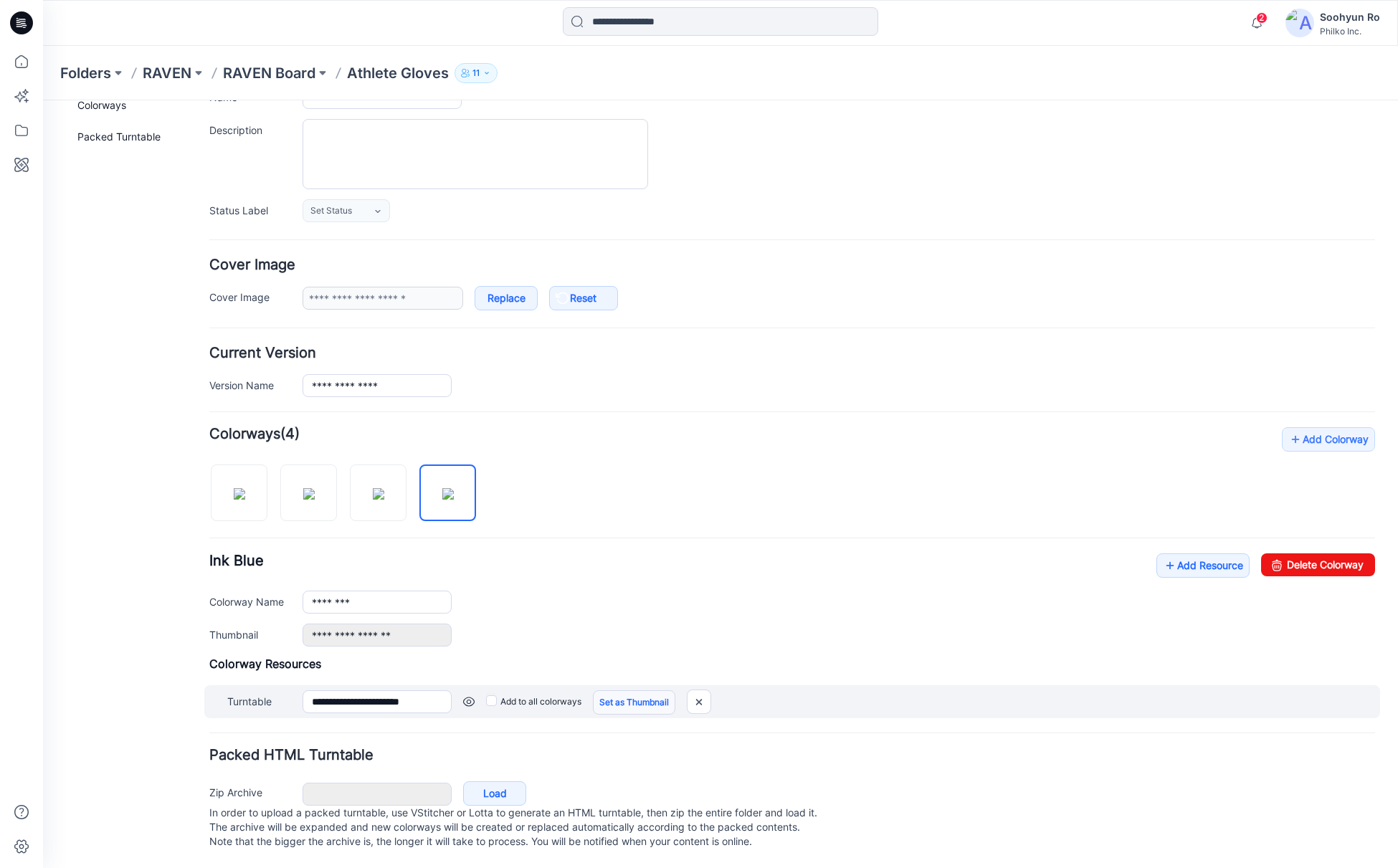
click at [646, 691] on link "Set as Thumbnail" at bounding box center [633, 703] width 83 height 24
type input "**********"
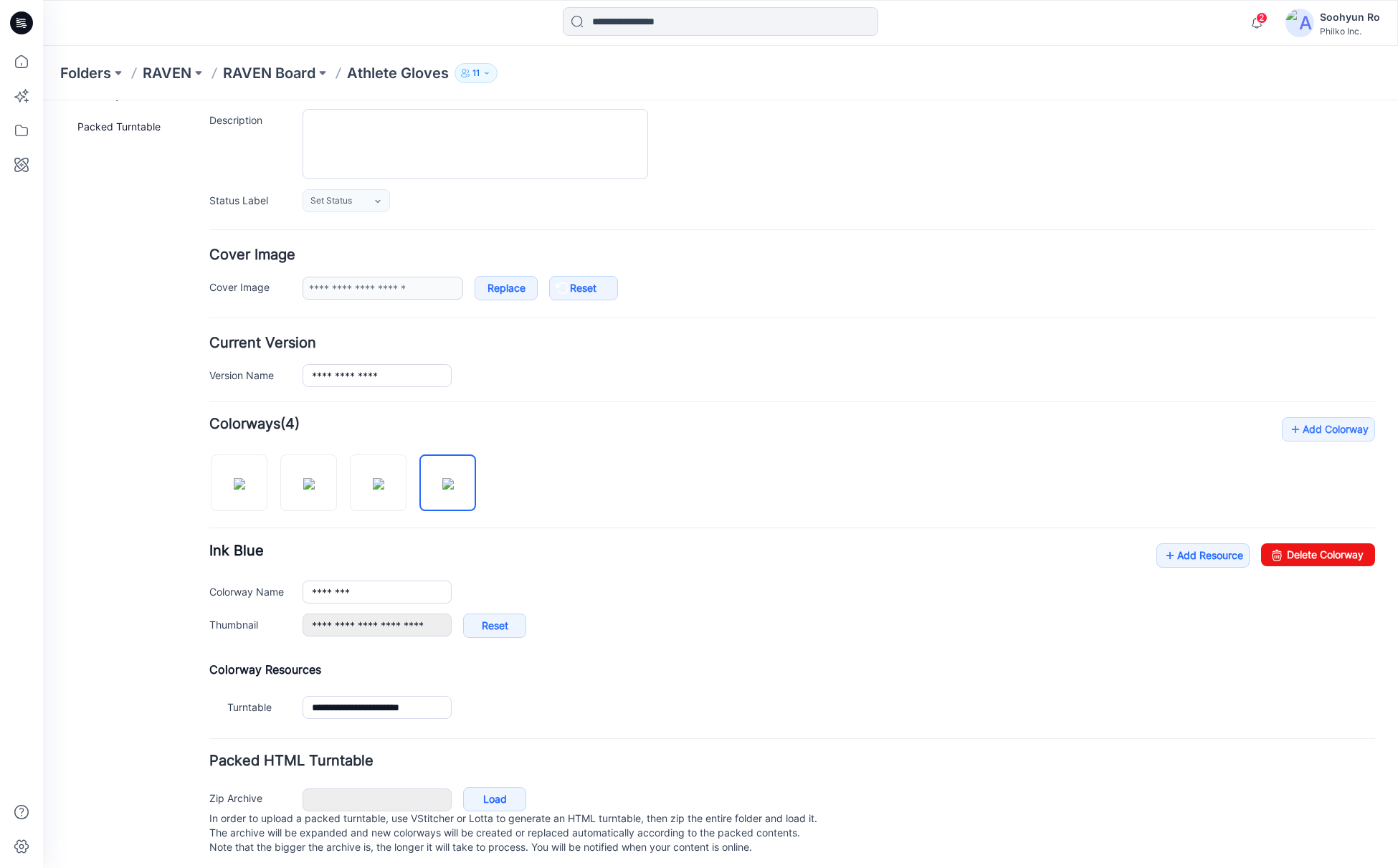
scroll to position [0, 0]
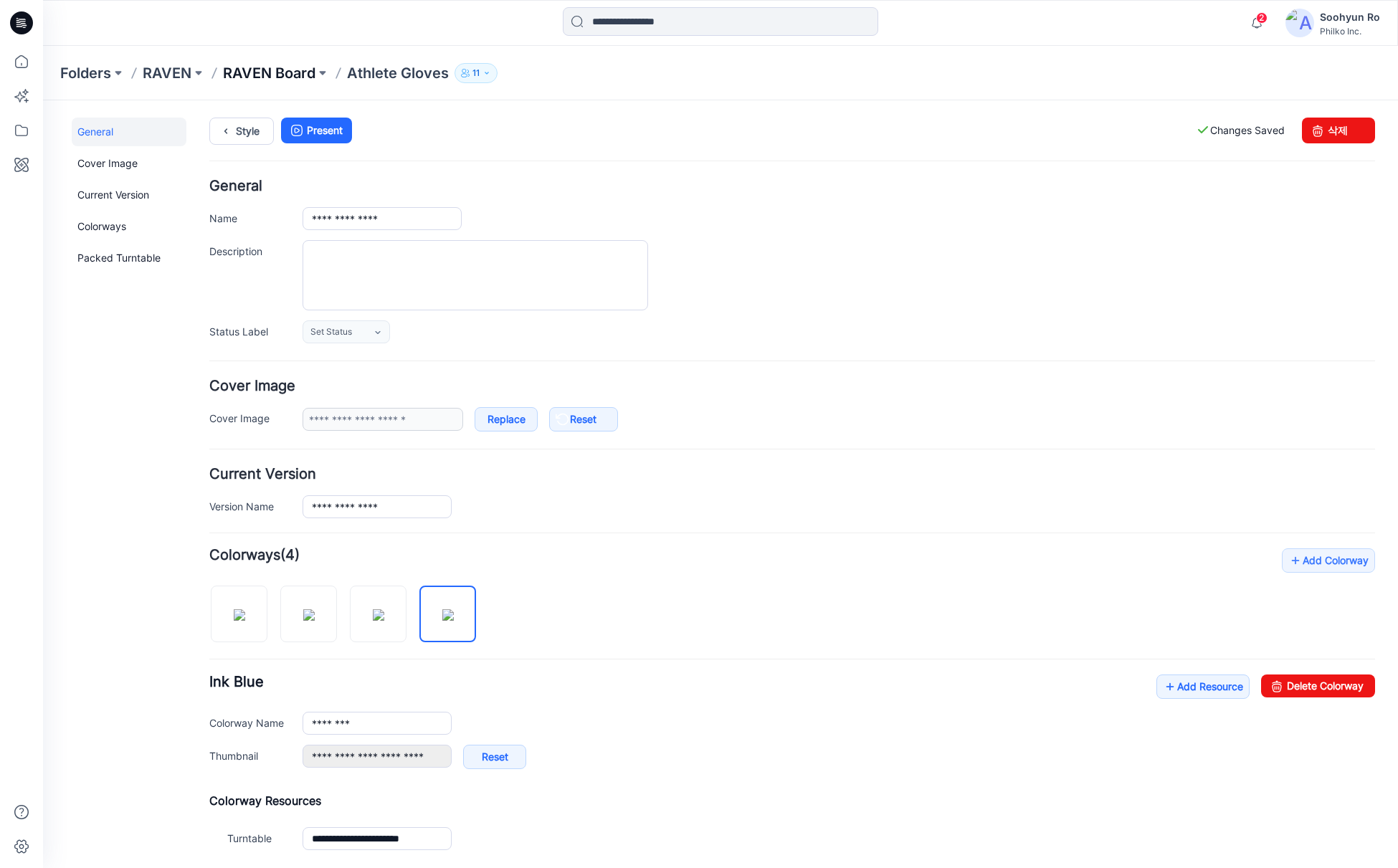
click at [284, 75] on p "RAVEN Board" at bounding box center [269, 73] width 92 height 20
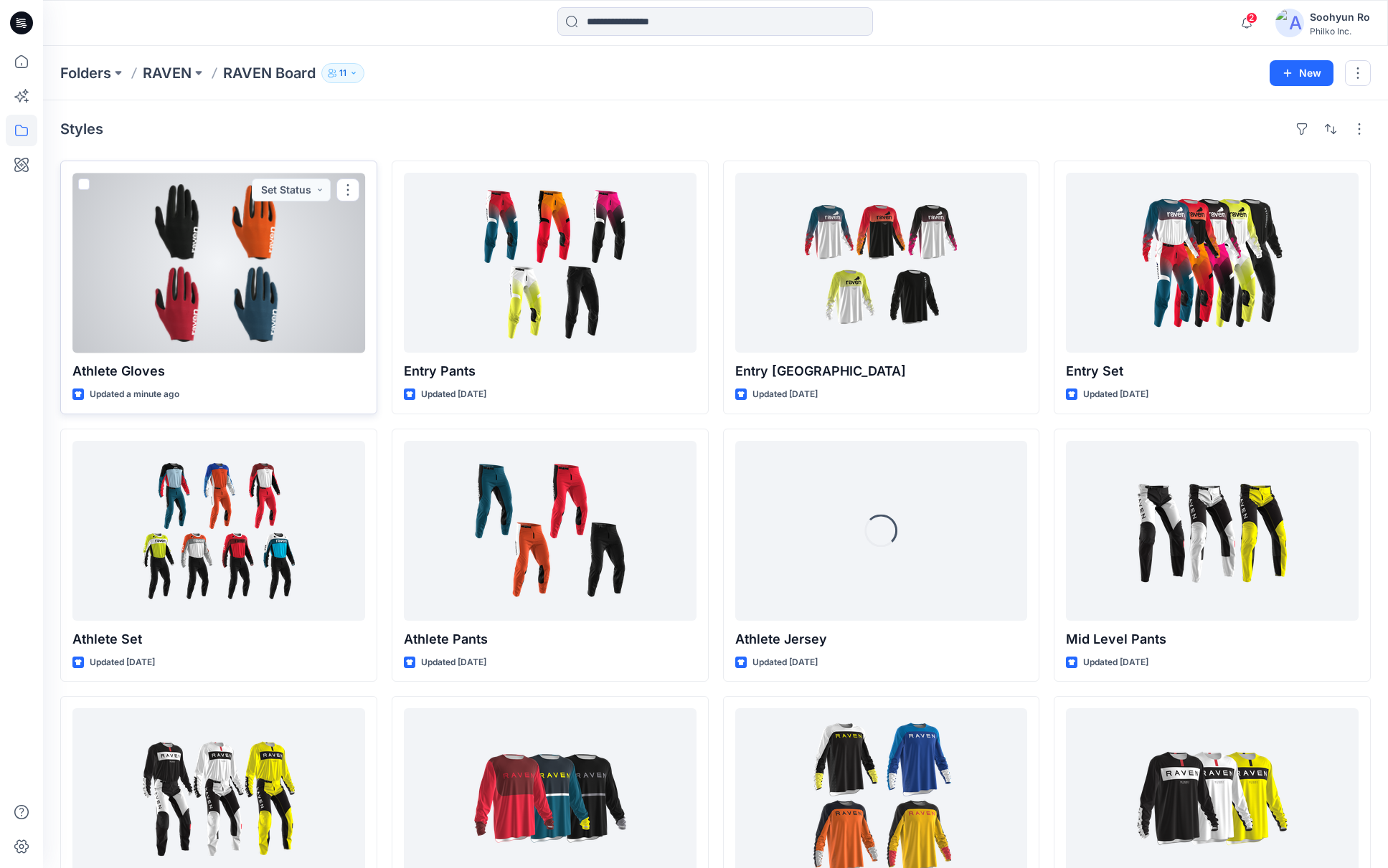
click at [202, 308] on div at bounding box center [218, 263] width 292 height 180
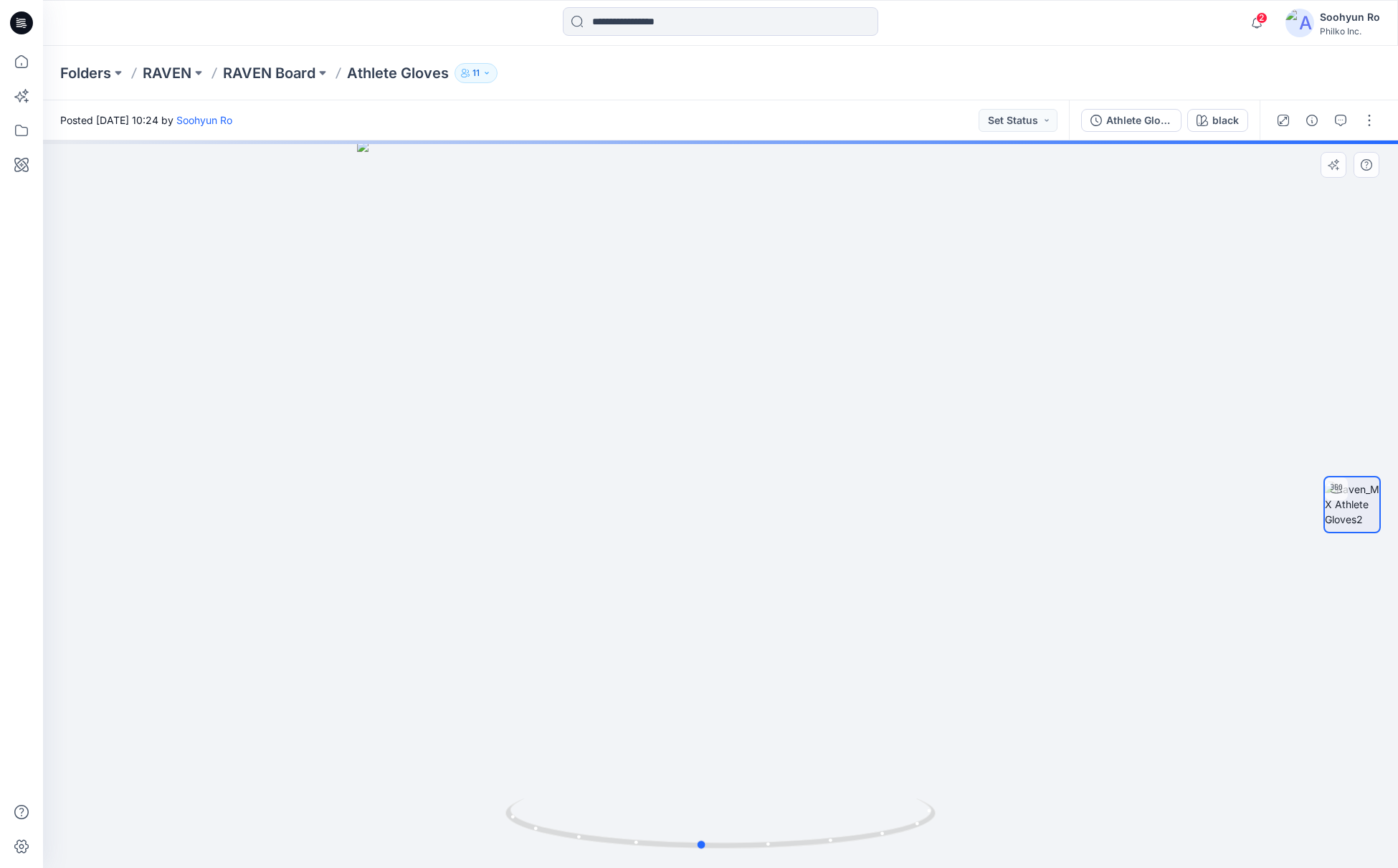
drag, startPoint x: 735, startPoint y: 526, endPoint x: 664, endPoint y: 544, distance: 73.2
click at [664, 544] on div at bounding box center [719, 504] width 1355 height 727
